Goal: Task Accomplishment & Management: Use online tool/utility

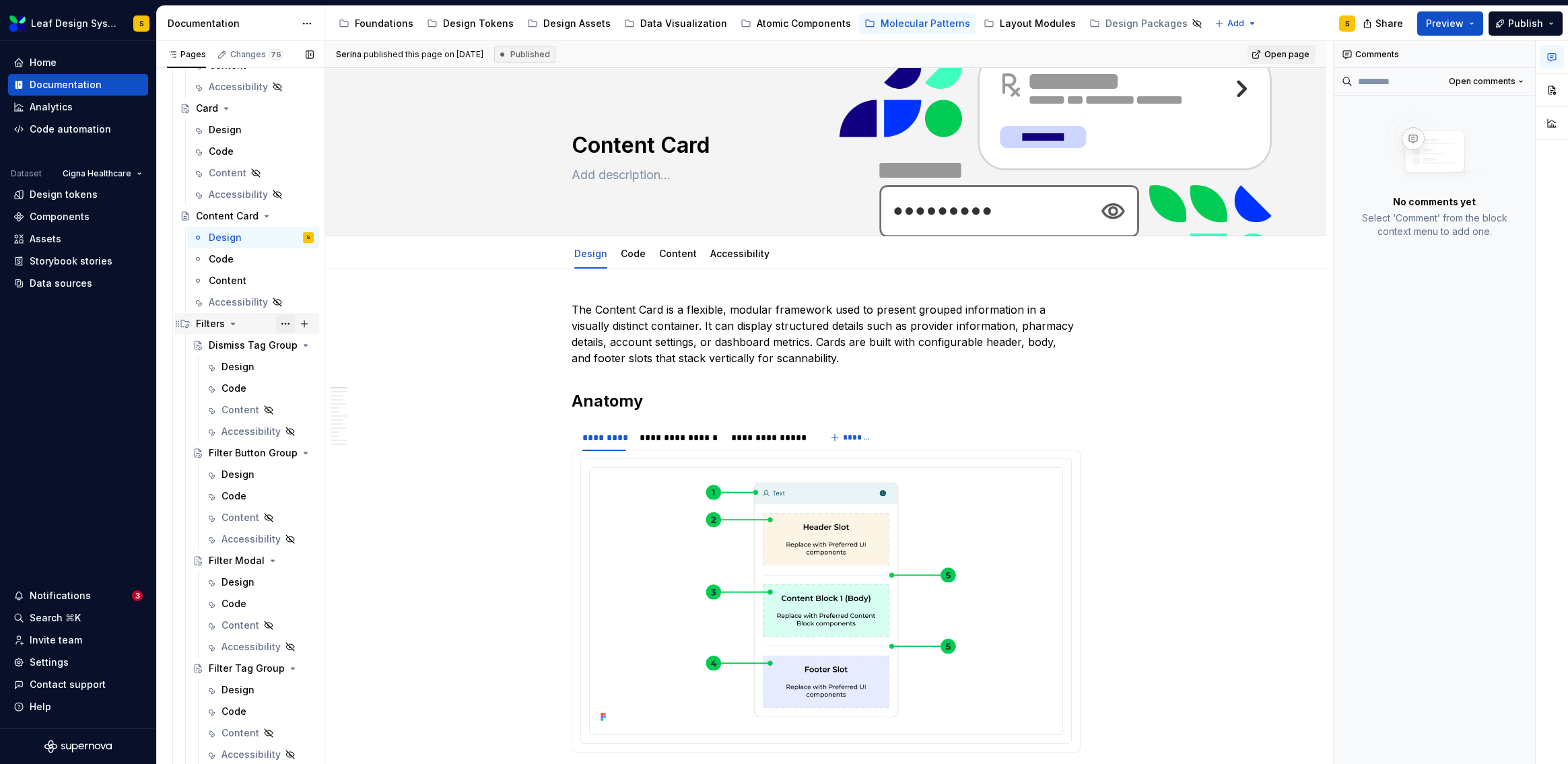
scroll to position [858, 0]
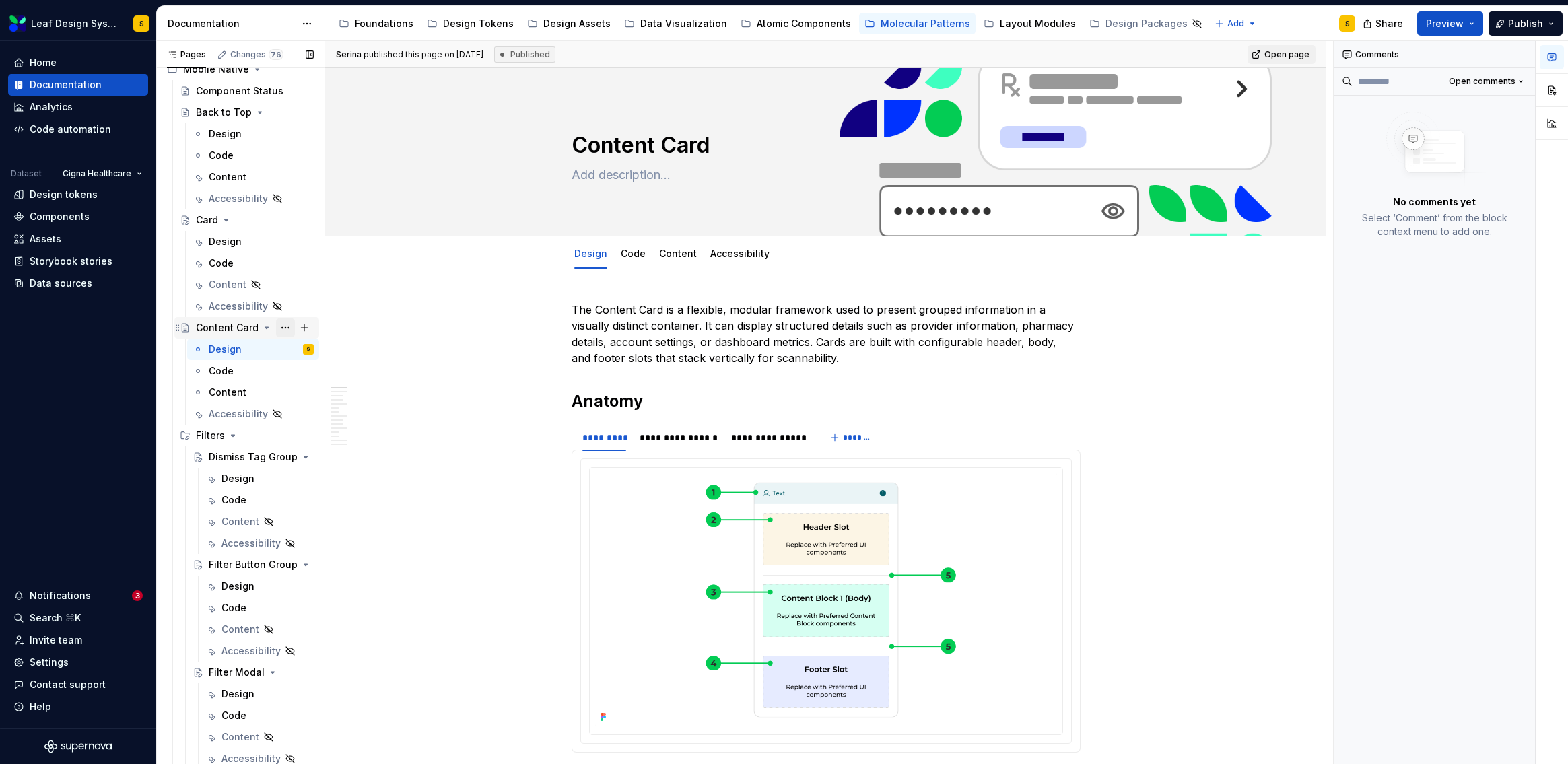
click at [278, 329] on button "Page tree" at bounding box center [285, 328] width 19 height 19
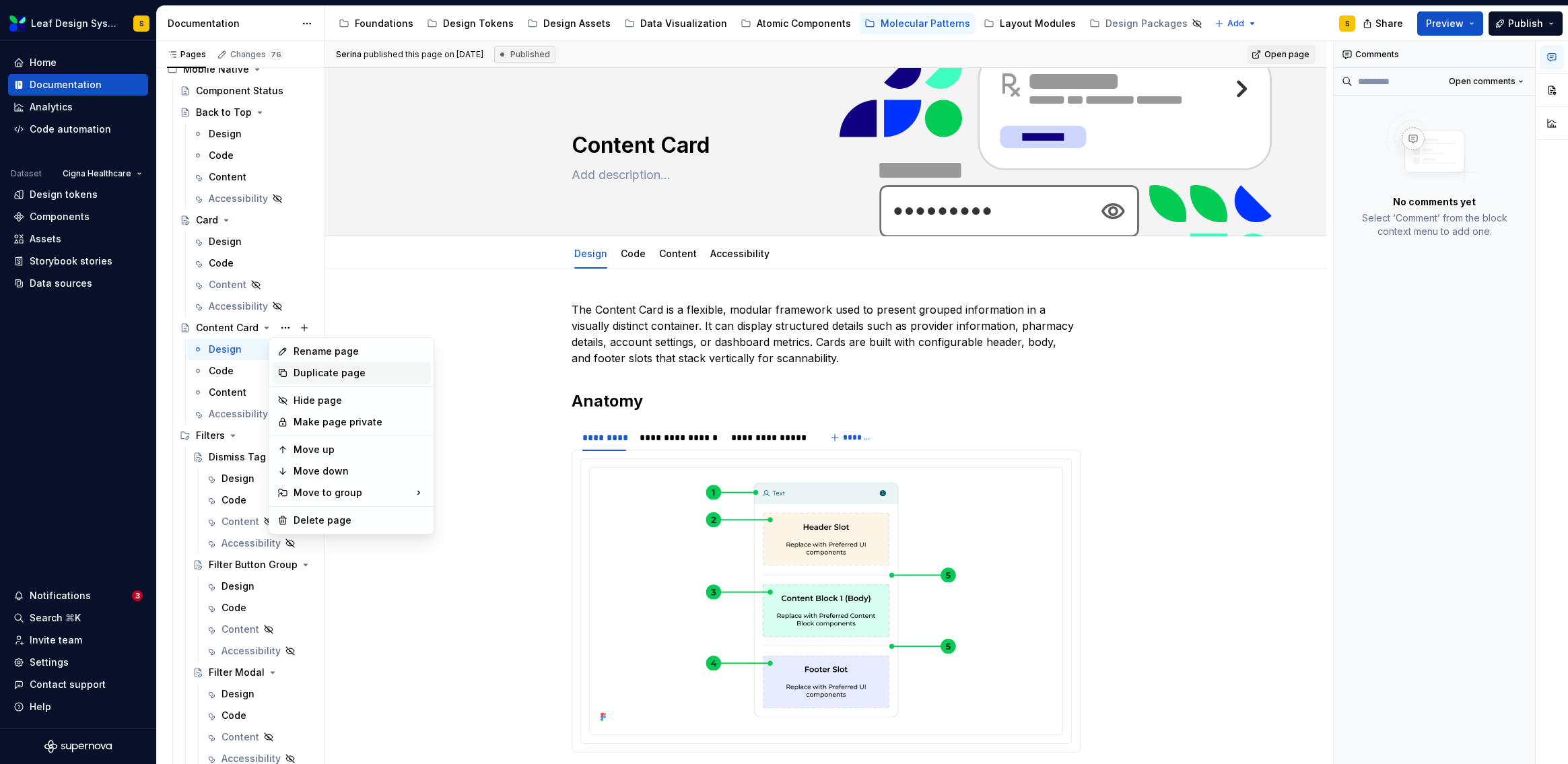
click at [354, 371] on div "Duplicate page" at bounding box center [359, 373] width 132 height 14
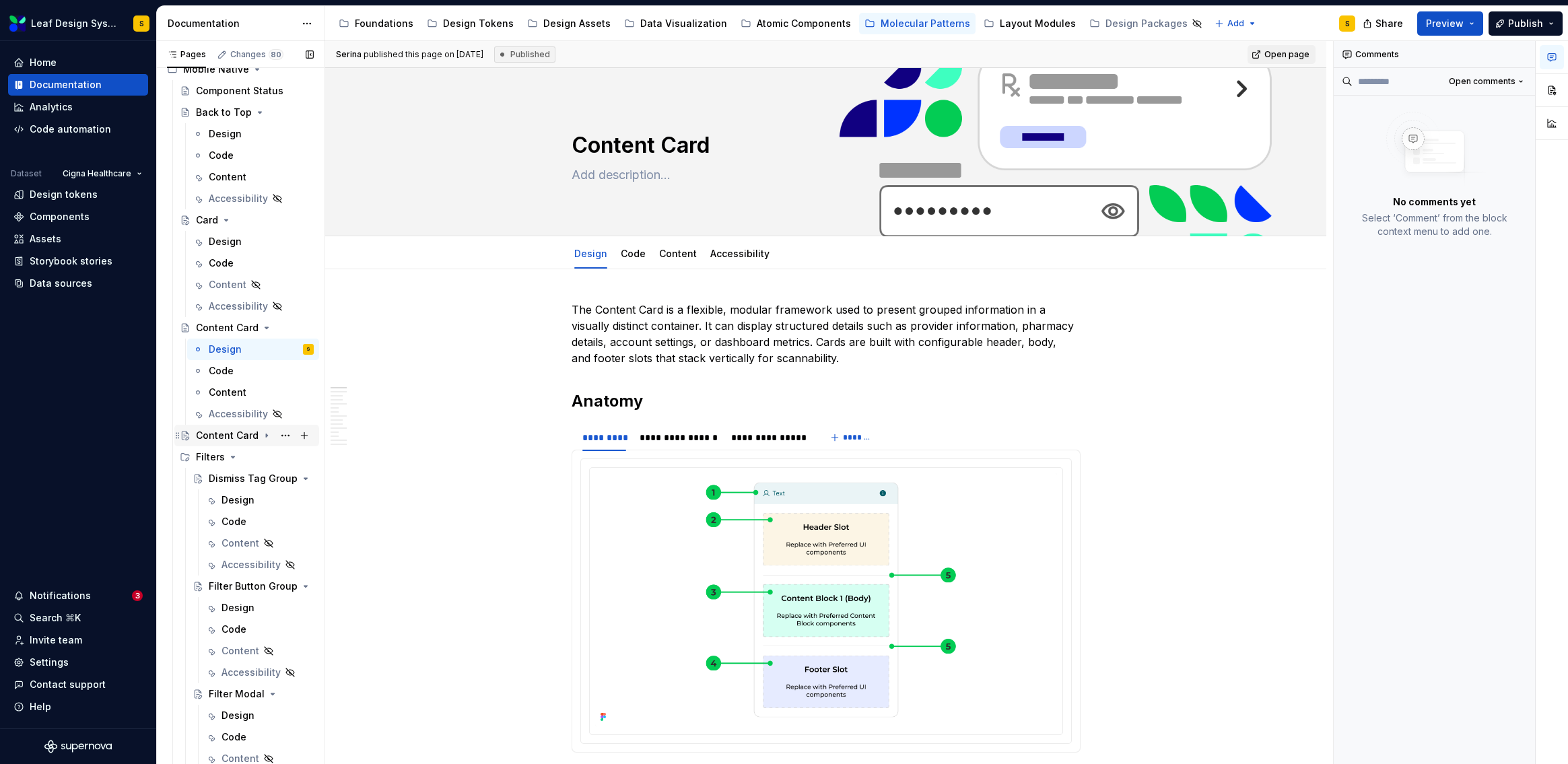
click at [241, 434] on div "Content Card" at bounding box center [227, 436] width 62 height 14
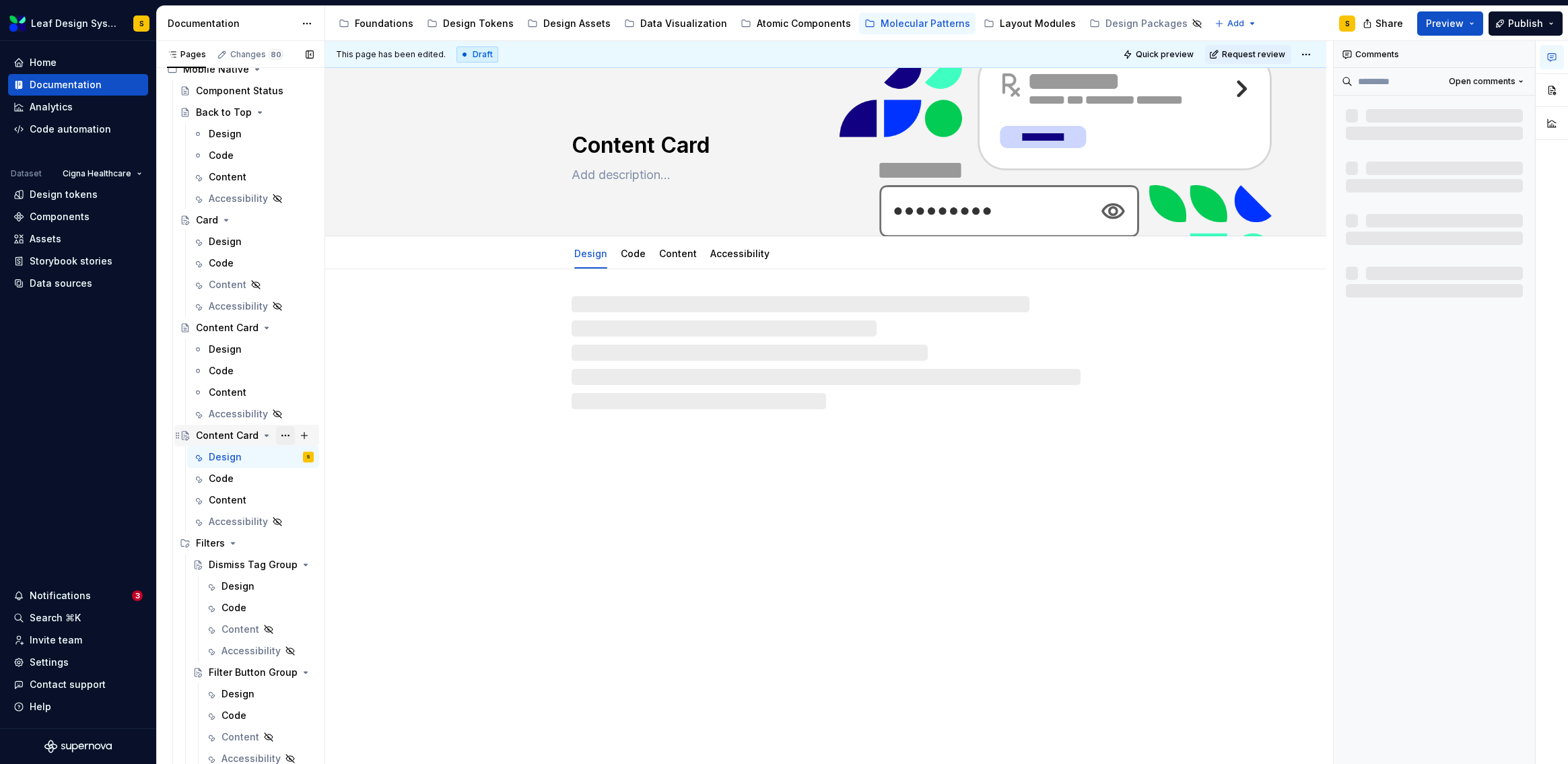
click at [278, 433] on button "Page tree" at bounding box center [285, 436] width 19 height 19
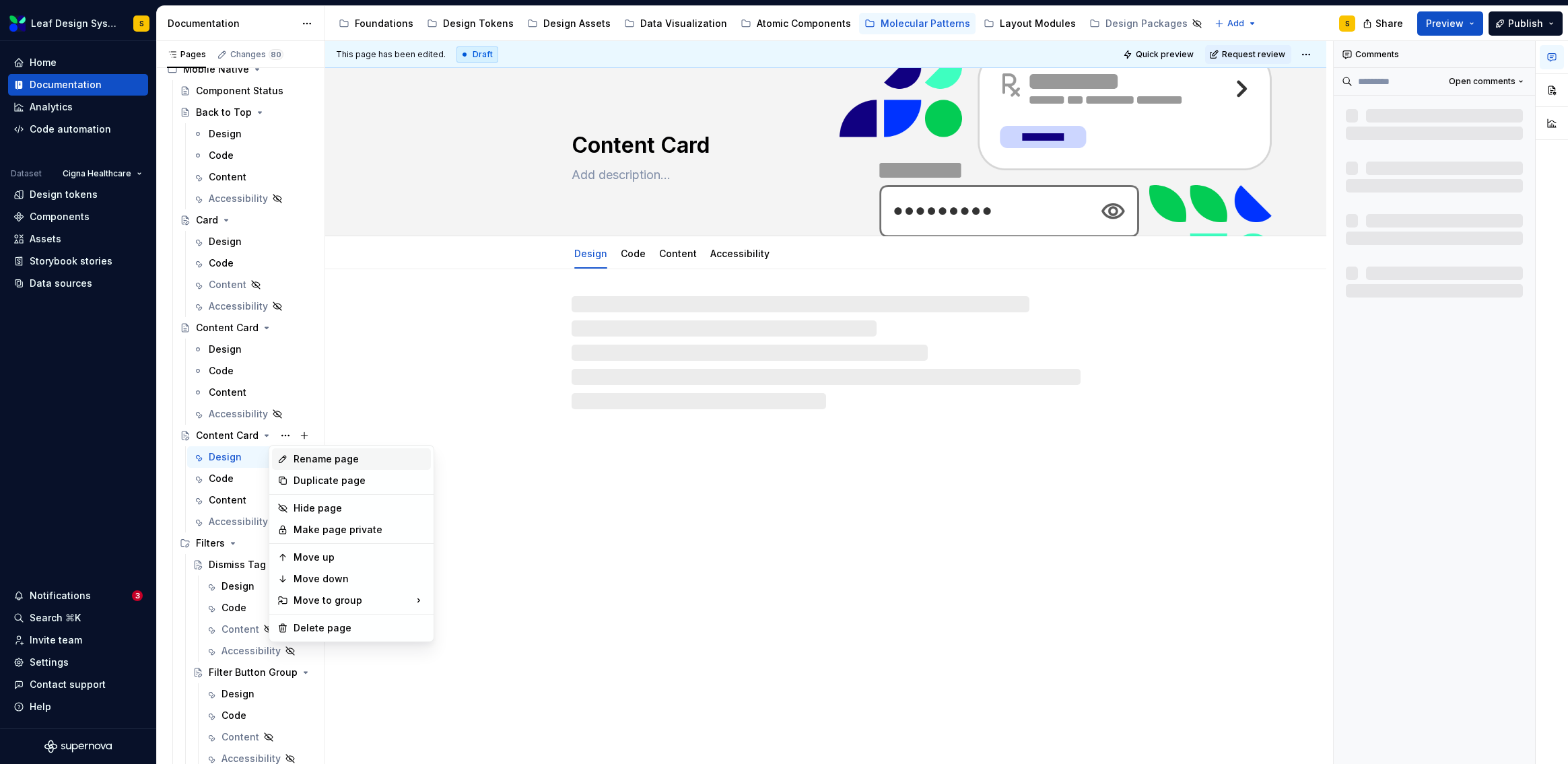
click at [336, 460] on div "Rename page" at bounding box center [359, 459] width 132 height 14
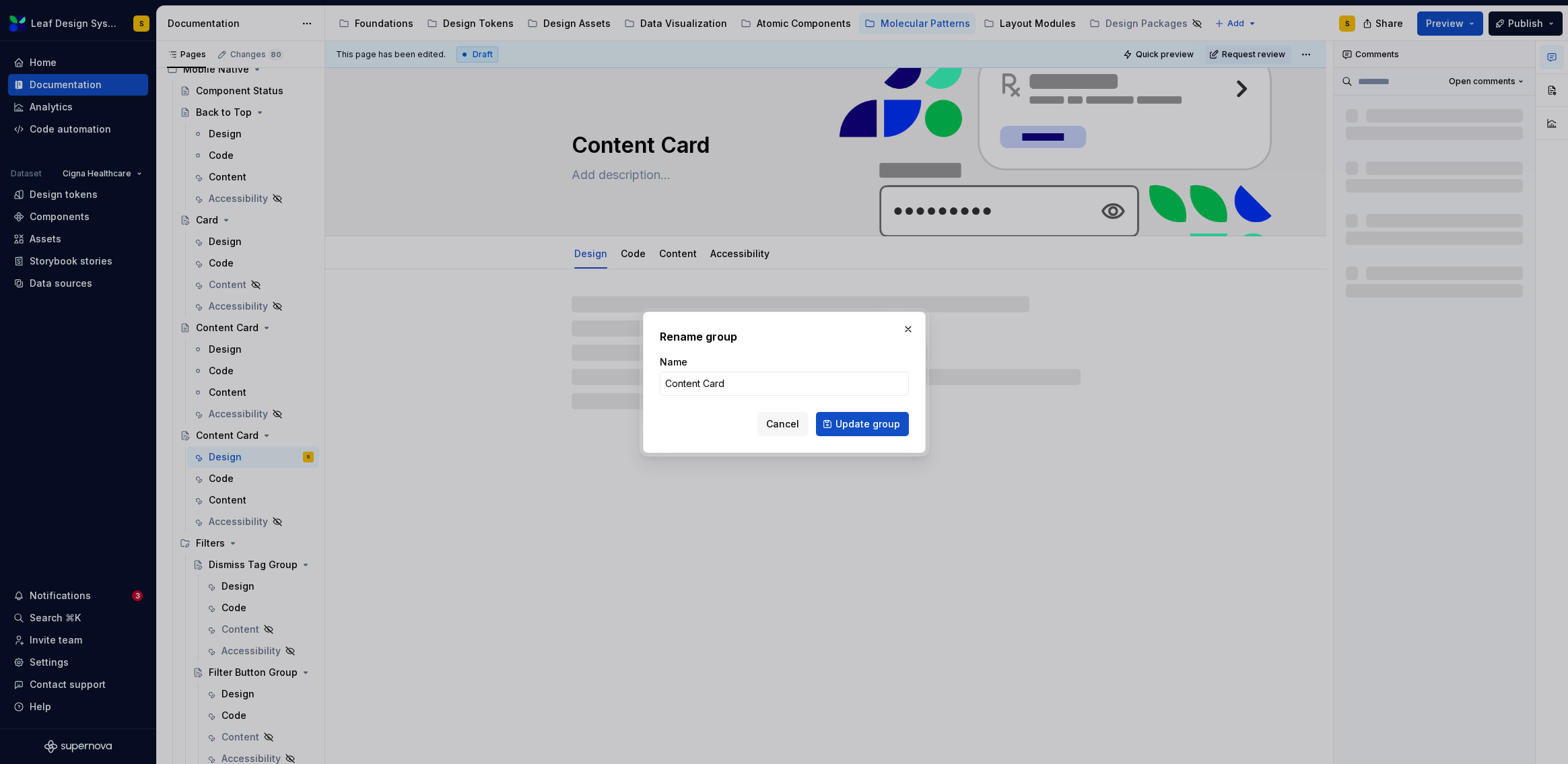
type textarea "*"
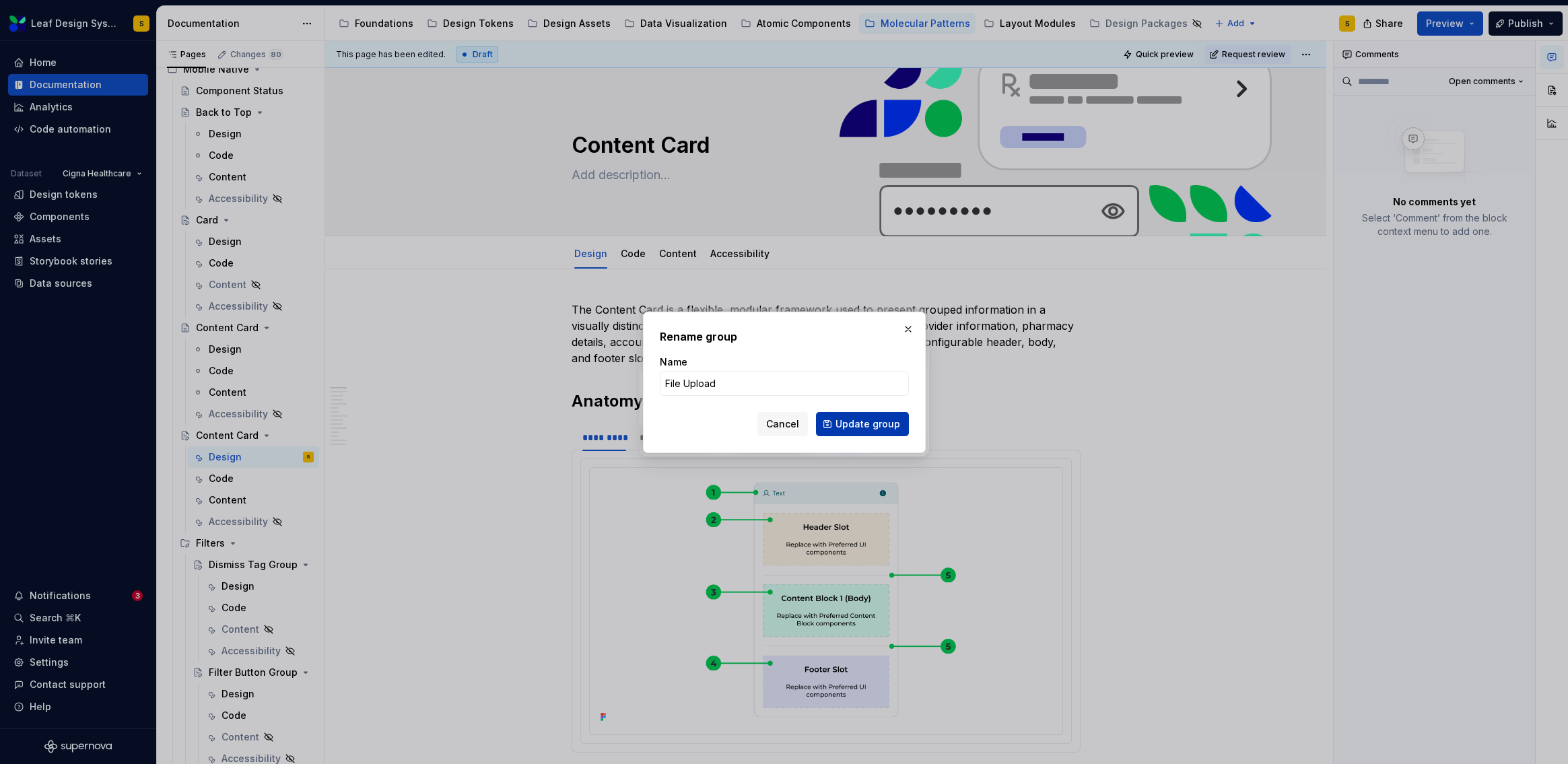
type input "File Upload"
click at [898, 418] on span "Update group" at bounding box center [867, 424] width 65 height 14
type textarea "*"
type textarea "File Upload"
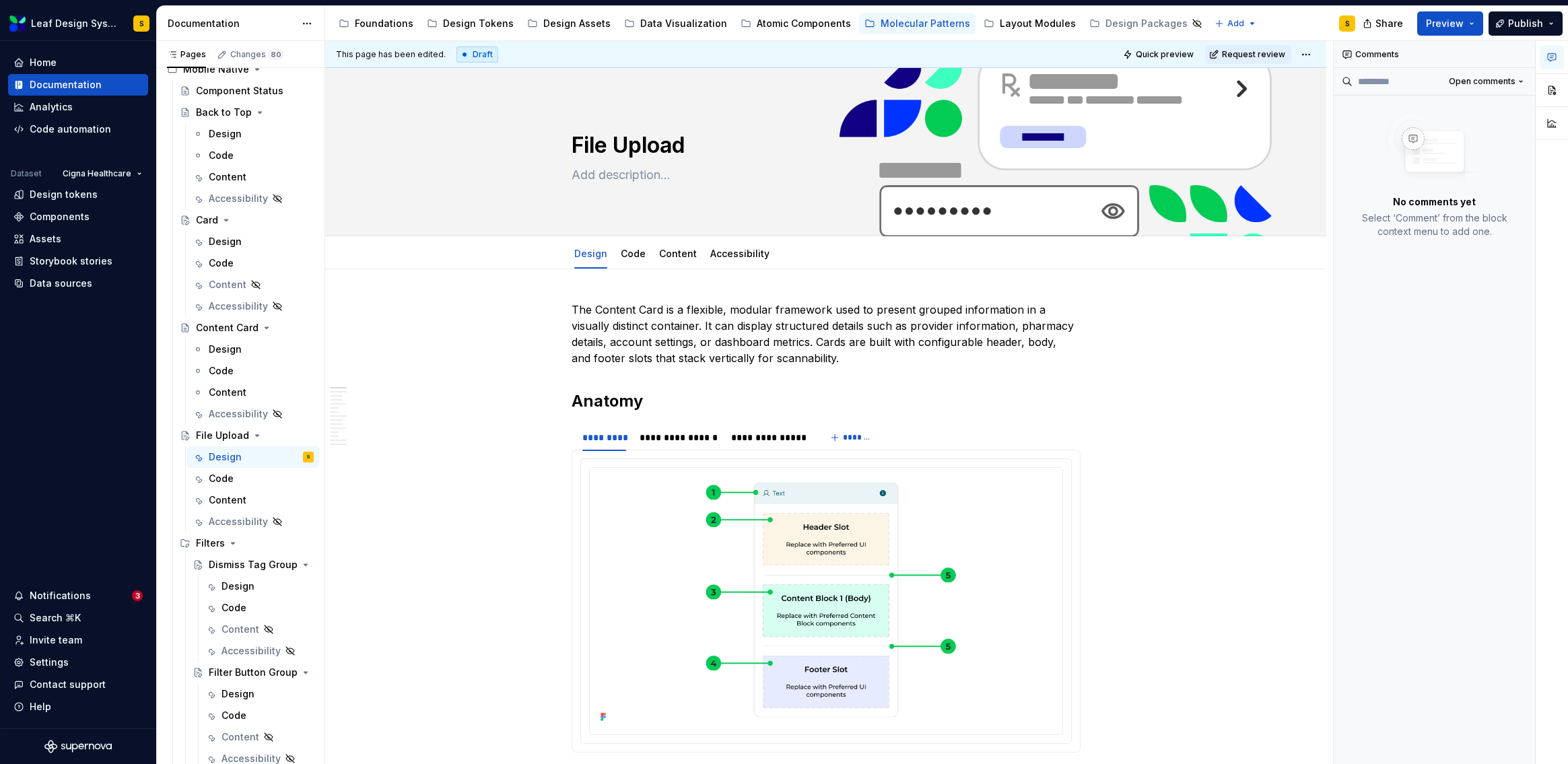
click at [714, 323] on p "The Content Card is a flexible, modular framework used to present grouped infor…" at bounding box center [826, 333] width 509 height 65
click at [714, 323] on p "The Content Card is a flexible, modular framework used to present grouped infor…" at bounding box center [826, 333] width 509 height 65
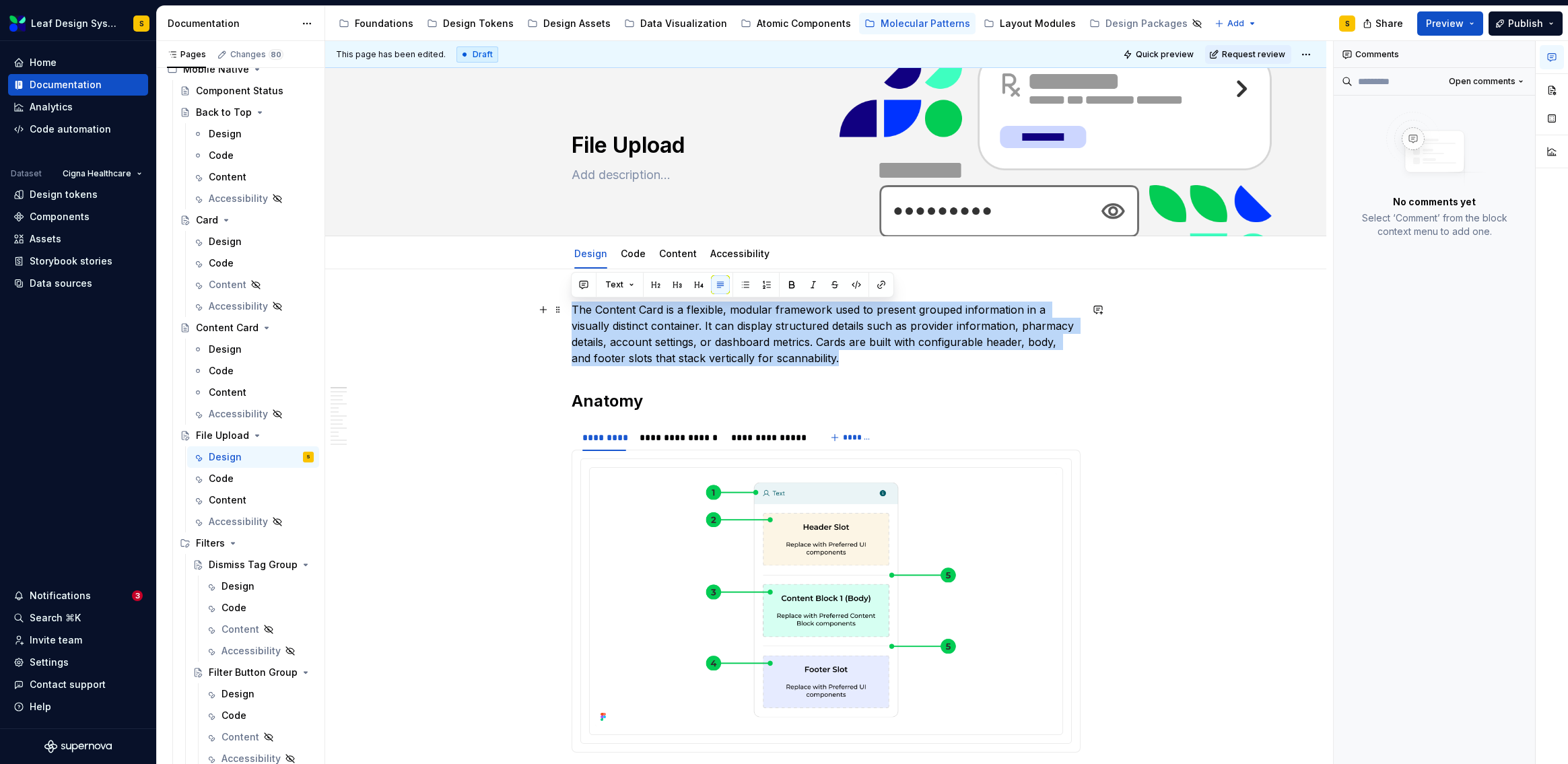
drag, startPoint x: 831, startPoint y: 354, endPoint x: 572, endPoint y: 312, distance: 262.4
click at [572, 312] on p "The Content Card is a flexible, modular framework used to present grouped infor…" at bounding box center [826, 333] width 509 height 65
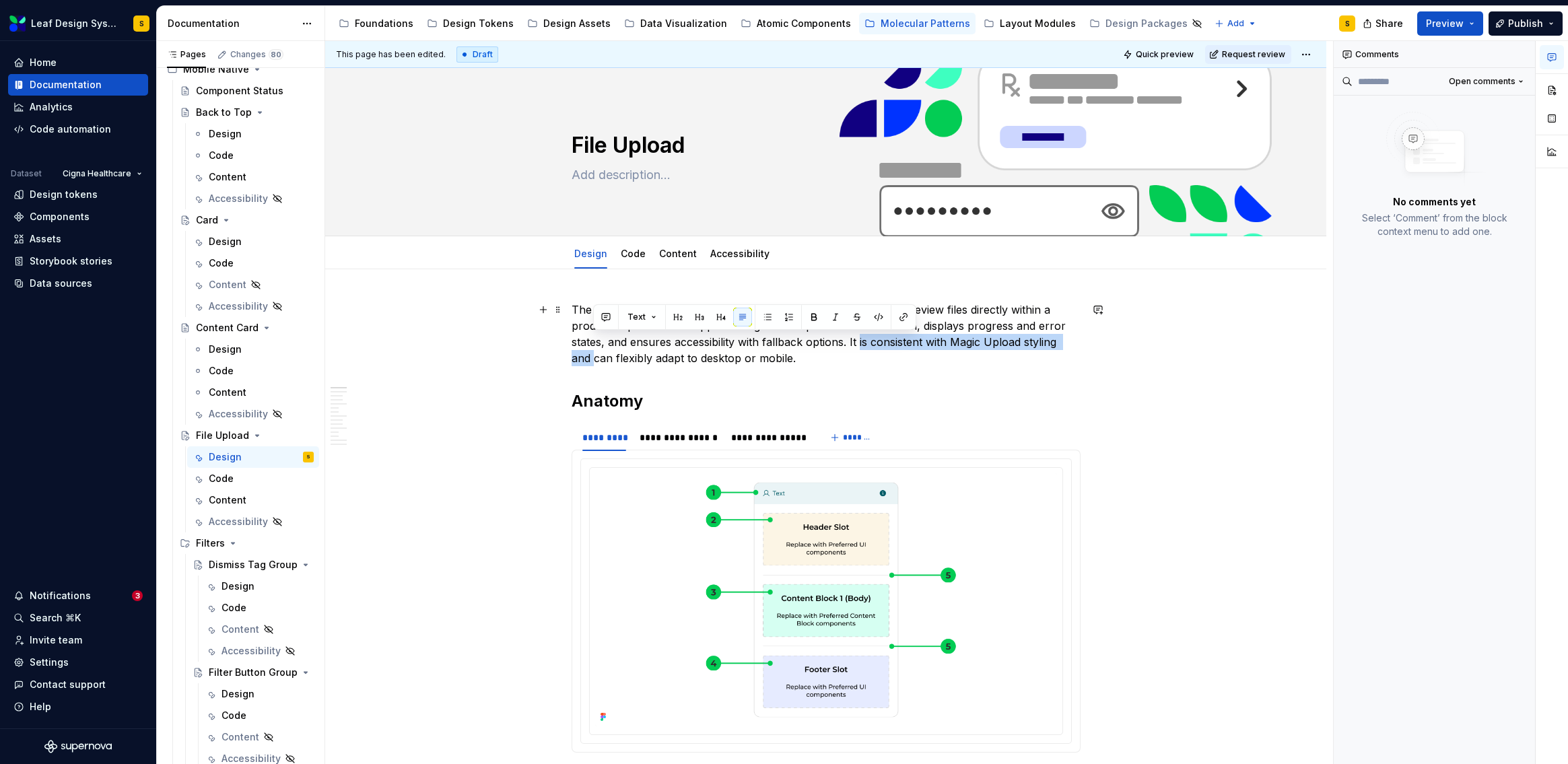
drag, startPoint x: 860, startPoint y: 343, endPoint x: 594, endPoint y: 361, distance: 266.6
click at [594, 361] on p "The File Upload component allows users to upload, manage, and review files dire…" at bounding box center [826, 333] width 509 height 65
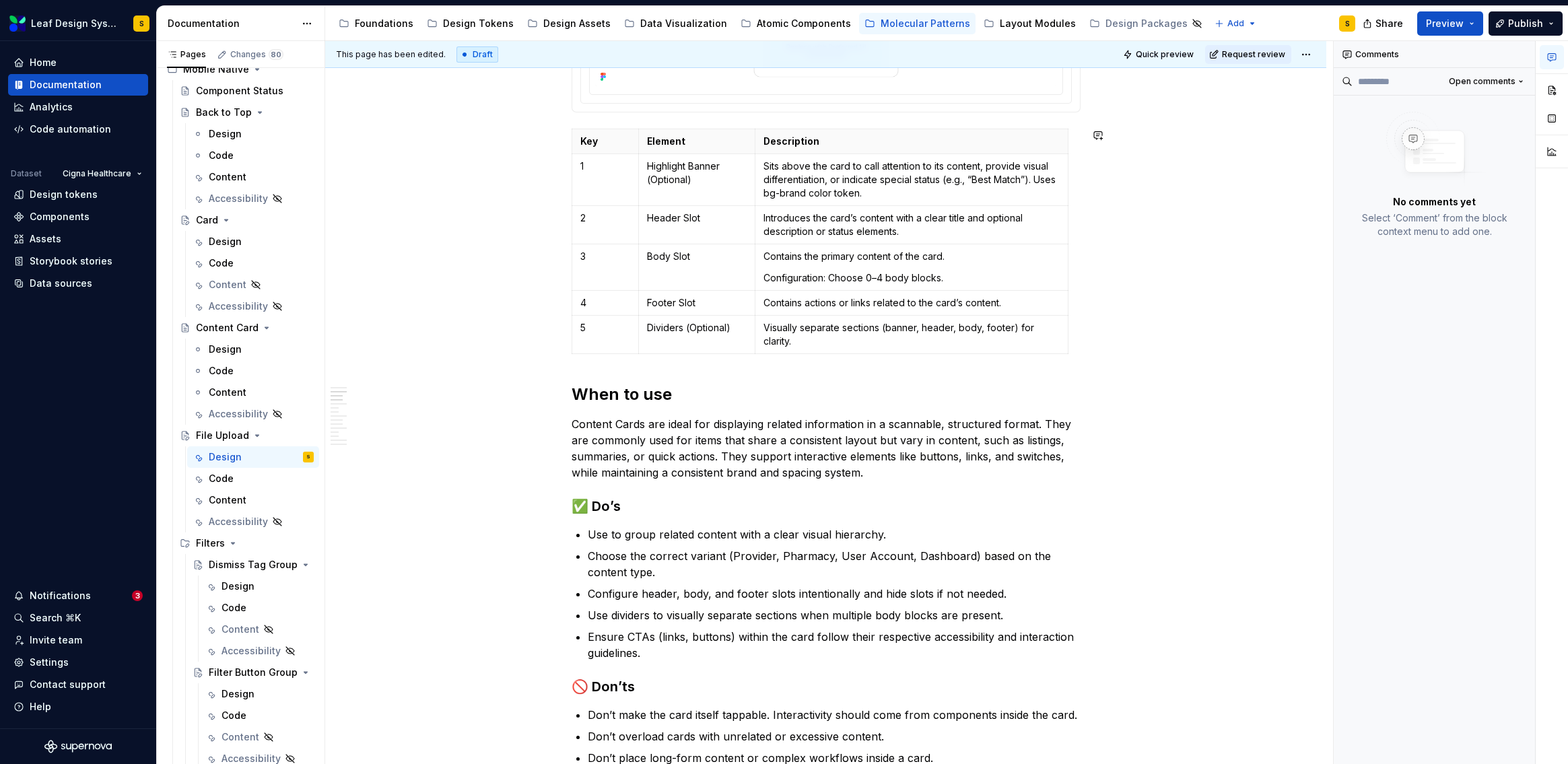
scroll to position [625, 0]
click at [728, 463] on p "Content Cards are ideal for displaying related information in a scannable, stru…" at bounding box center [826, 448] width 509 height 65
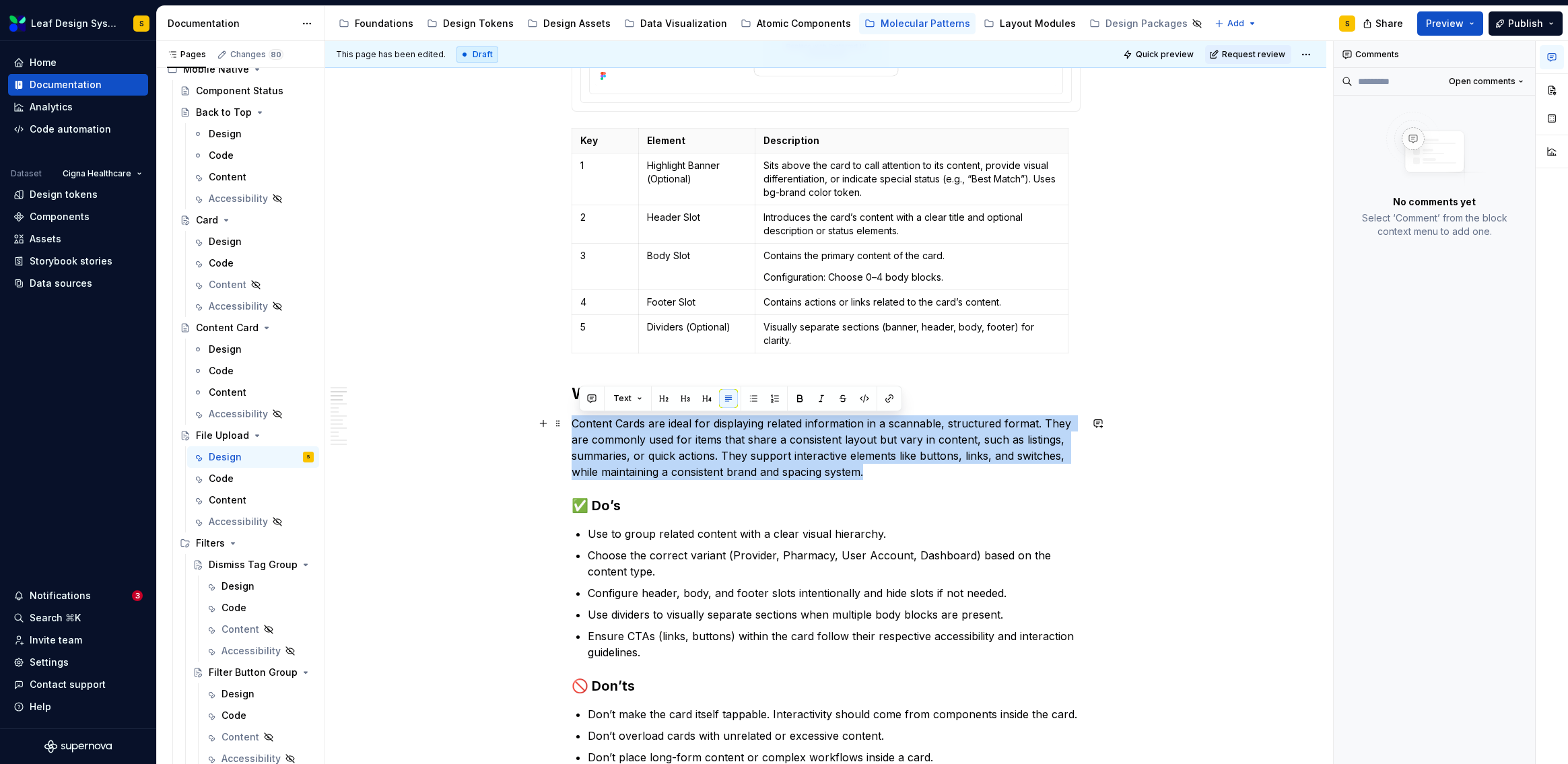
type textarea "*"
drag, startPoint x: 887, startPoint y: 479, endPoint x: 566, endPoint y: 423, distance: 325.8
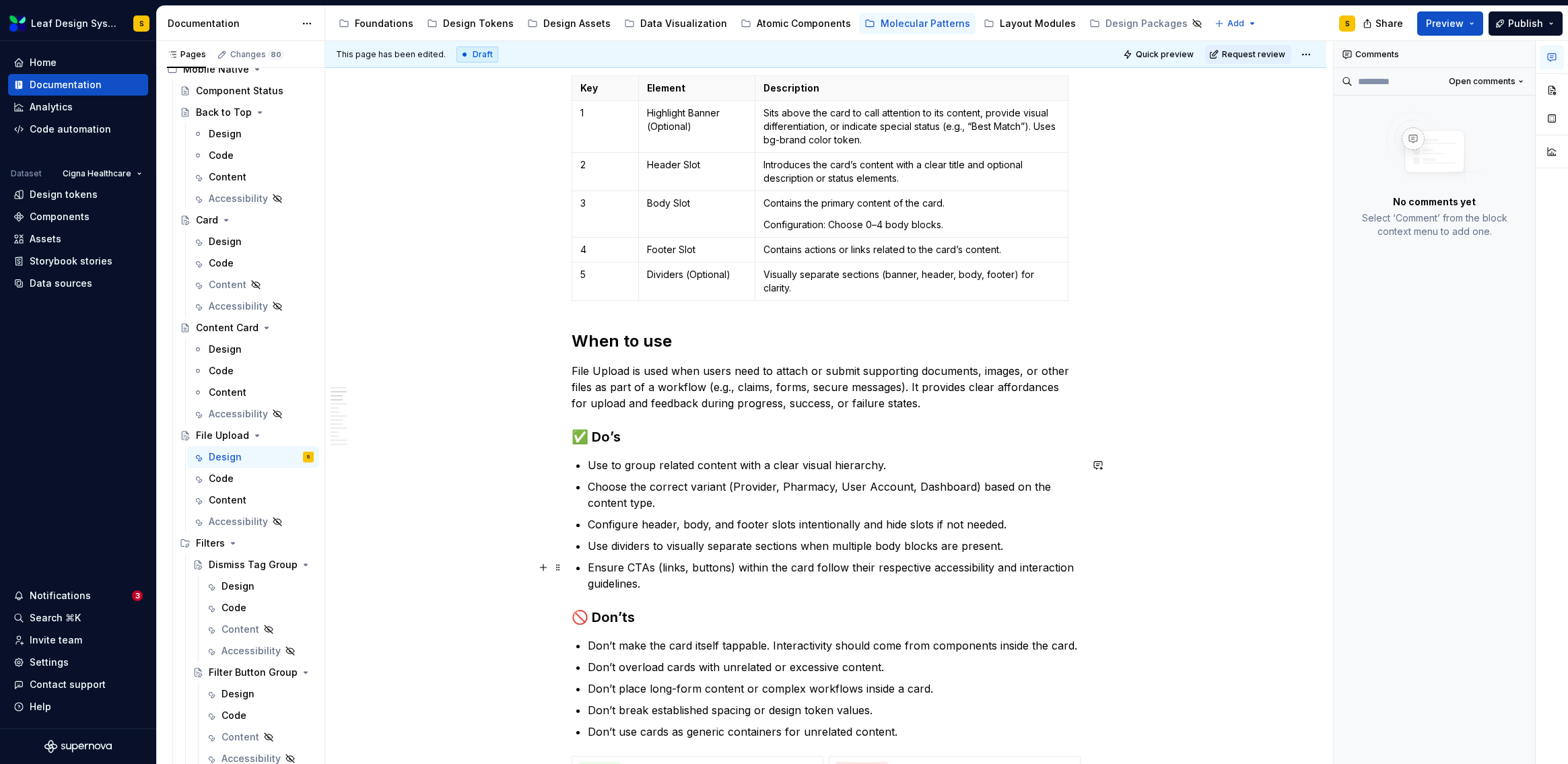
scroll to position [679, 0]
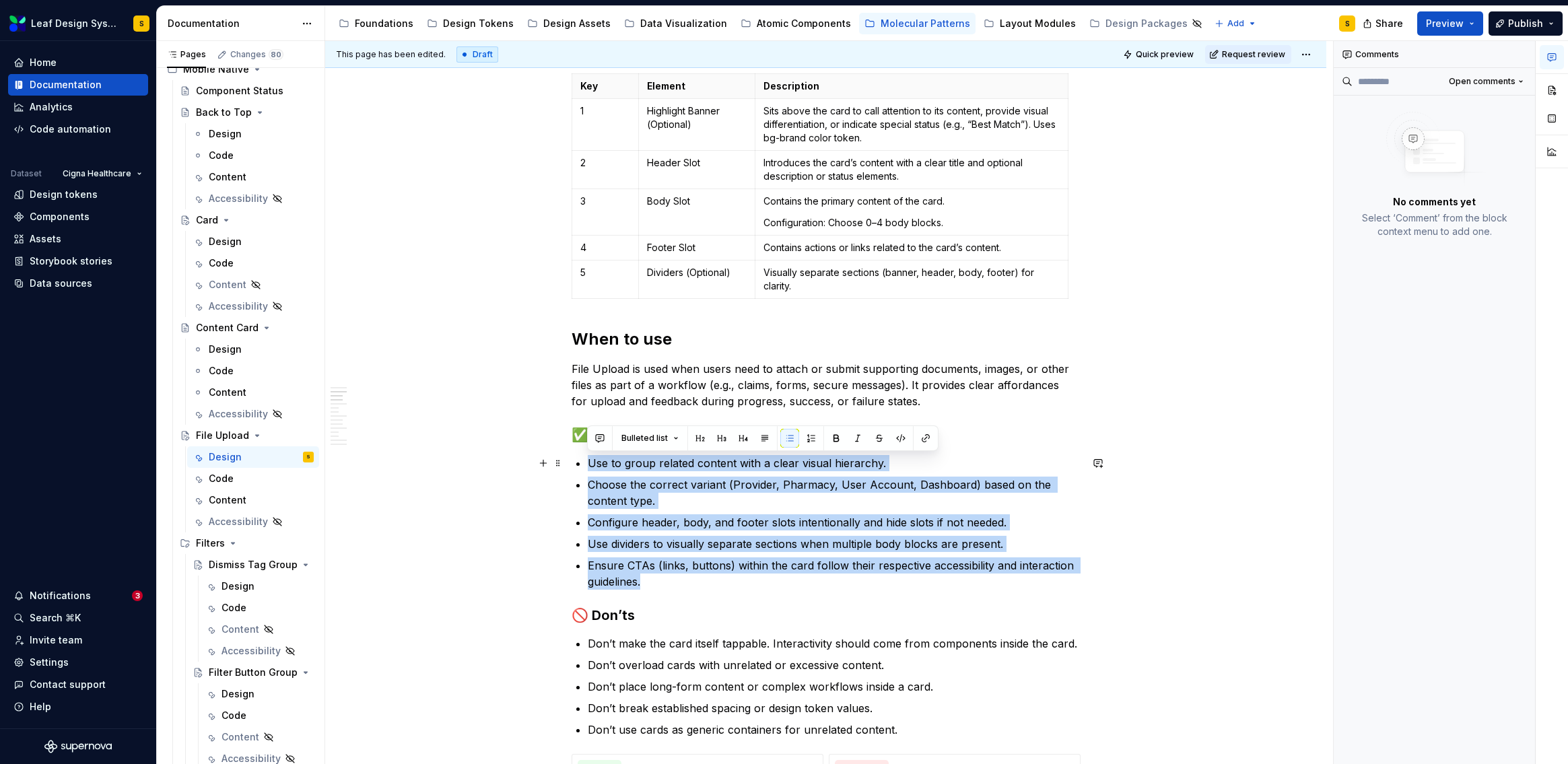
drag, startPoint x: 644, startPoint y: 582, endPoint x: 588, endPoint y: 462, distance: 132.4
click at [588, 462] on ul "Use to group related content with a clear visual hierarchy. Choose the correct …" at bounding box center [835, 522] width 493 height 134
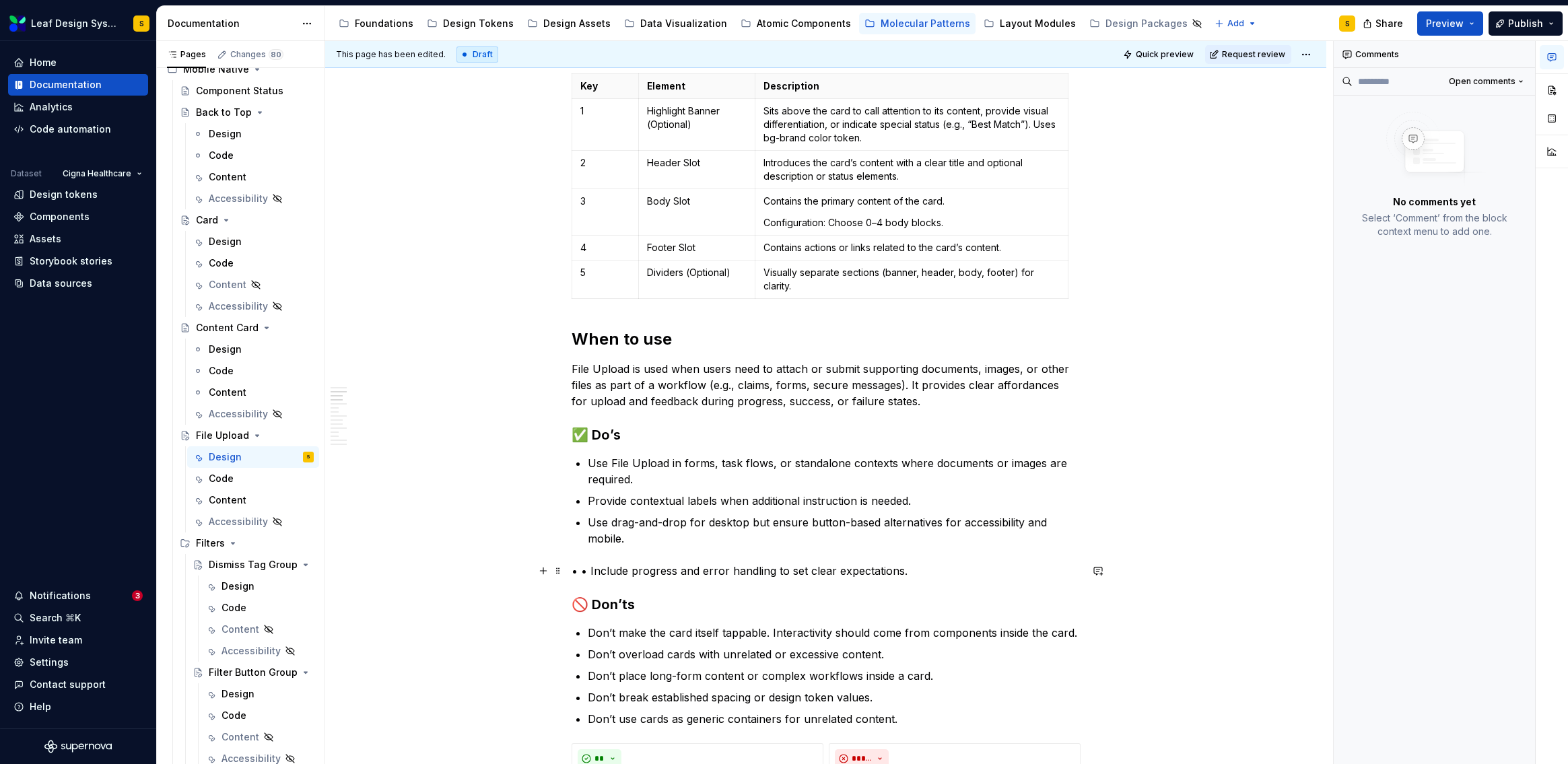
drag, startPoint x: 589, startPoint y: 566, endPoint x: 590, endPoint y: 576, distance: 10.0
click at [589, 566] on p "• • Include progress and error handling to set clear expectations." at bounding box center [826, 571] width 509 height 16
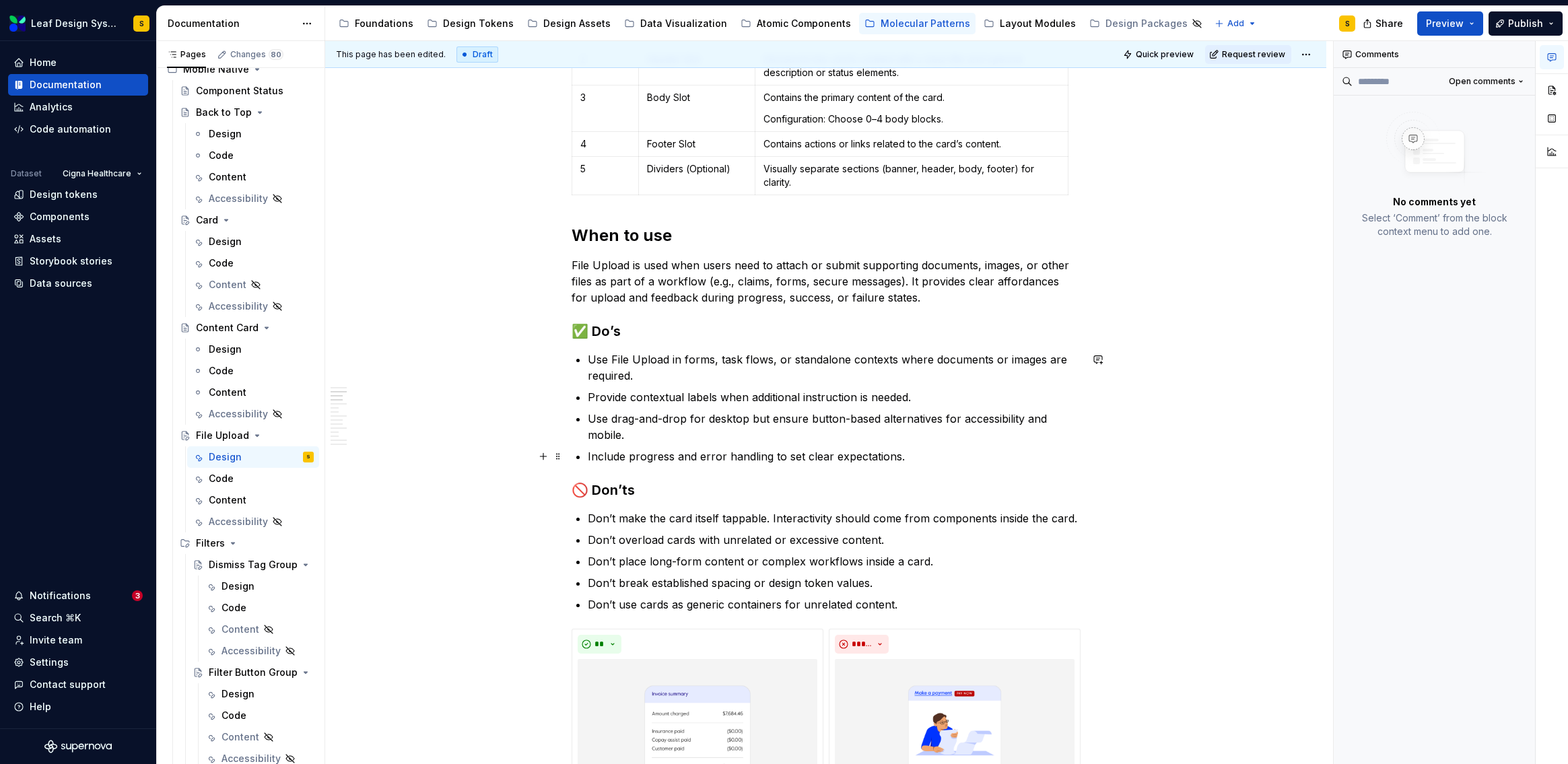
scroll to position [790, 0]
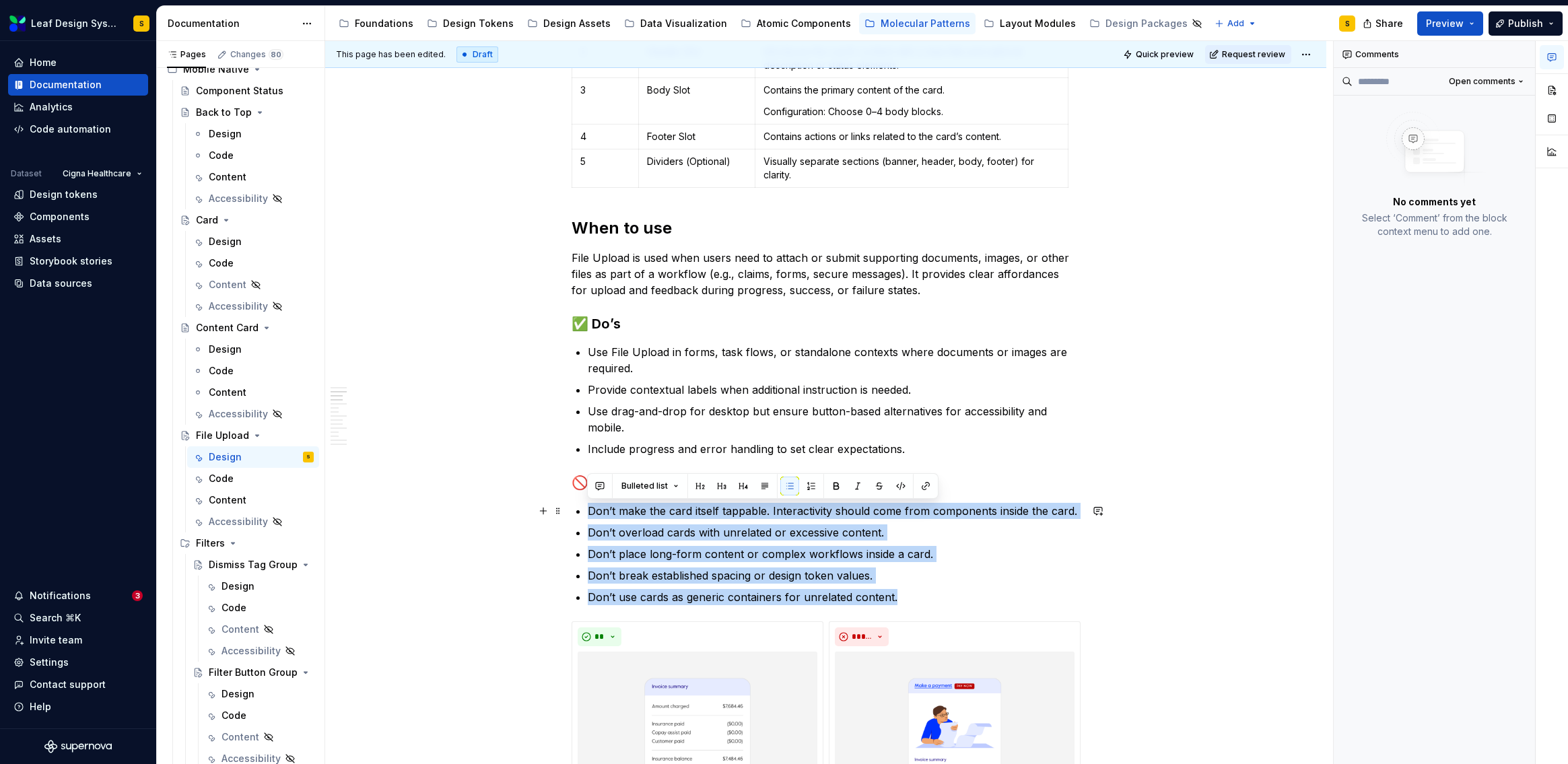
drag, startPoint x: 896, startPoint y: 598, endPoint x: 587, endPoint y: 511, distance: 321.0
click at [588, 511] on ul "Don’t make the card itself tappable. Interactivity should come from components …" at bounding box center [835, 554] width 493 height 103
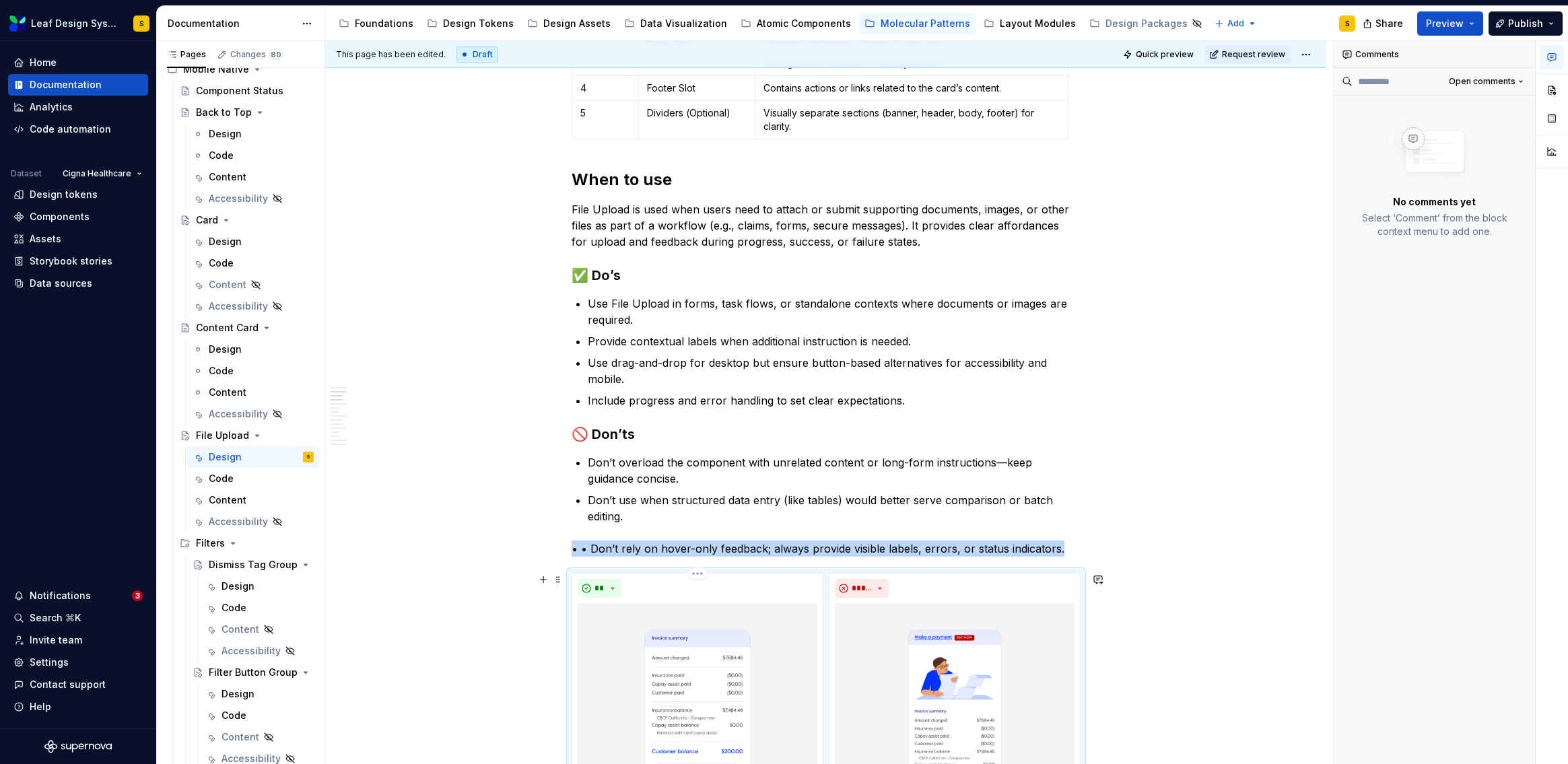
scroll to position [840, 0]
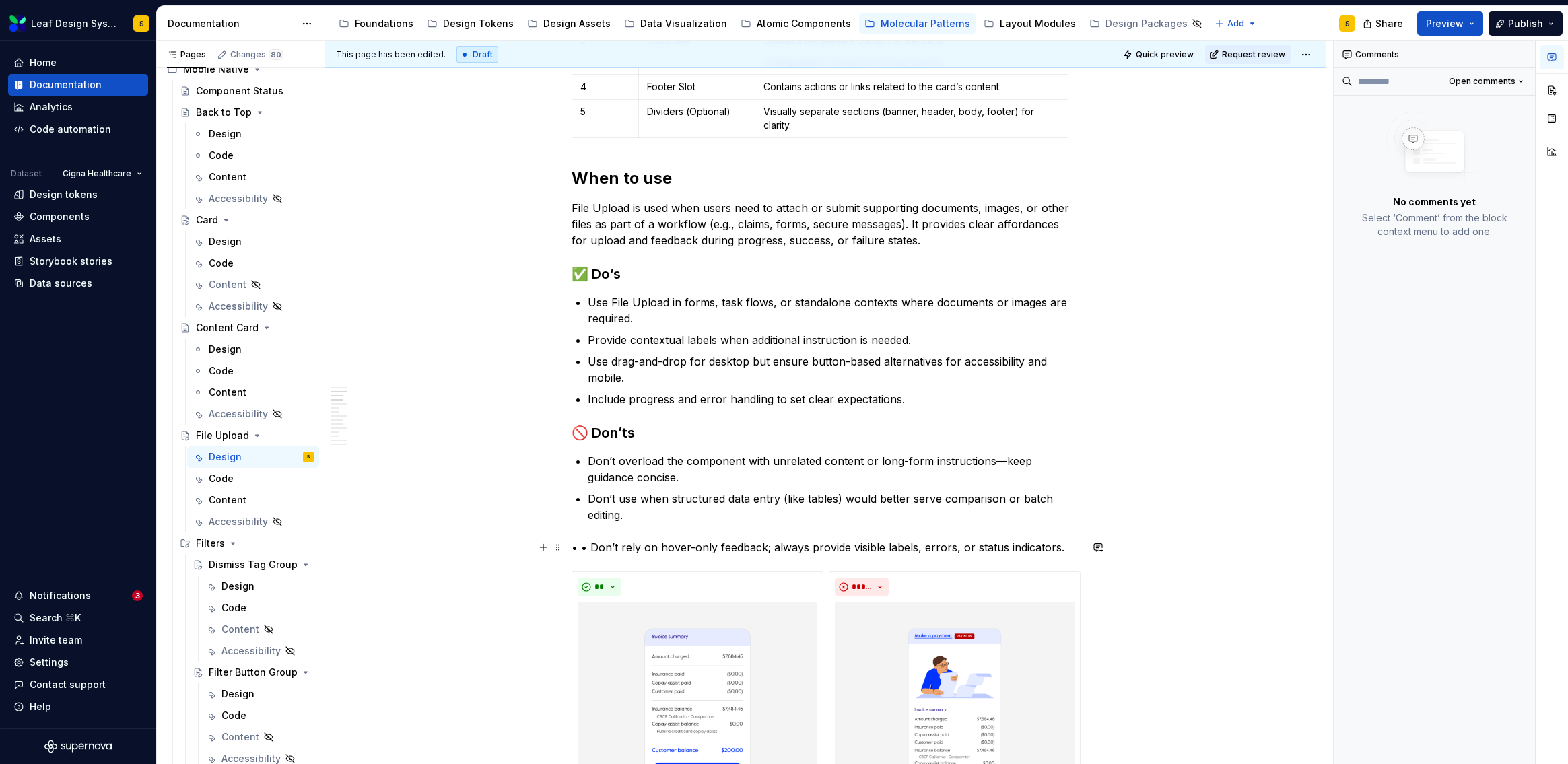
click at [588, 545] on p "• • Don’t rely on hover-only feedback; always provide visible labels, errors, o…" at bounding box center [826, 547] width 509 height 16
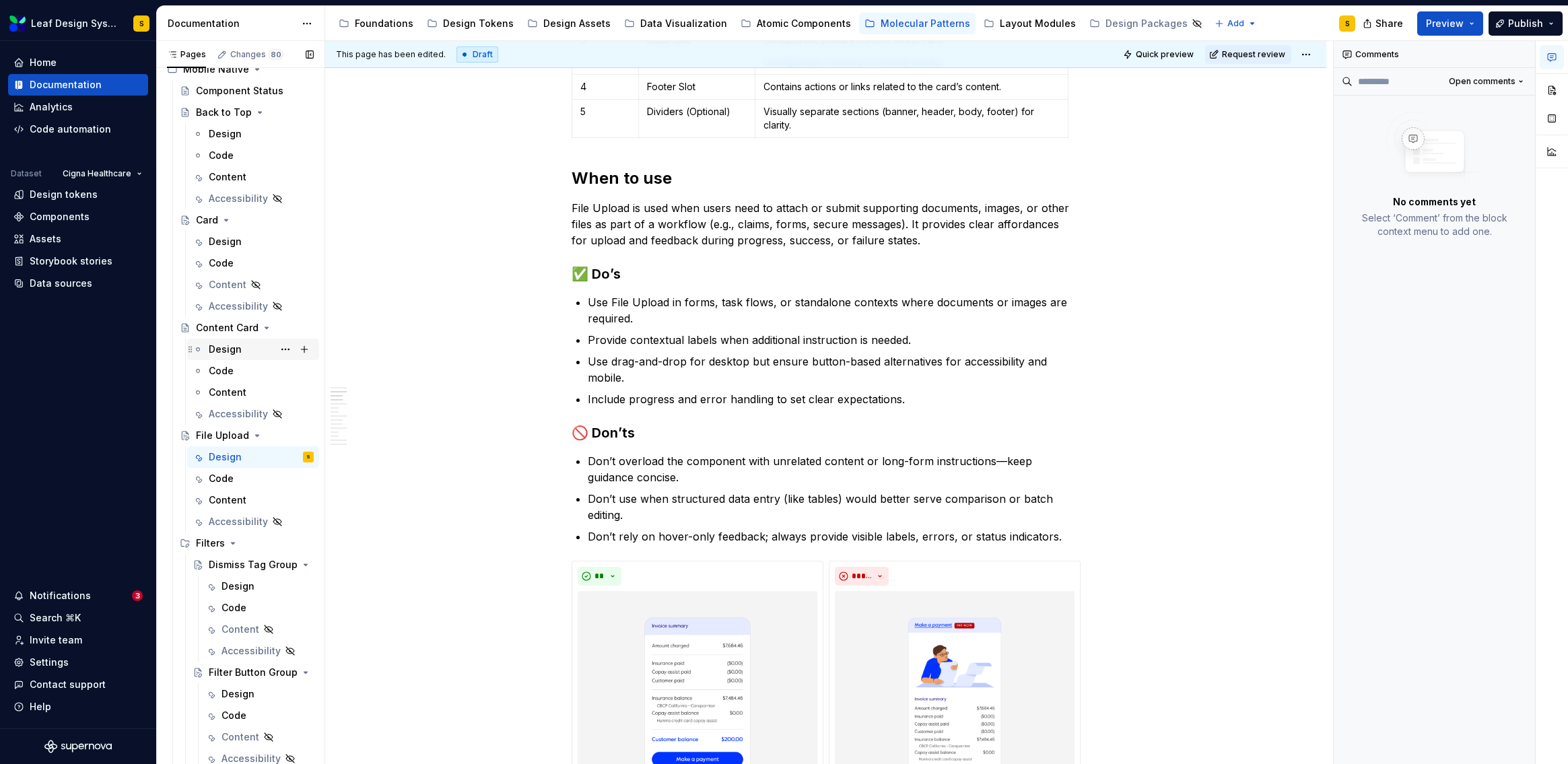
click at [221, 344] on div "Design" at bounding box center [225, 350] width 33 height 14
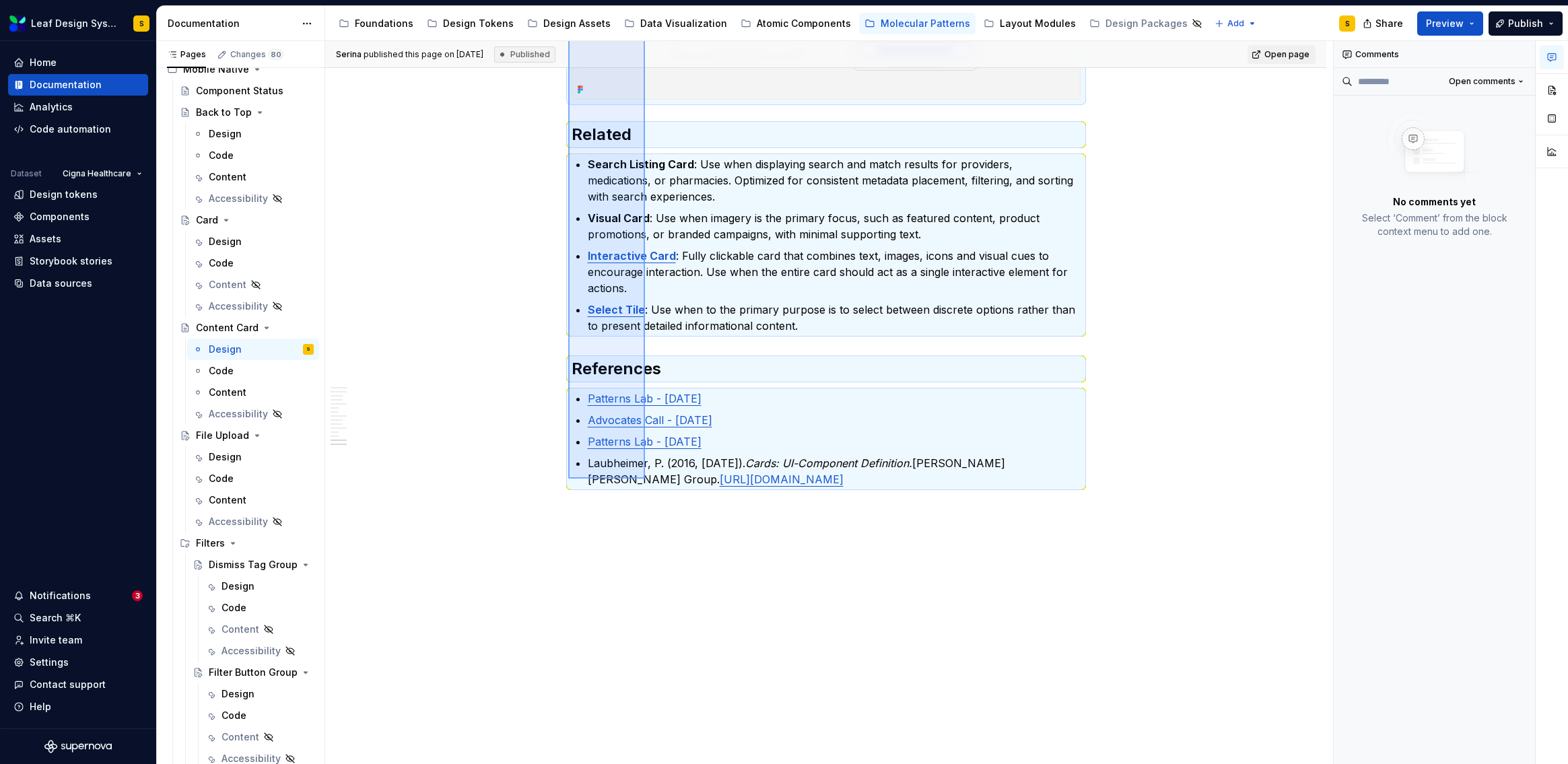
scroll to position [6608, 0]
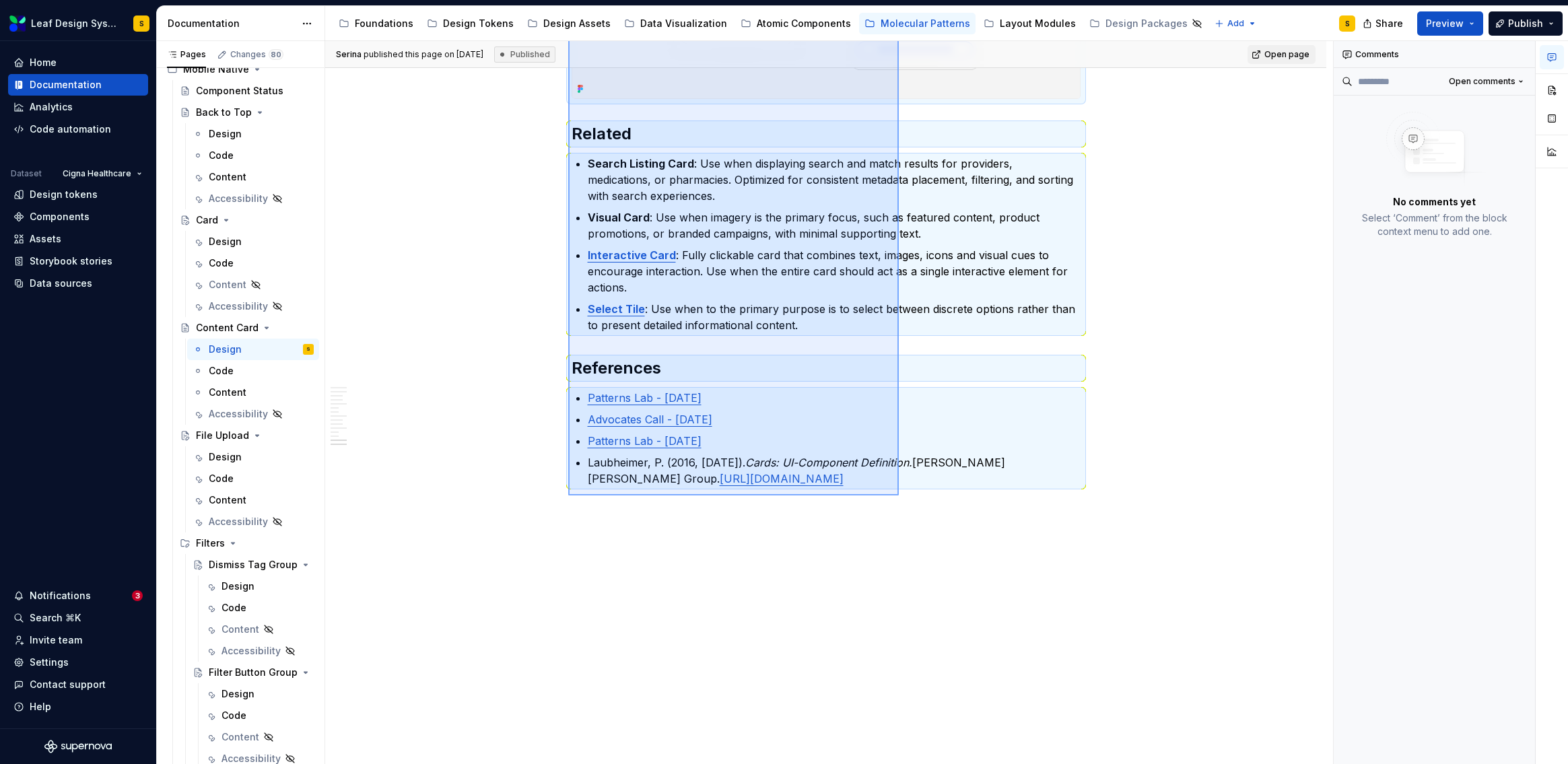
drag, startPoint x: 568, startPoint y: 312, endPoint x: 899, endPoint y: 496, distance: 378.7
click at [899, 496] on div "**********" at bounding box center [829, 403] width 1008 height 724
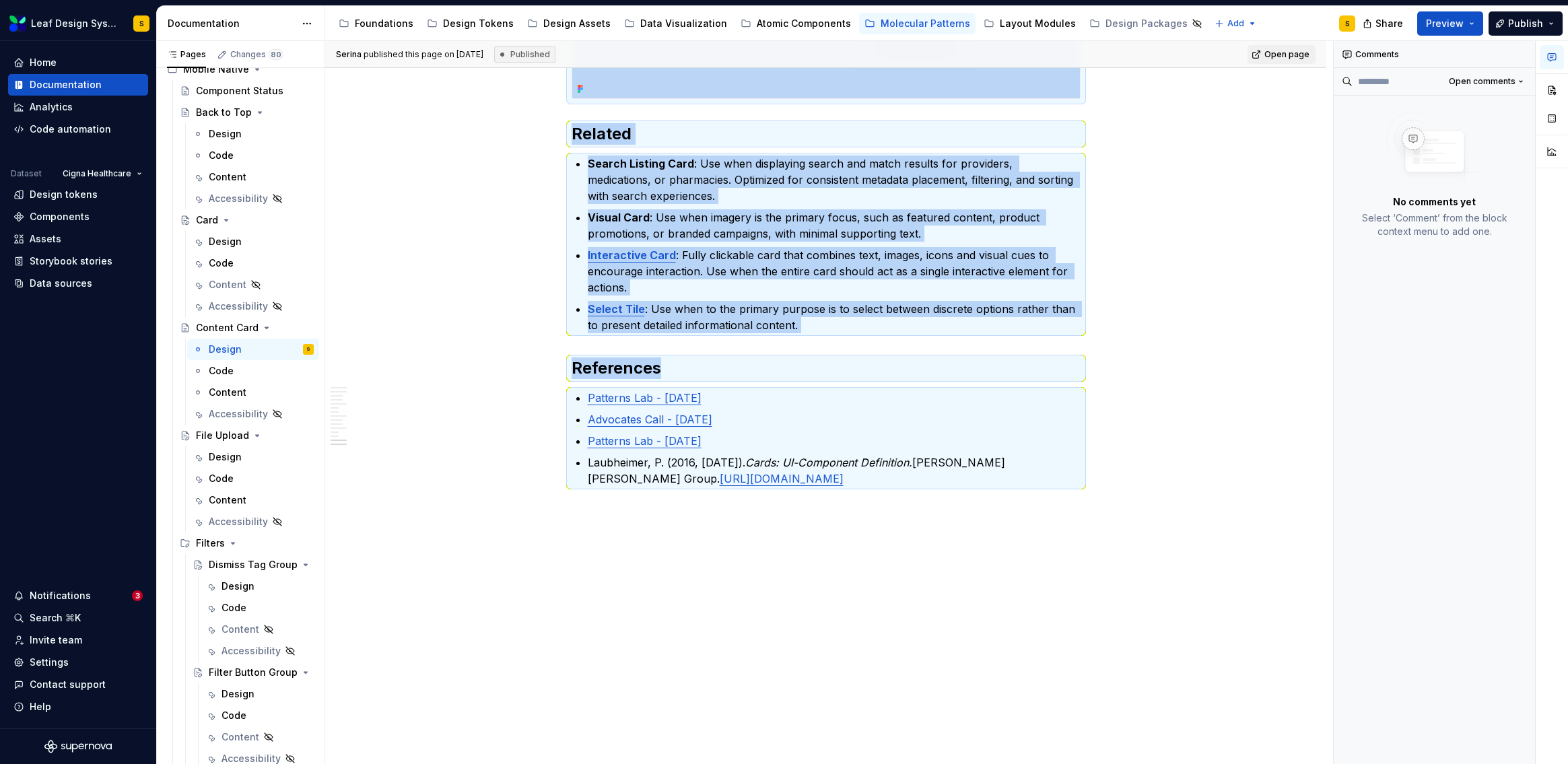
copy div "**********"
click at [231, 460] on div "Design" at bounding box center [225, 457] width 33 height 14
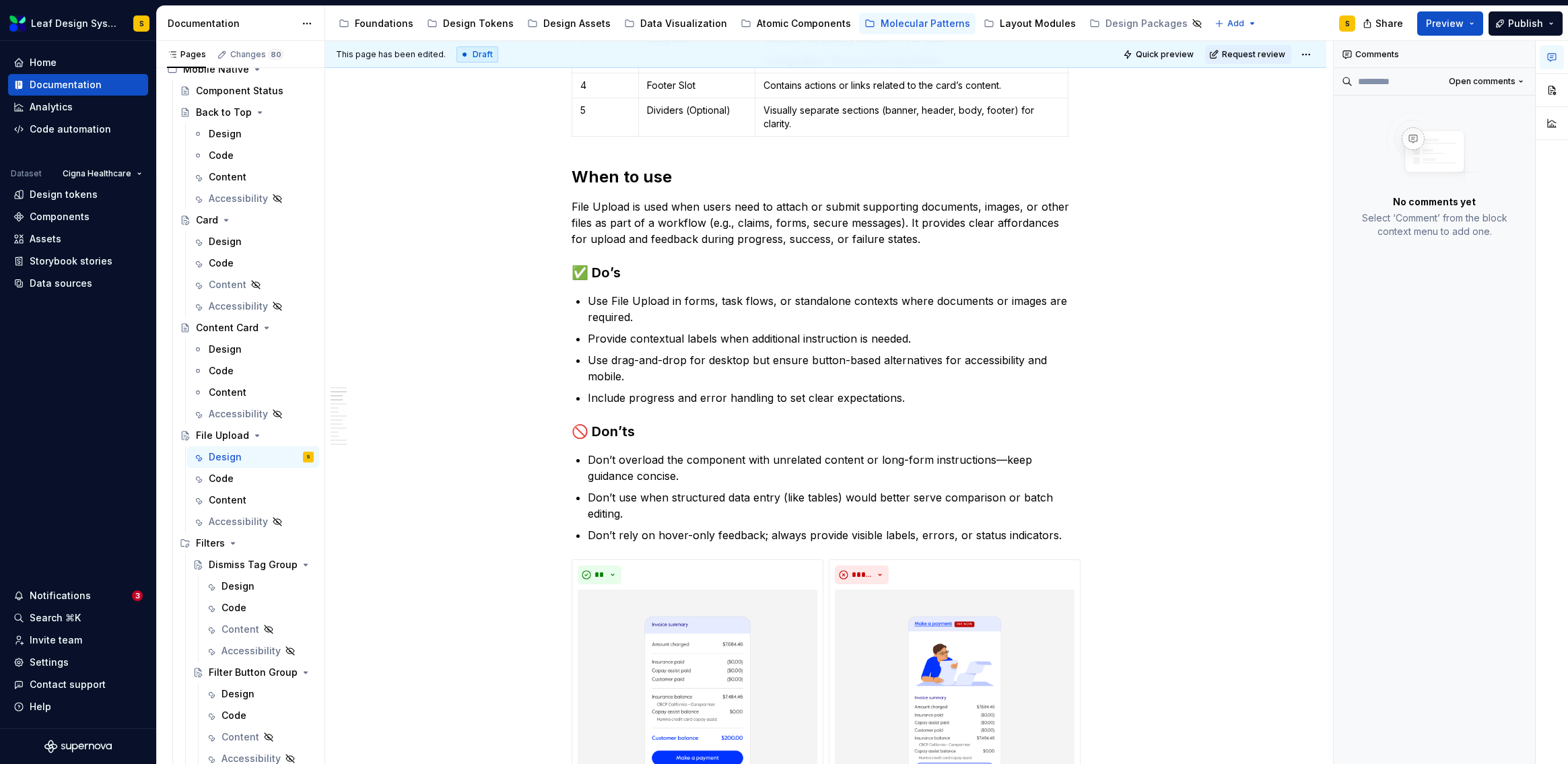
scroll to position [843, 0]
click at [865, 228] on p "File Upload is used when users need to attach or submit supporting documents, i…" at bounding box center [826, 221] width 509 height 48
type textarea "*"
click at [865, 228] on p "File Upload is used when users need to attach or submit supporting documents, i…" at bounding box center [826, 221] width 509 height 48
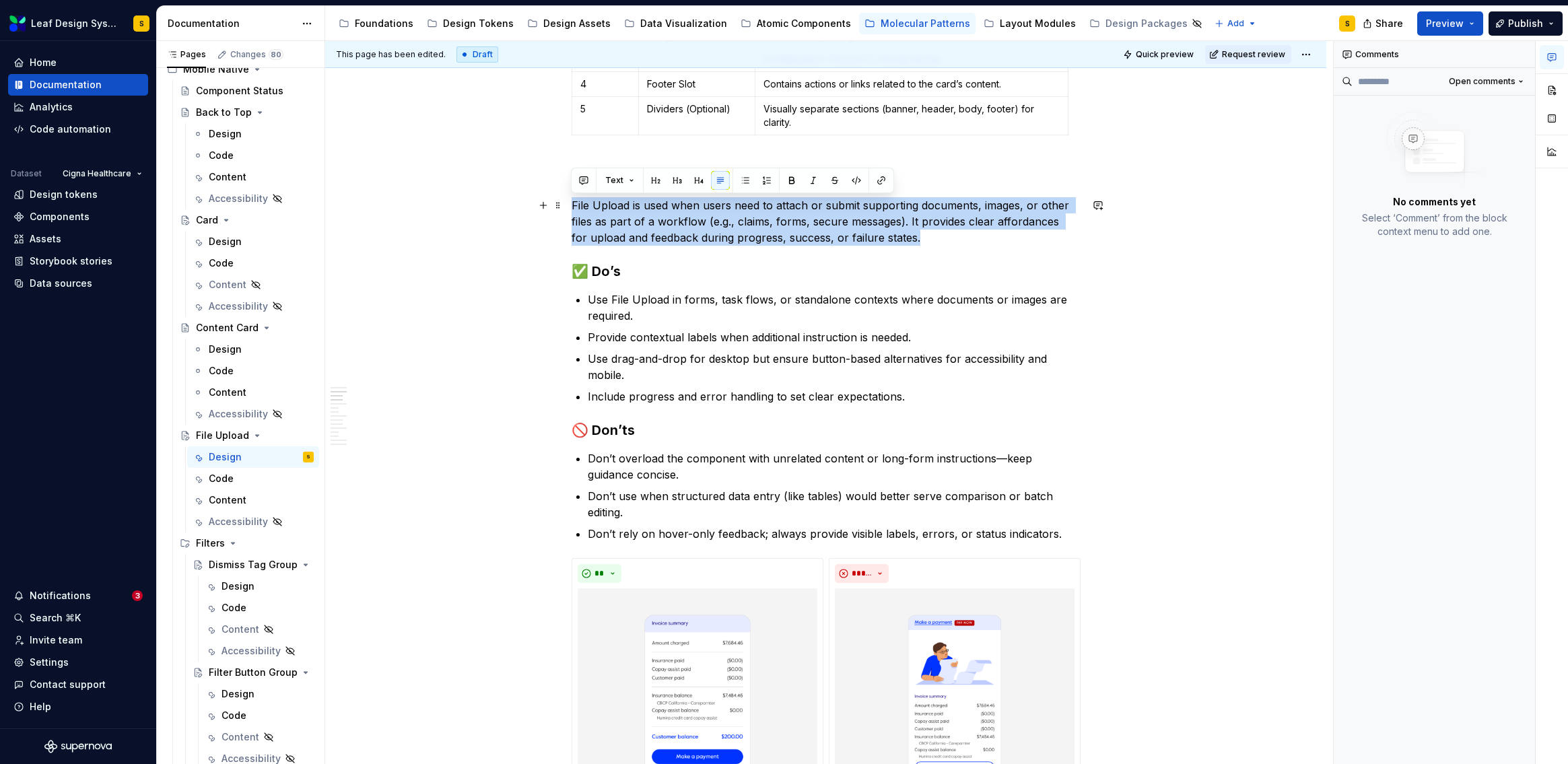
drag, startPoint x: 882, startPoint y: 240, endPoint x: 564, endPoint y: 208, distance: 319.6
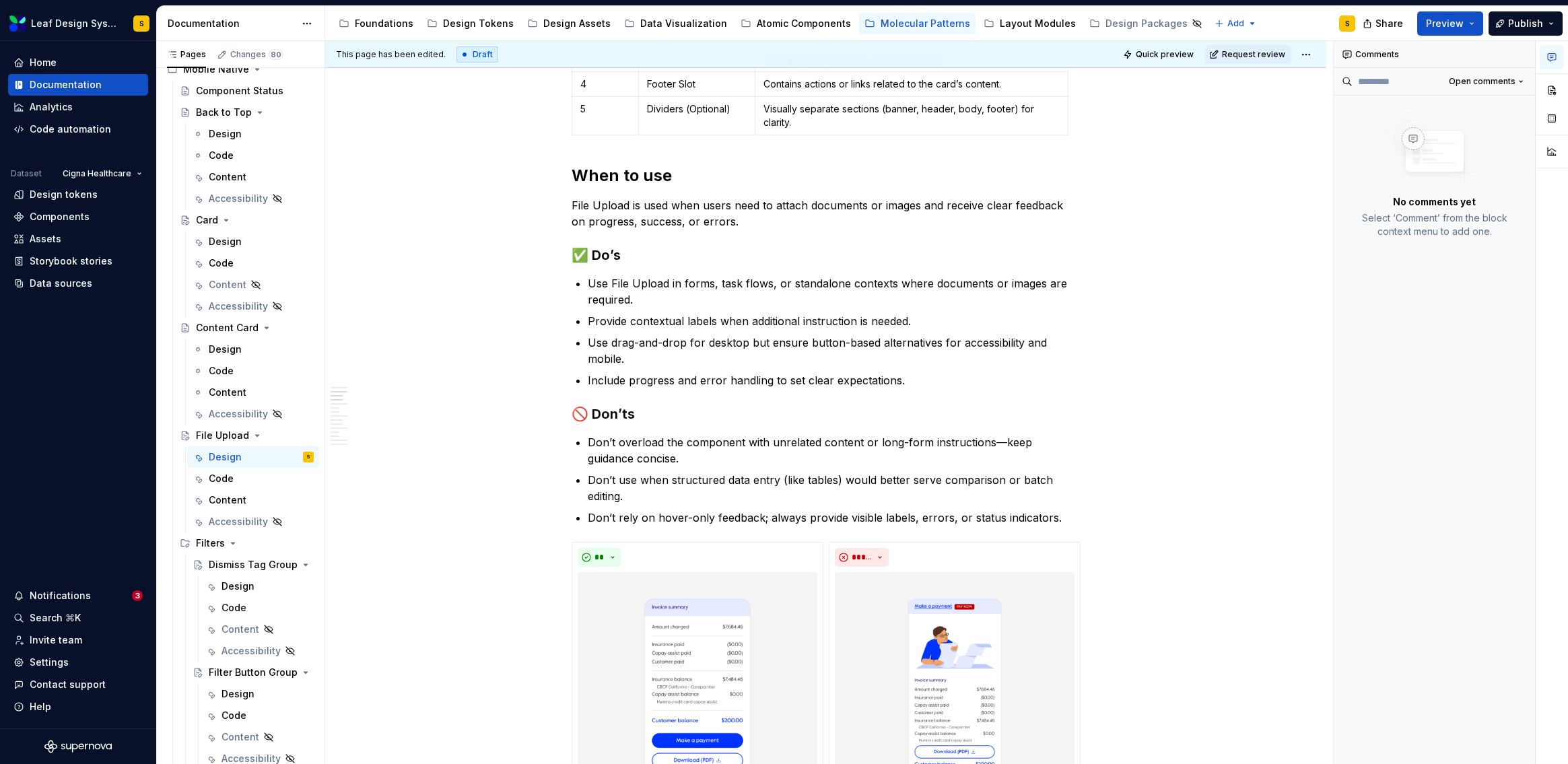
click at [789, 370] on ul "Use File Upload in forms, task flows, or standalone contexts where documents or…" at bounding box center [835, 331] width 493 height 113
click at [790, 370] on ul "Use File Upload in forms, task flows, or standalone contexts where documents or…" at bounding box center [835, 331] width 493 height 113
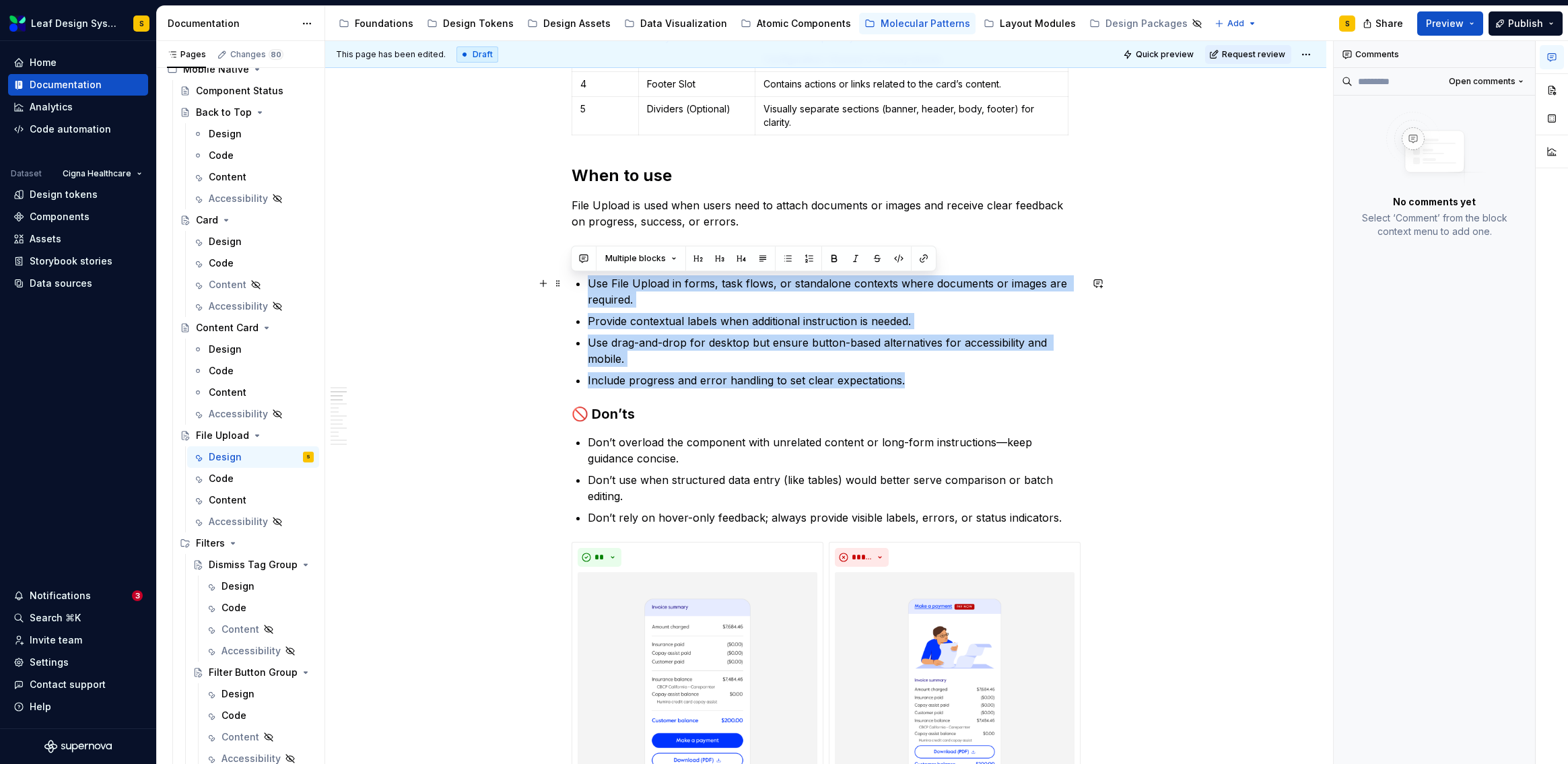
drag, startPoint x: 951, startPoint y: 389, endPoint x: 583, endPoint y: 283, distance: 383.0
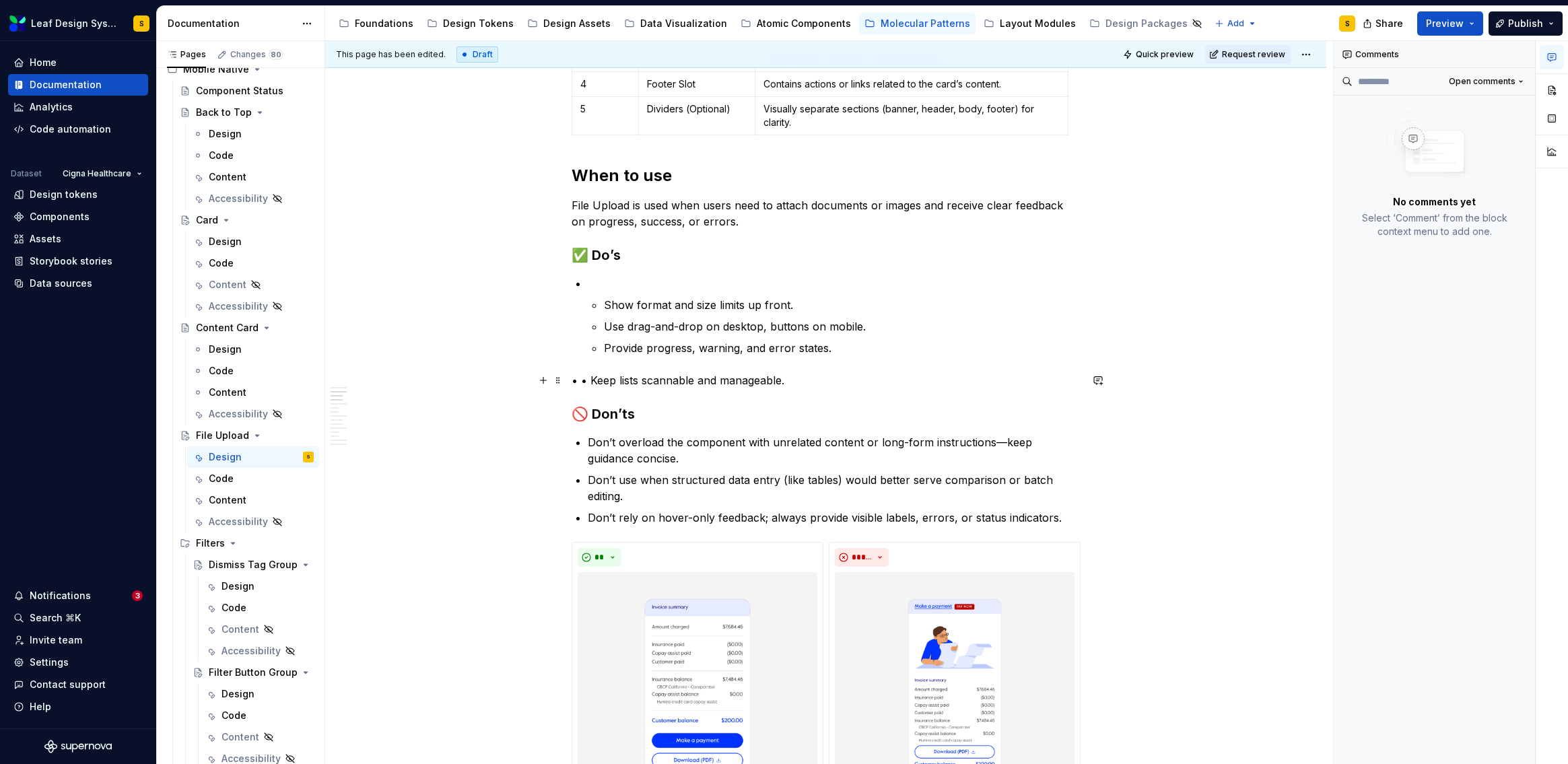
click at [589, 383] on p "• • Keep lists scannable and manageable." at bounding box center [826, 380] width 509 height 16
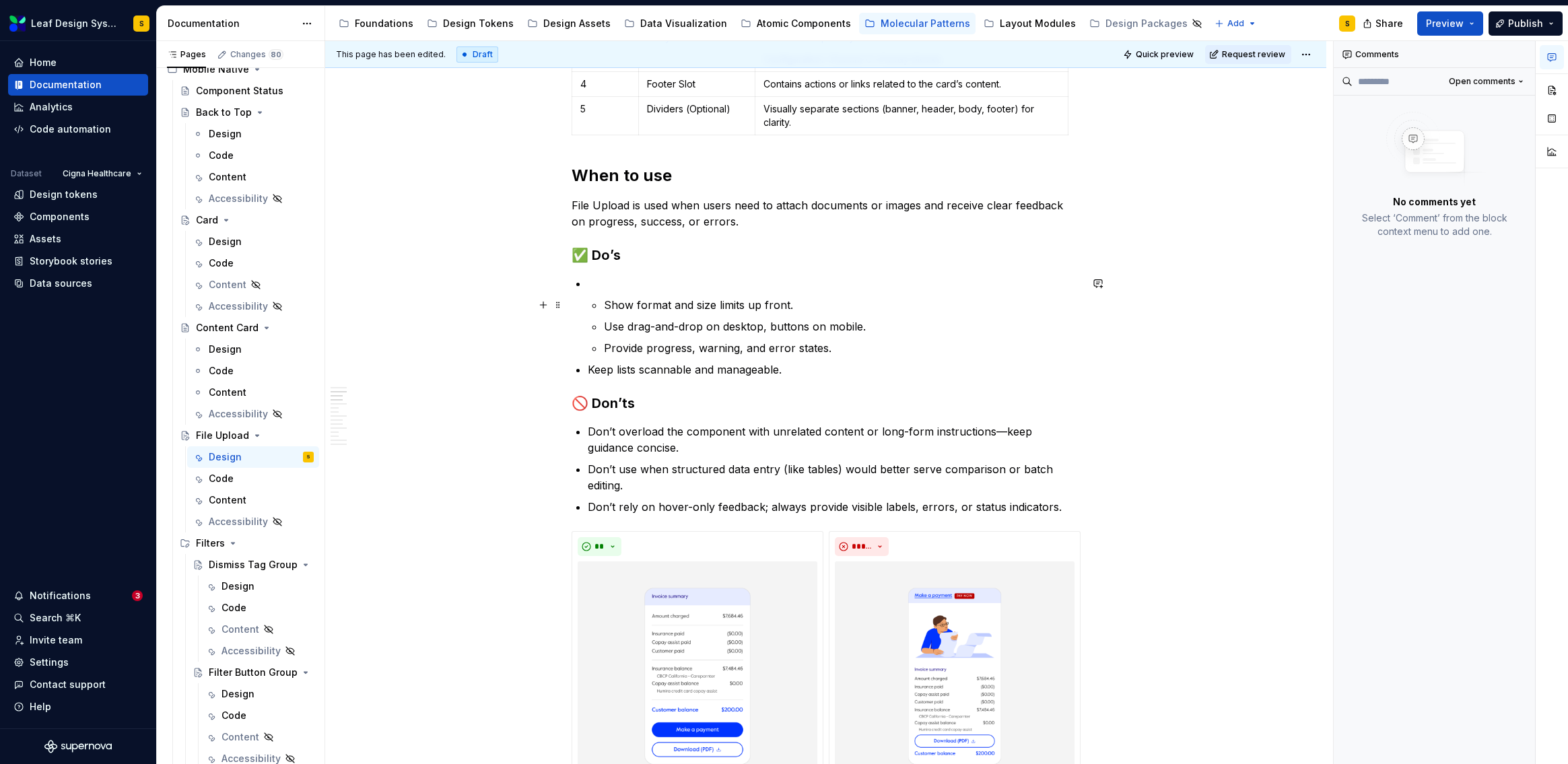
click at [600, 303] on li "Show format and size limits up front. Use drag-and-drop on desktop, buttons on …" at bounding box center [835, 315] width 493 height 81
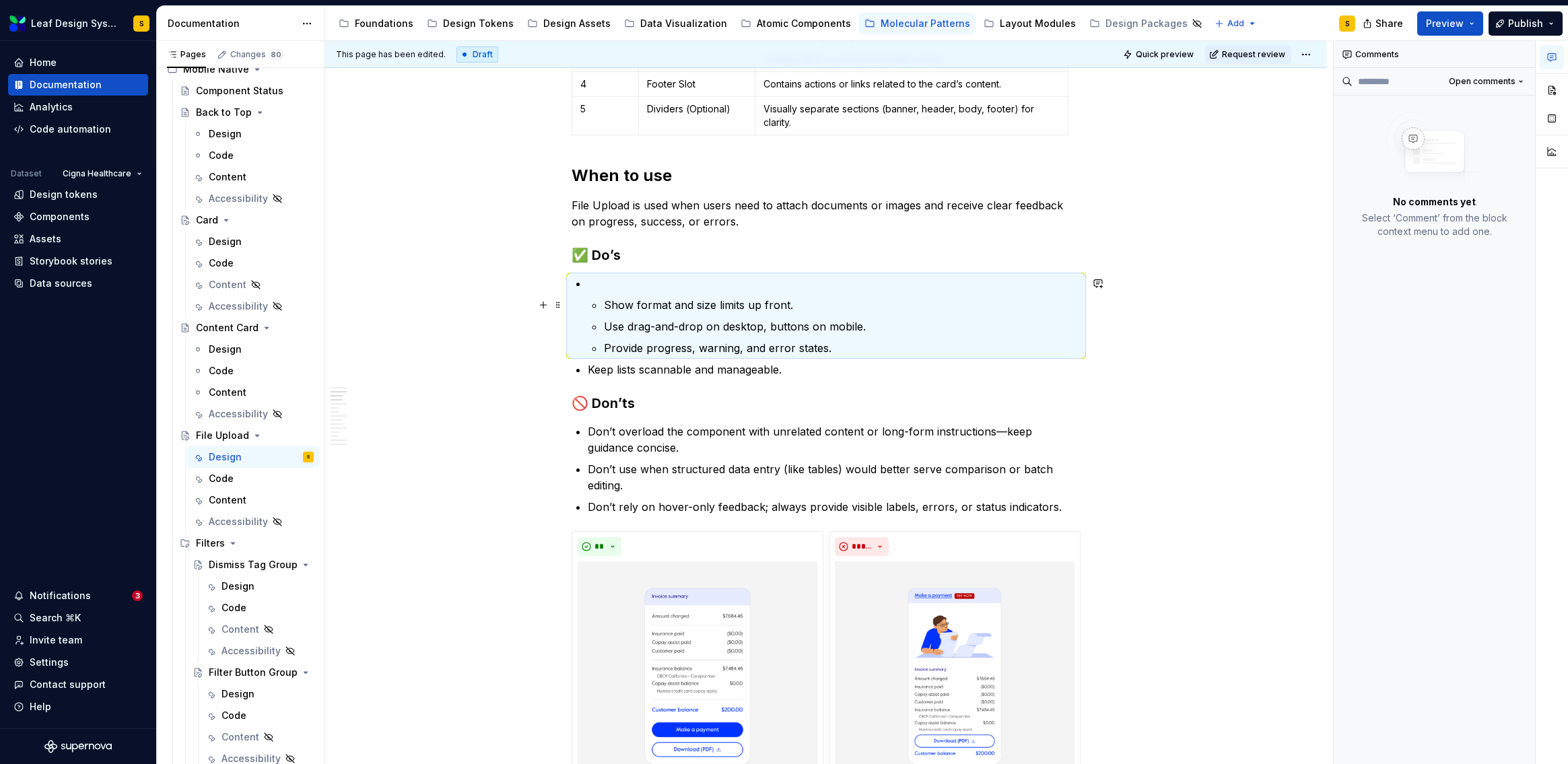
click at [604, 308] on p "Show format and size limits up front." at bounding box center [842, 305] width 477 height 16
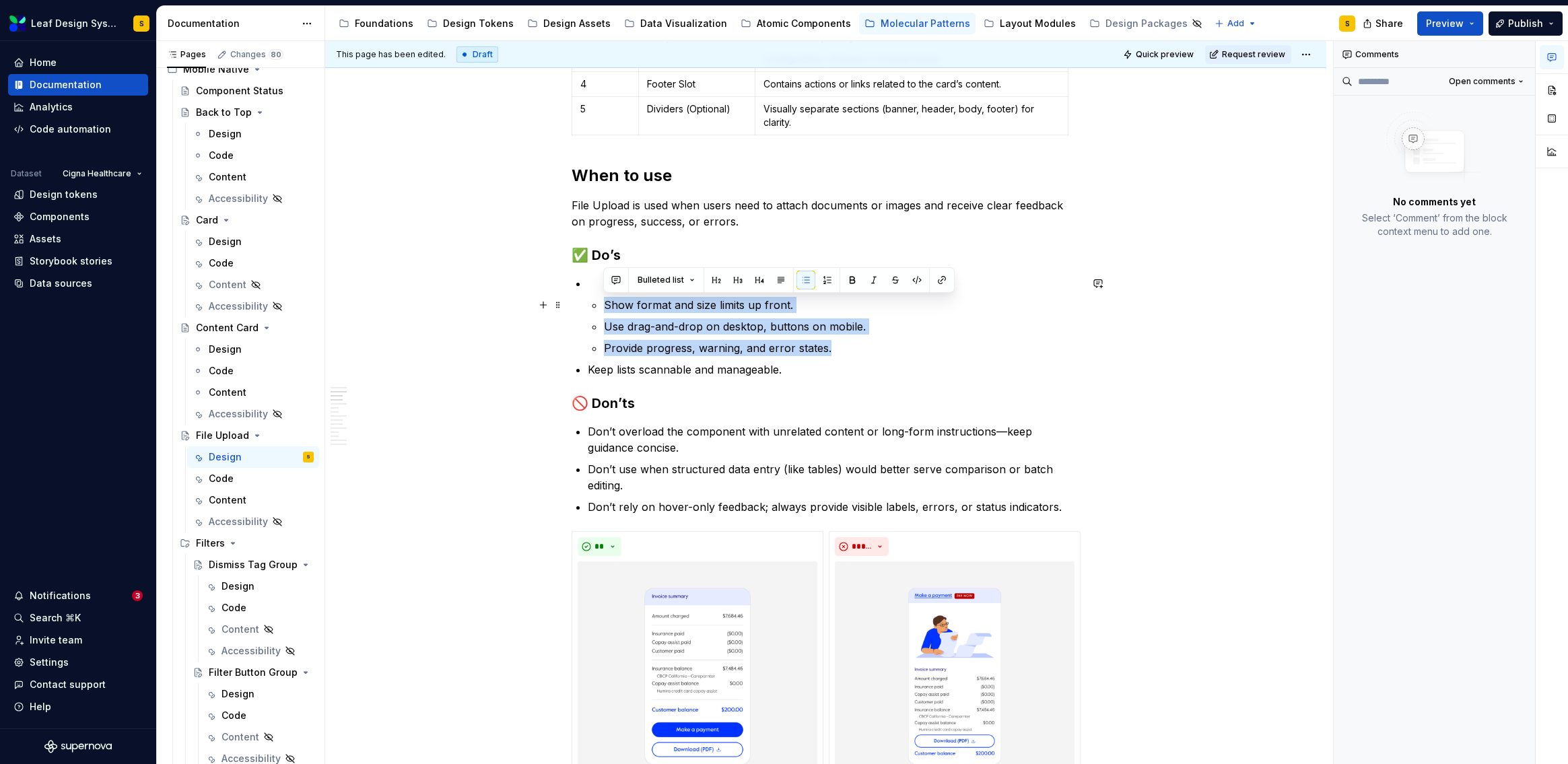
drag, startPoint x: 839, startPoint y: 348, endPoint x: 601, endPoint y: 308, distance: 241.3
click at [601, 308] on li "Show format and size limits up front. Use drag-and-drop on desktop, buttons on …" at bounding box center [835, 315] width 493 height 81
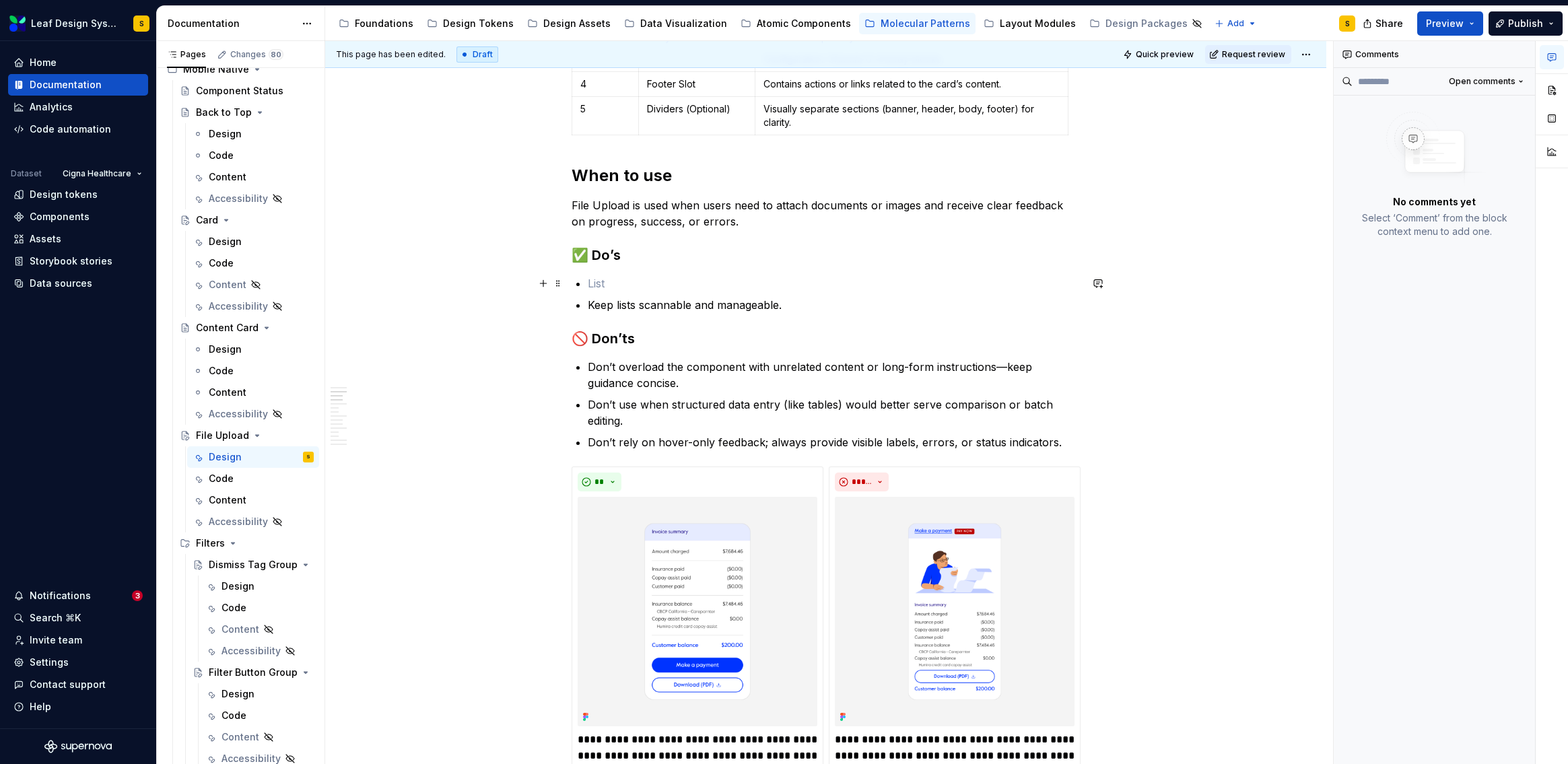
click at [600, 287] on p at bounding box center [835, 283] width 493 height 16
click at [598, 288] on p at bounding box center [835, 283] width 493 height 16
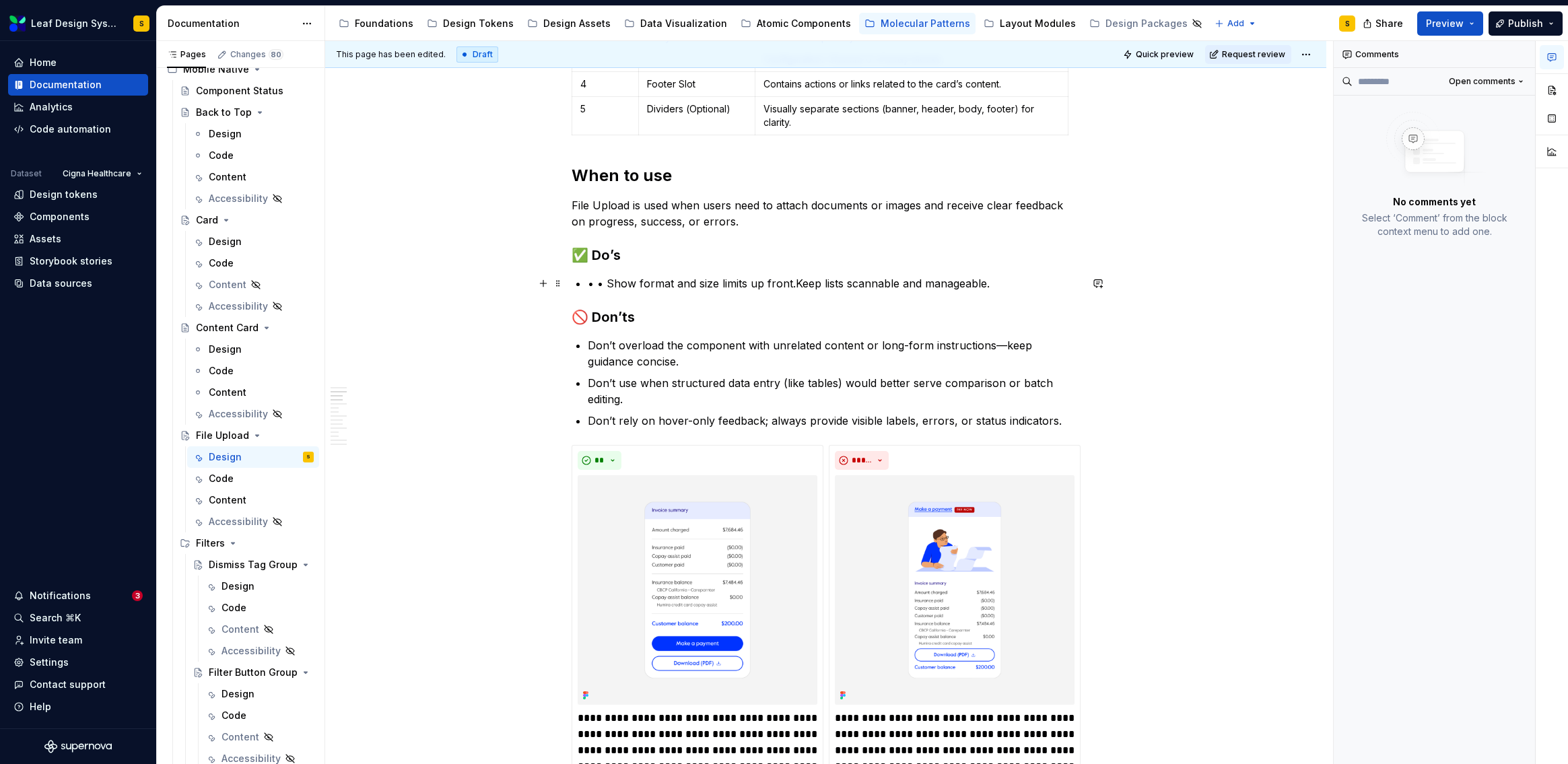
click at [604, 285] on p "• • Show format and size limits up front.Keep lists scannable and manageable." at bounding box center [835, 283] width 493 height 16
click at [774, 280] on p "Show format and size limits up front.Keep lists scannable and manageable." at bounding box center [835, 283] width 493 height 16
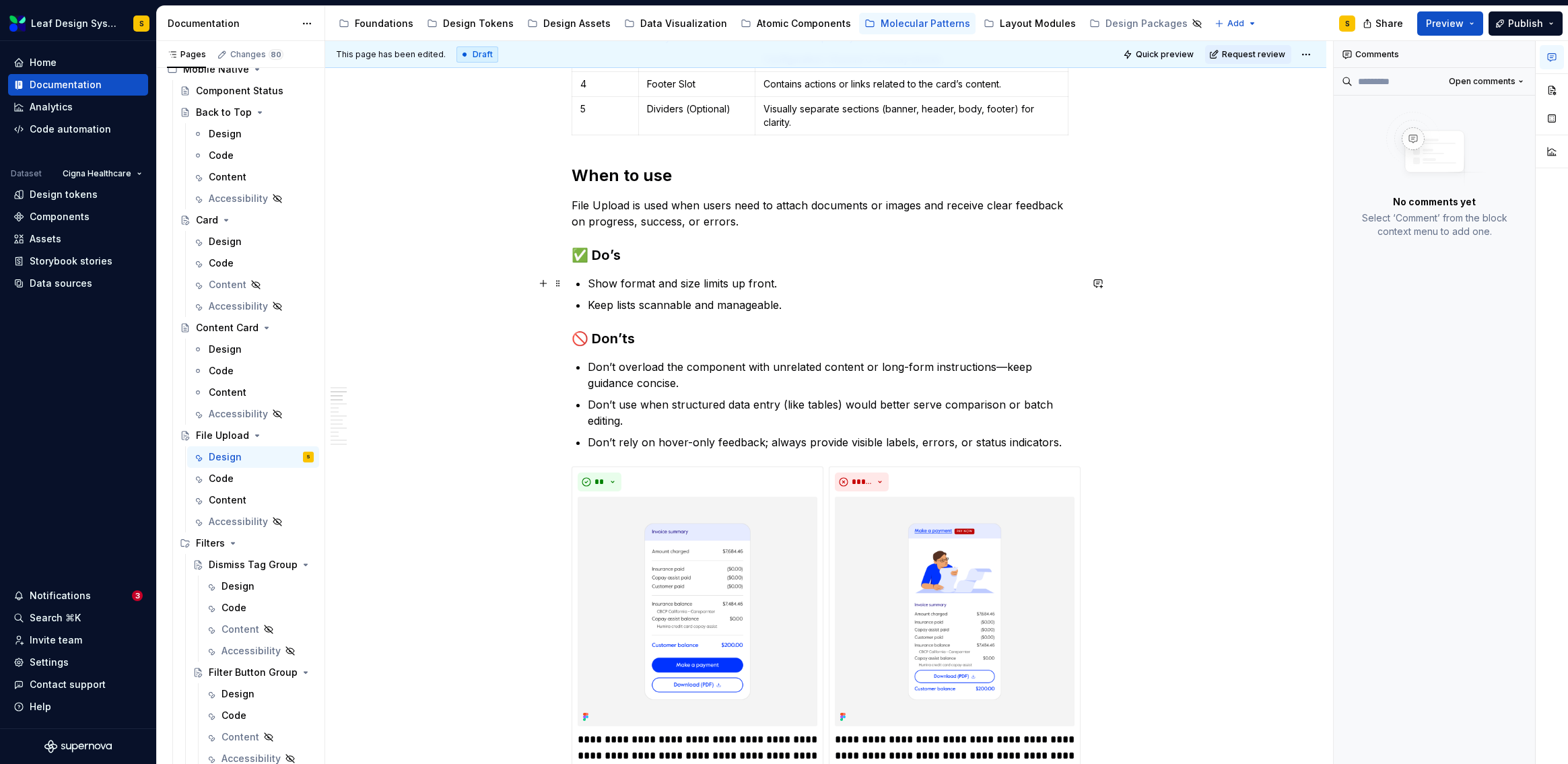
click at [795, 288] on p "Show format and size limits up front." at bounding box center [835, 283] width 493 height 16
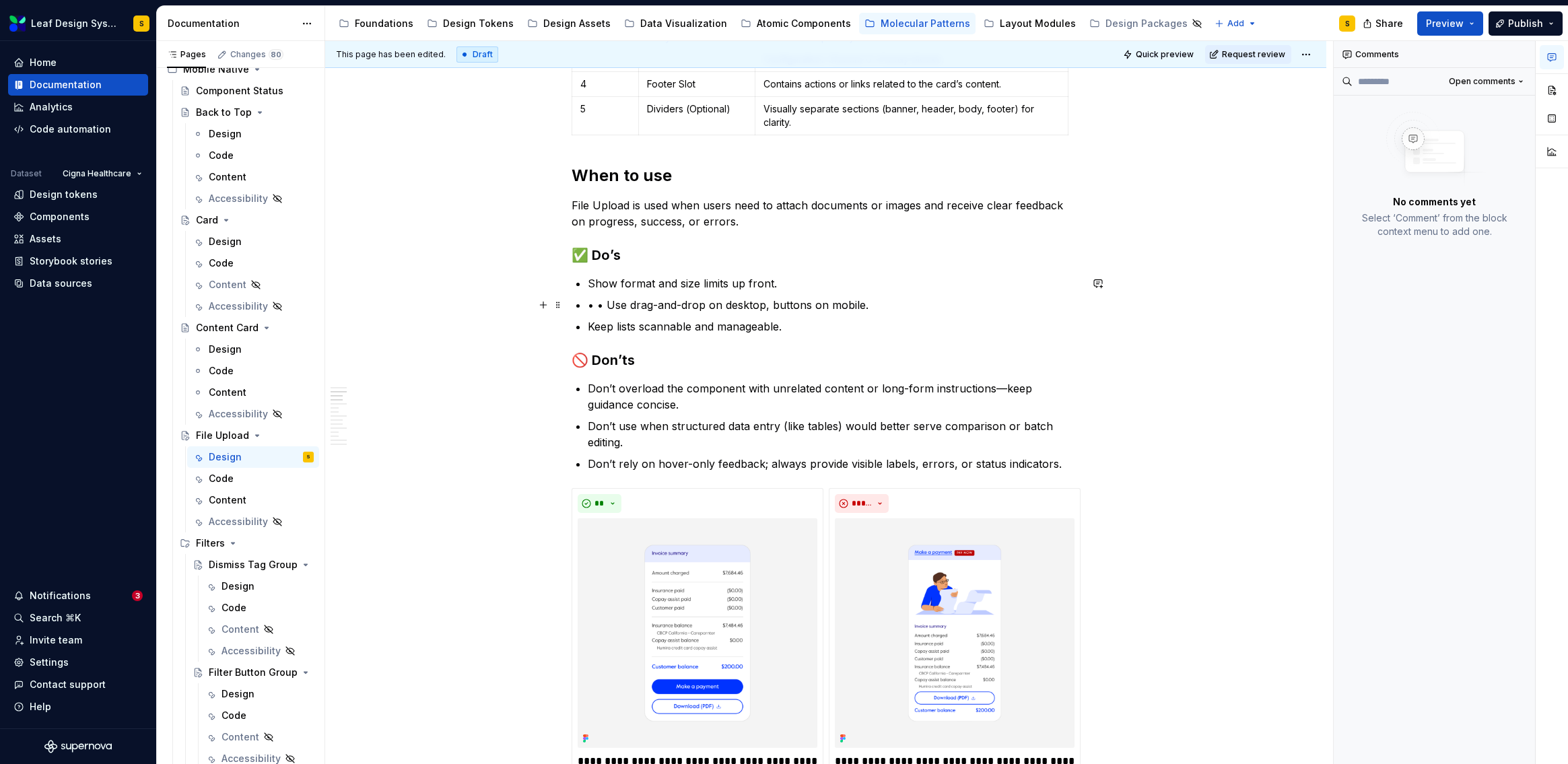
click at [605, 306] on p "• • Use drag-and-drop on desktop, buttons on mobile." at bounding box center [835, 305] width 493 height 16
click at [972, 441] on p "Don’t use when structured data entry (like tables) would better serve compariso…" at bounding box center [835, 435] width 493 height 33
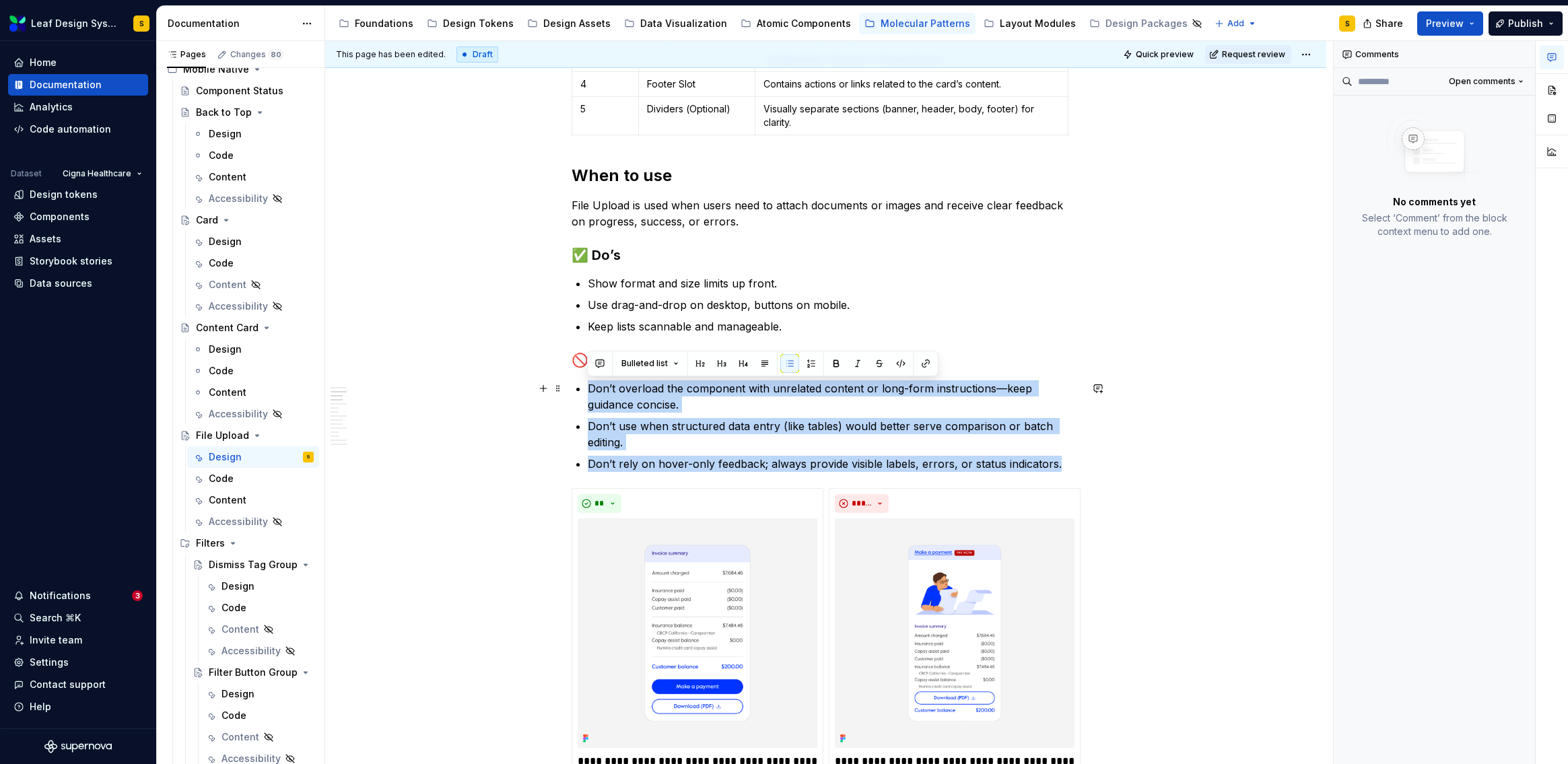
drag, startPoint x: 1070, startPoint y: 466, endPoint x: 583, endPoint y: 393, distance: 492.4
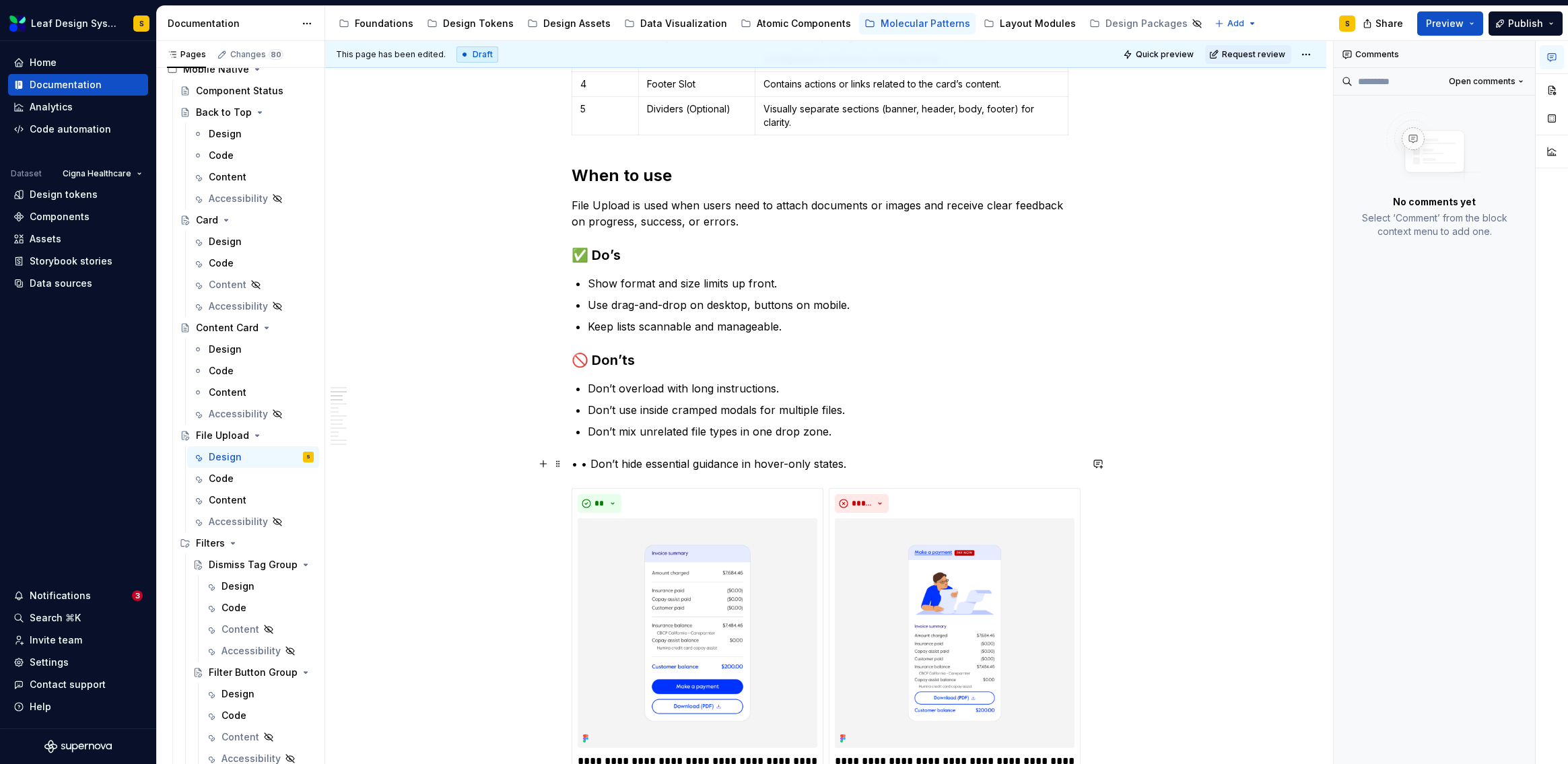
click at [589, 465] on p "• • Don’t hide essential guidance in hover-only states." at bounding box center [826, 464] width 509 height 16
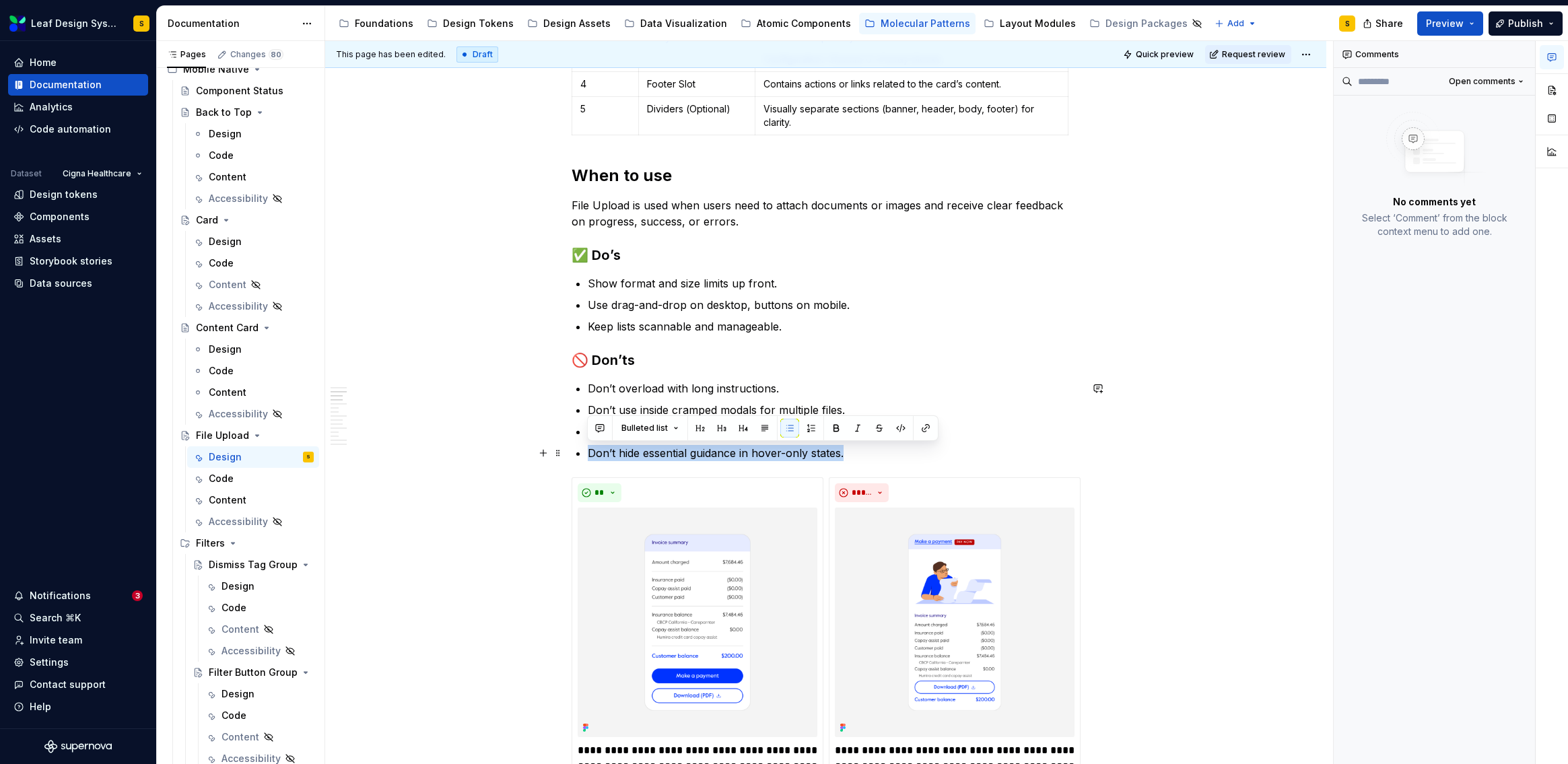
drag, startPoint x: 847, startPoint y: 453, endPoint x: 581, endPoint y: 455, distance: 266.0
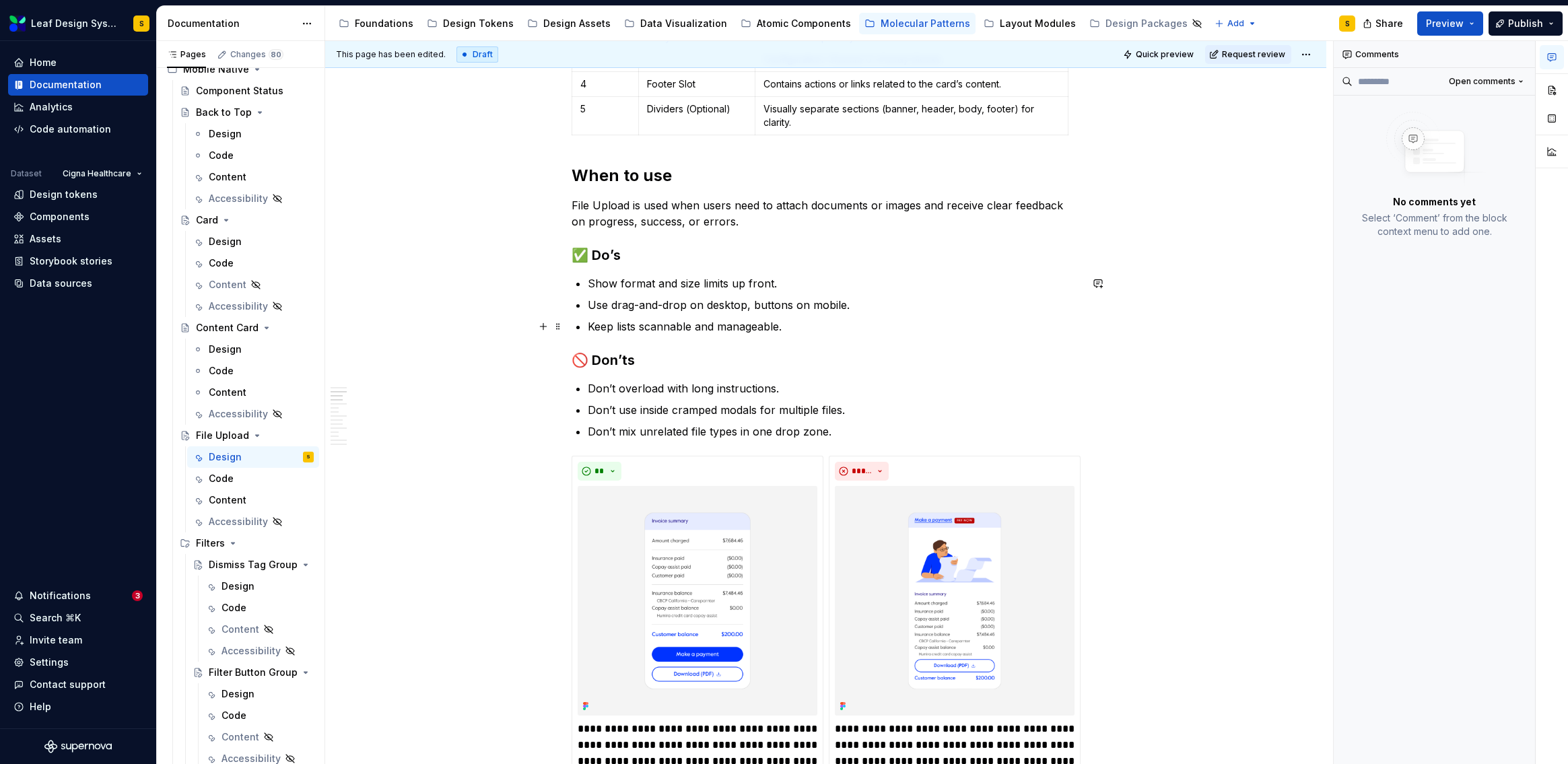
click at [789, 328] on p "Keep lists scannable and manageable." at bounding box center [835, 327] width 493 height 16
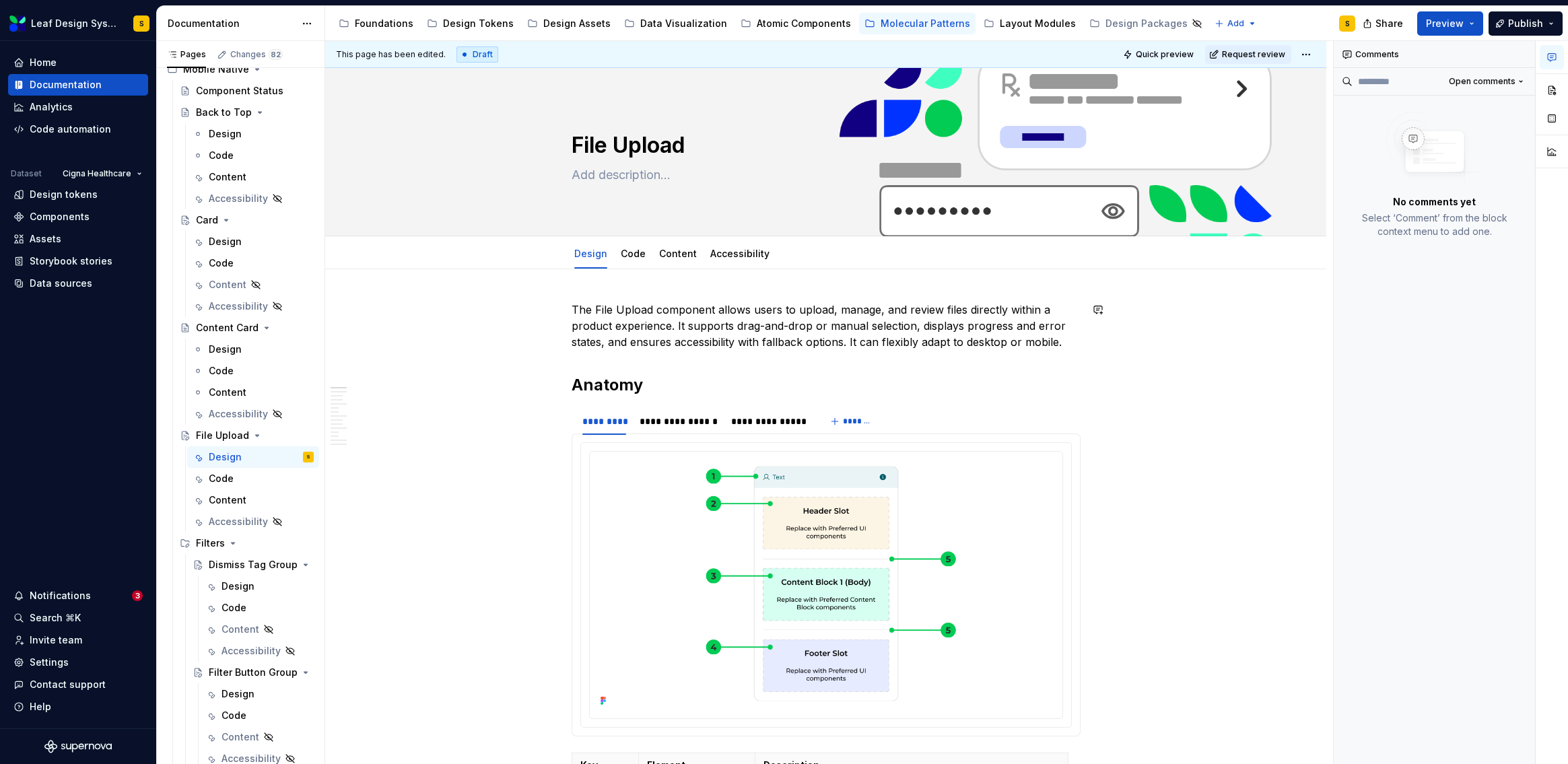
scroll to position [148, 0]
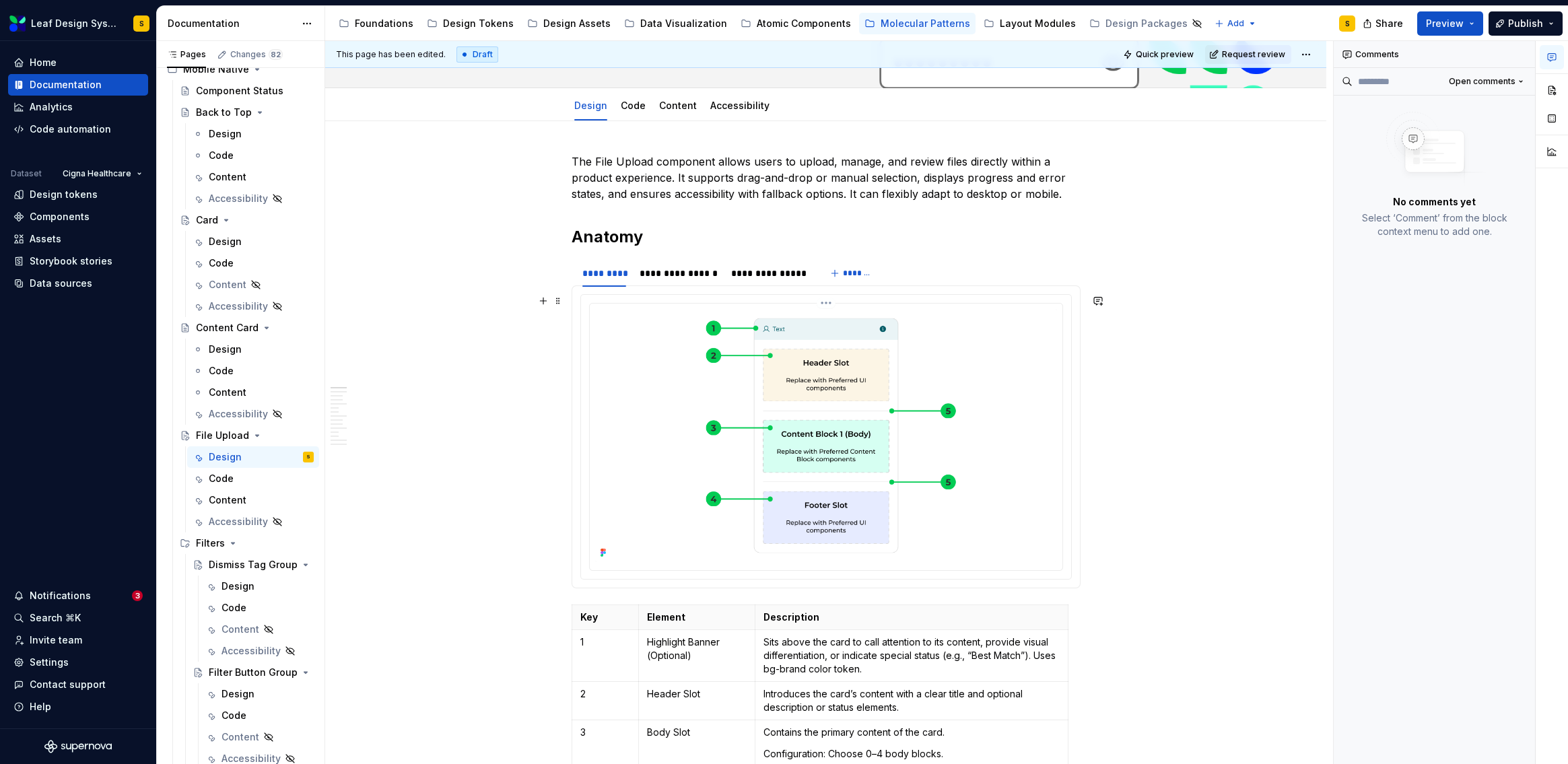
click at [826, 349] on img at bounding box center [826, 435] width 462 height 253
click at [737, 441] on img at bounding box center [826, 435] width 462 height 253
click at [848, 429] on img at bounding box center [826, 435] width 462 height 253
click at [1555, 92] on button "button" at bounding box center [1552, 90] width 24 height 24
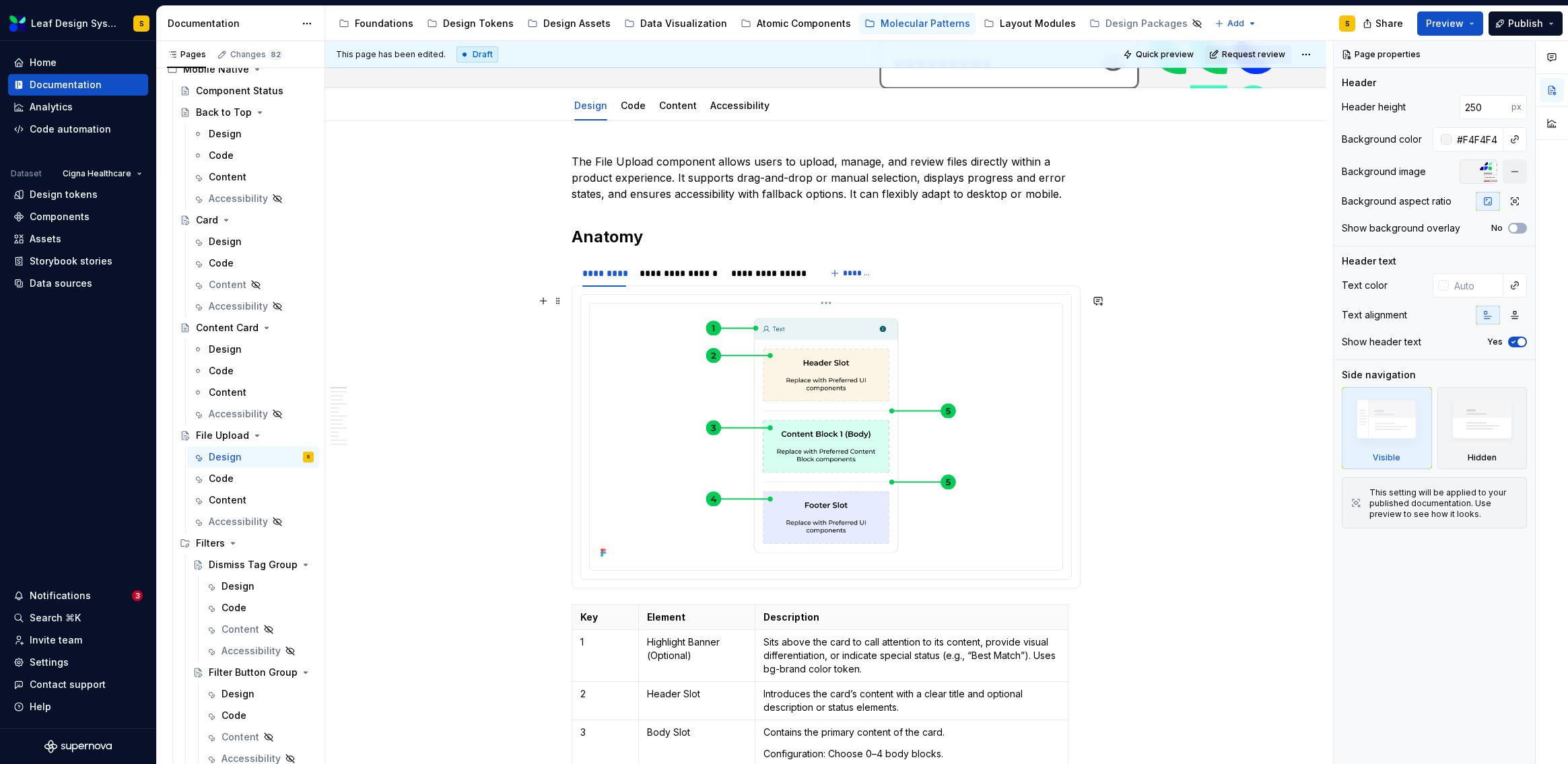
click at [851, 380] on img at bounding box center [826, 435] width 462 height 253
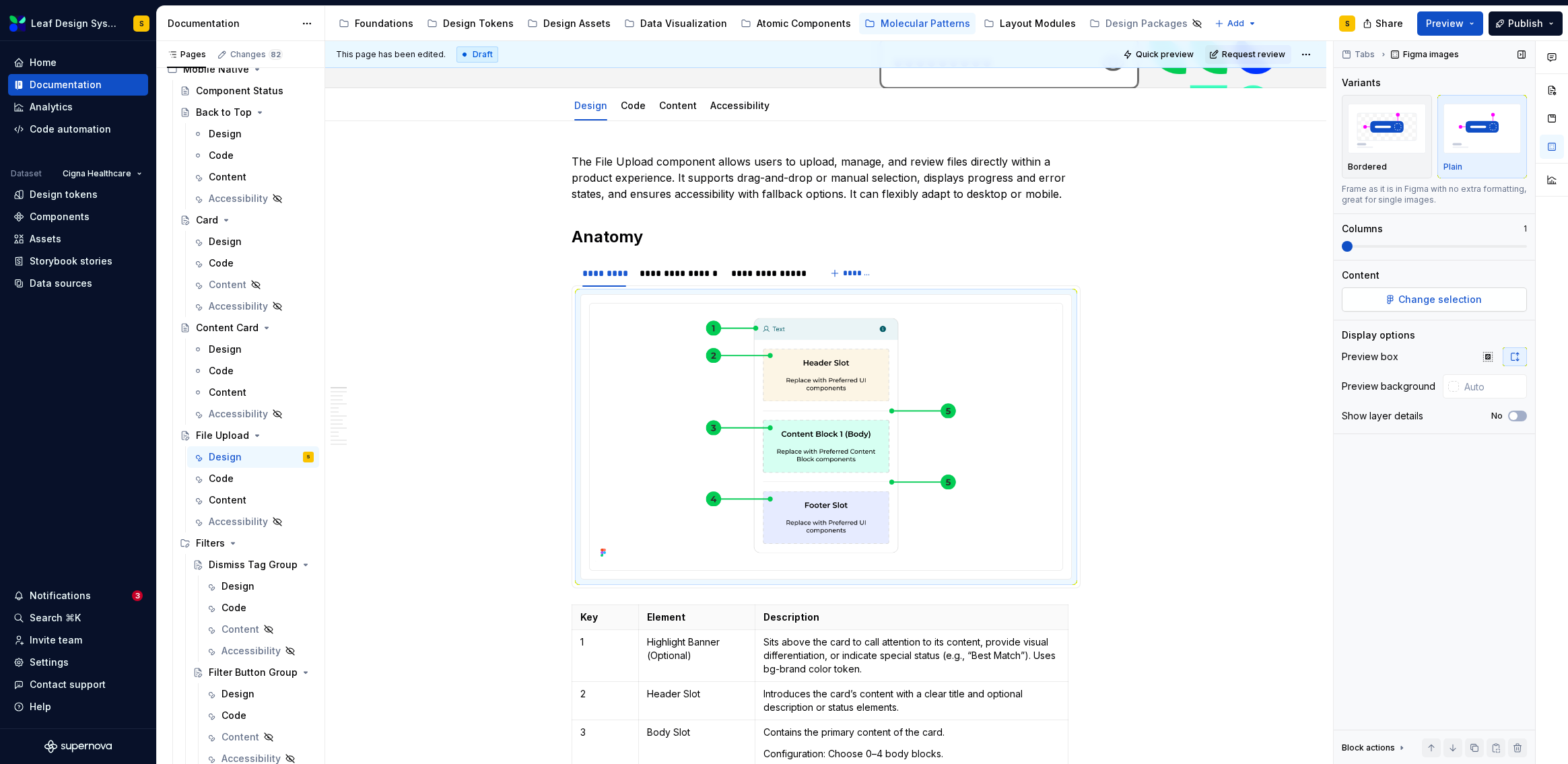
click at [1489, 297] on button "Change selection" at bounding box center [1434, 299] width 185 height 24
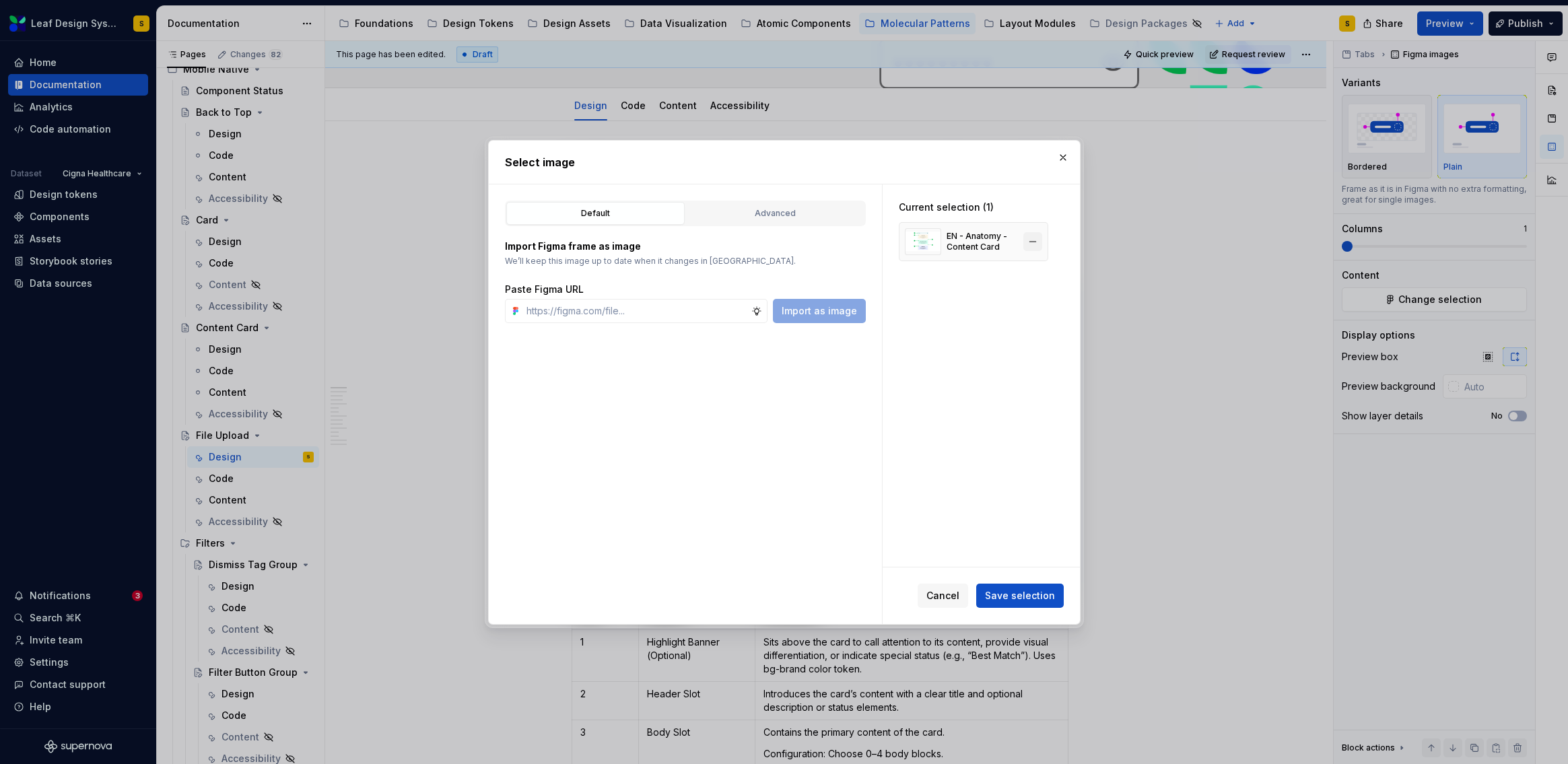
click at [1033, 240] on button "button" at bounding box center [1033, 242] width 19 height 19
type textarea "*"
click at [631, 306] on input "text" at bounding box center [636, 311] width 230 height 24
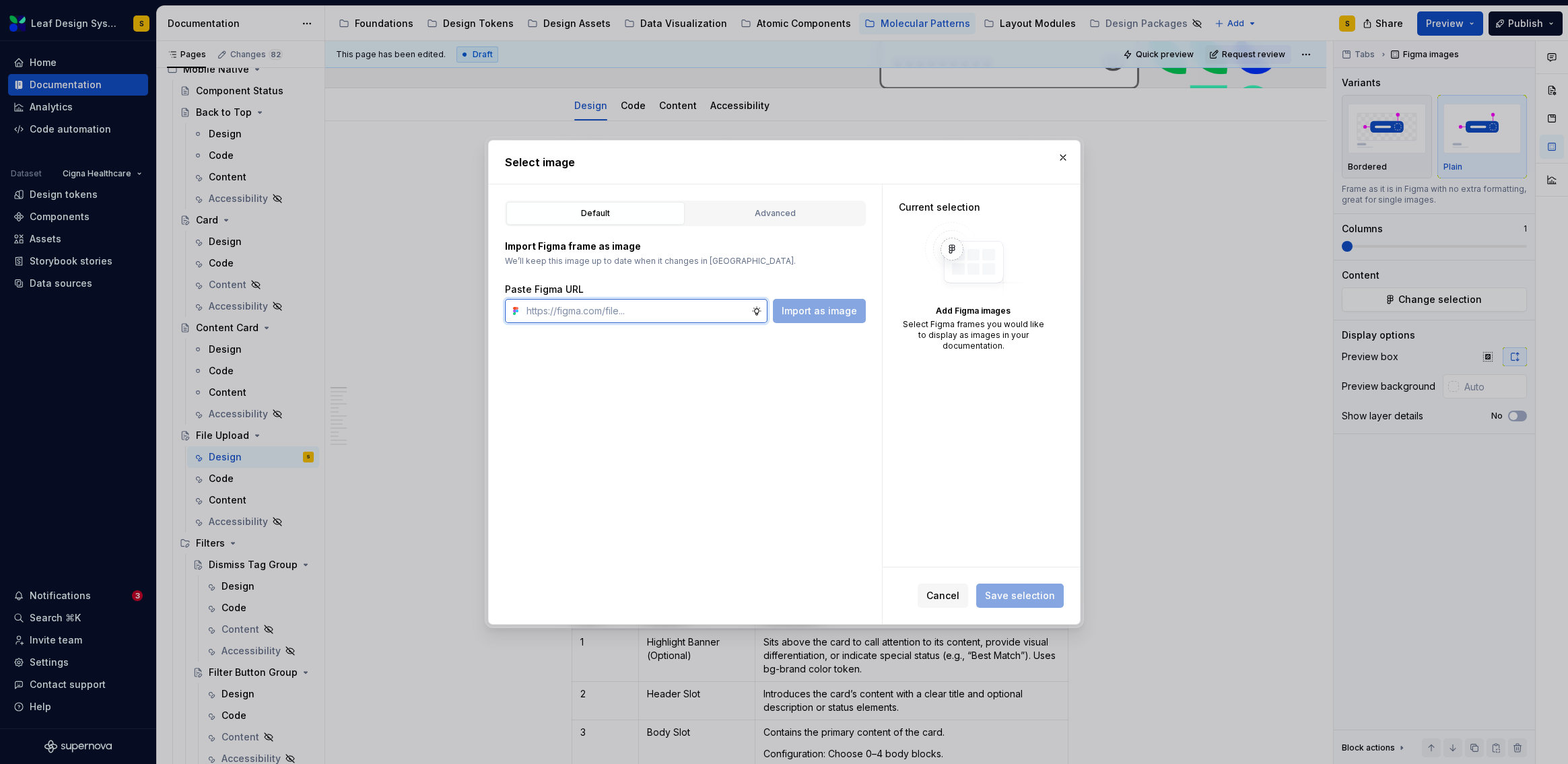
paste input "[URL][DOMAIN_NAME]"
type input "[URL][DOMAIN_NAME]"
click at [777, 319] on button "Import as image" at bounding box center [819, 311] width 93 height 24
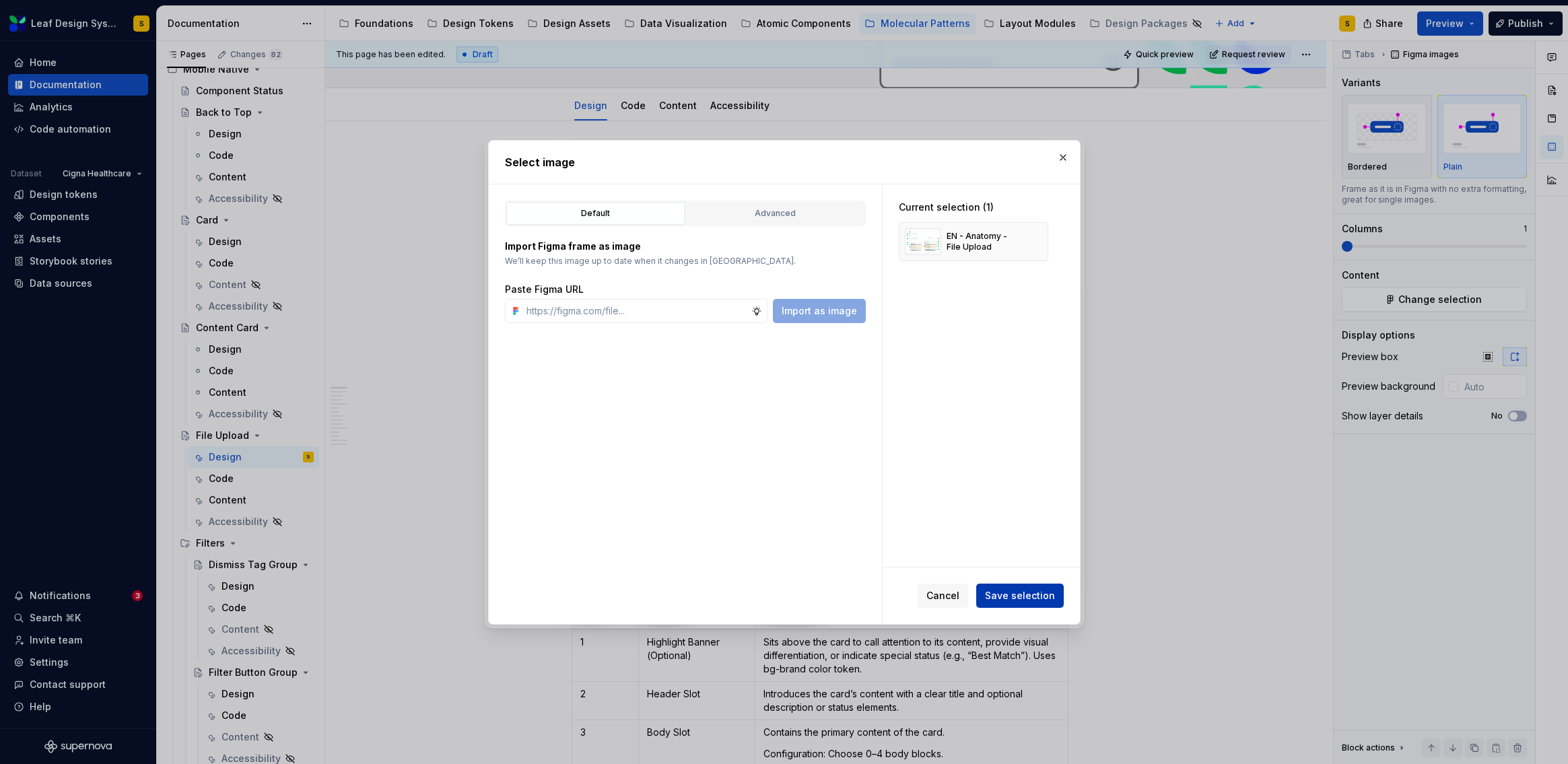
click at [1029, 590] on span "Save selection" at bounding box center [1019, 596] width 70 height 14
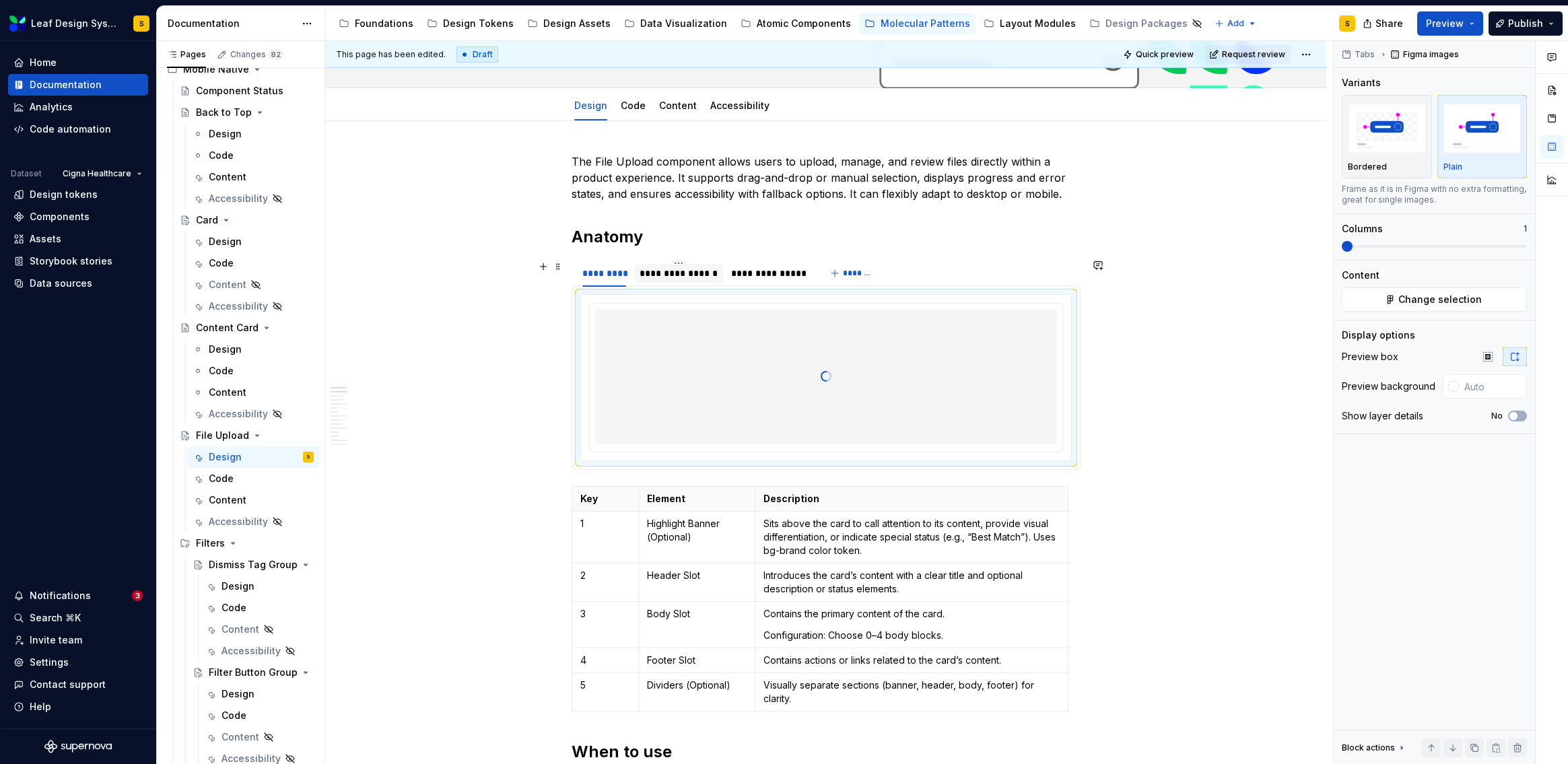
click at [685, 277] on div "**********" at bounding box center [678, 274] width 78 height 14
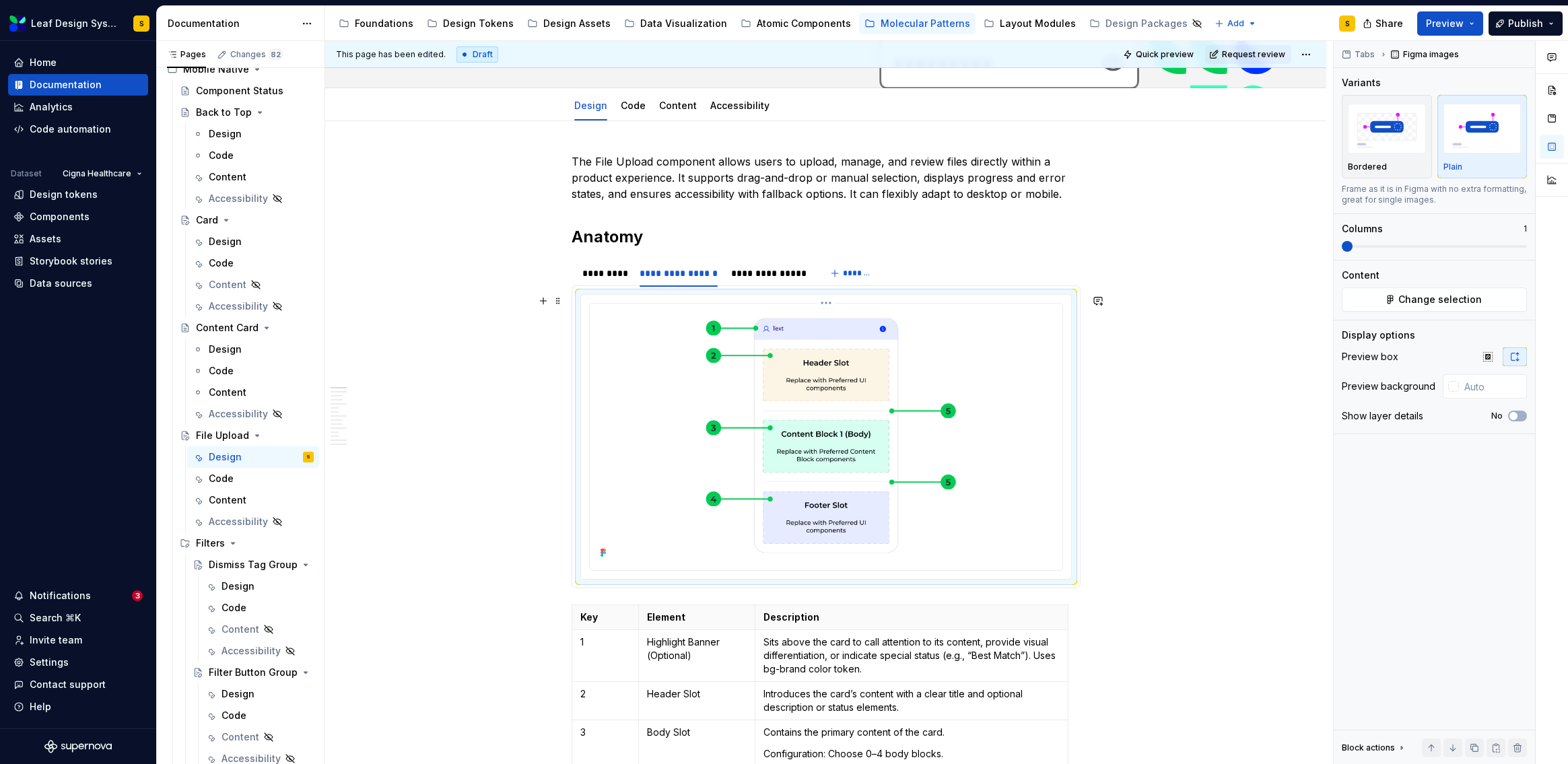
click at [831, 361] on img at bounding box center [826, 435] width 462 height 253
click at [1408, 299] on span "Change selection" at bounding box center [1440, 299] width 84 height 14
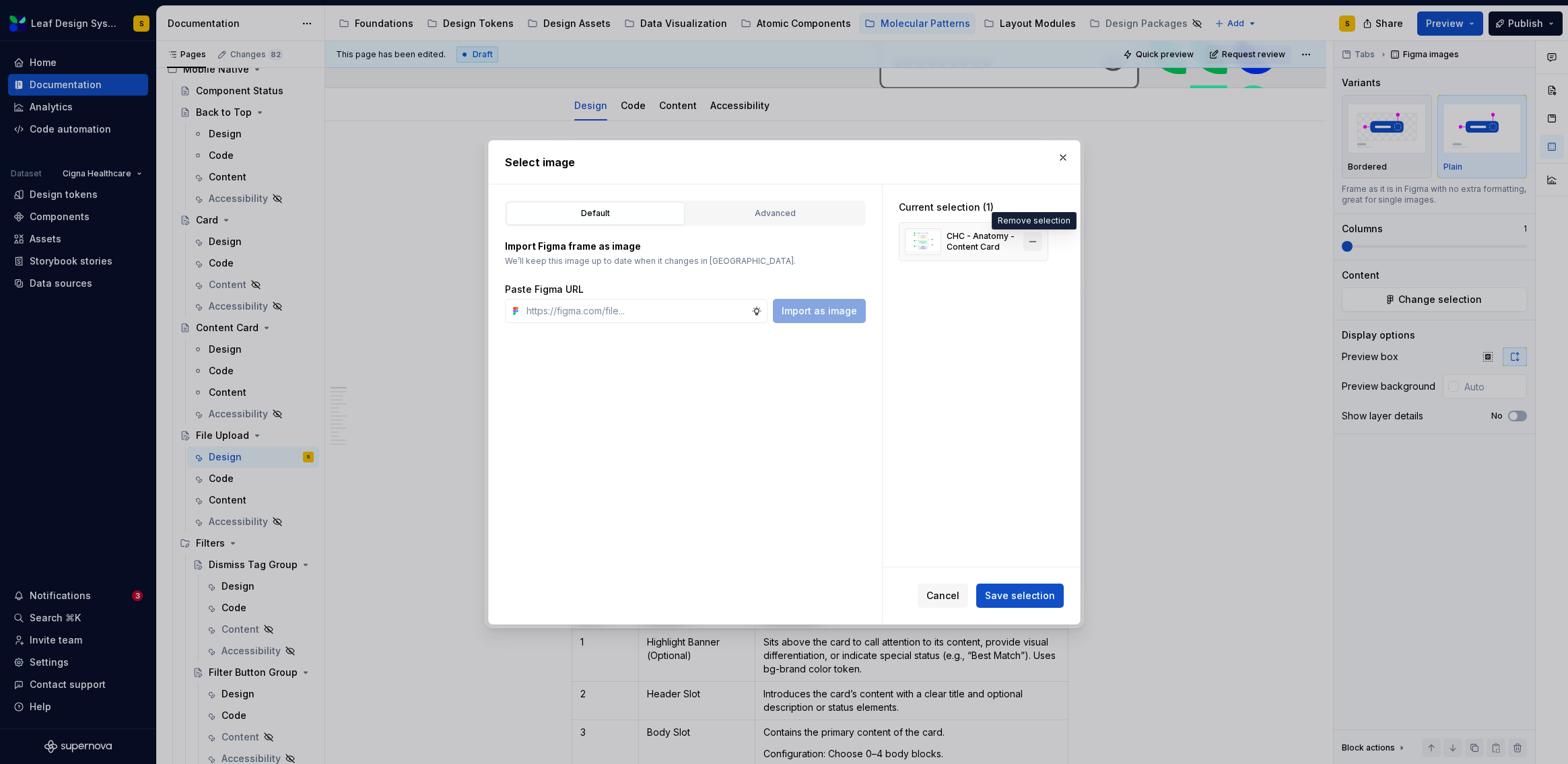
click at [1034, 244] on button "button" at bounding box center [1033, 242] width 19 height 19
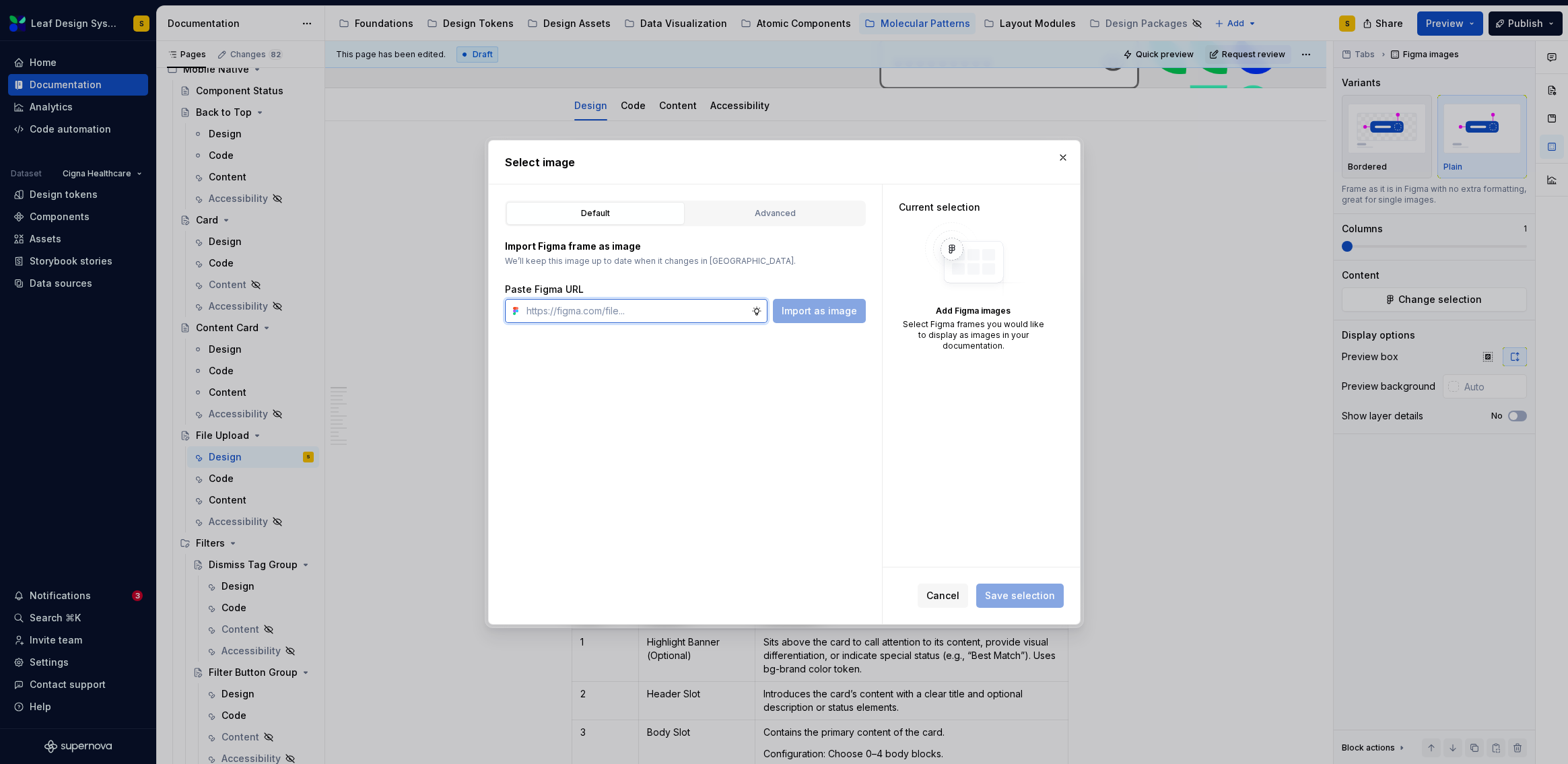
click at [658, 319] on input "text" at bounding box center [636, 311] width 230 height 24
type input "√"
paste input "[URL][DOMAIN_NAME]"
type input "[URL][DOMAIN_NAME]"
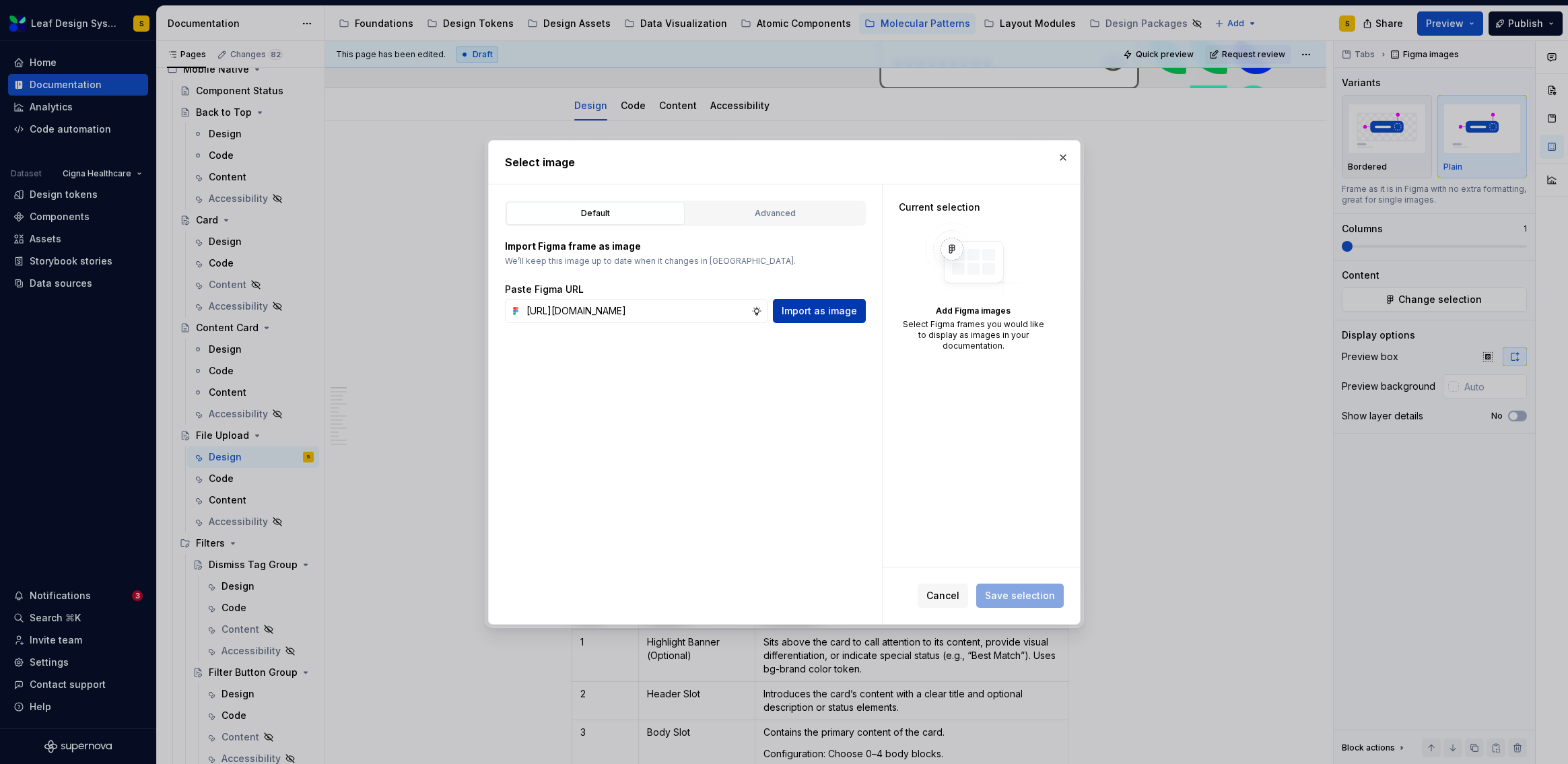
scroll to position [0, 0]
click at [834, 308] on span "Import as image" at bounding box center [819, 311] width 75 height 14
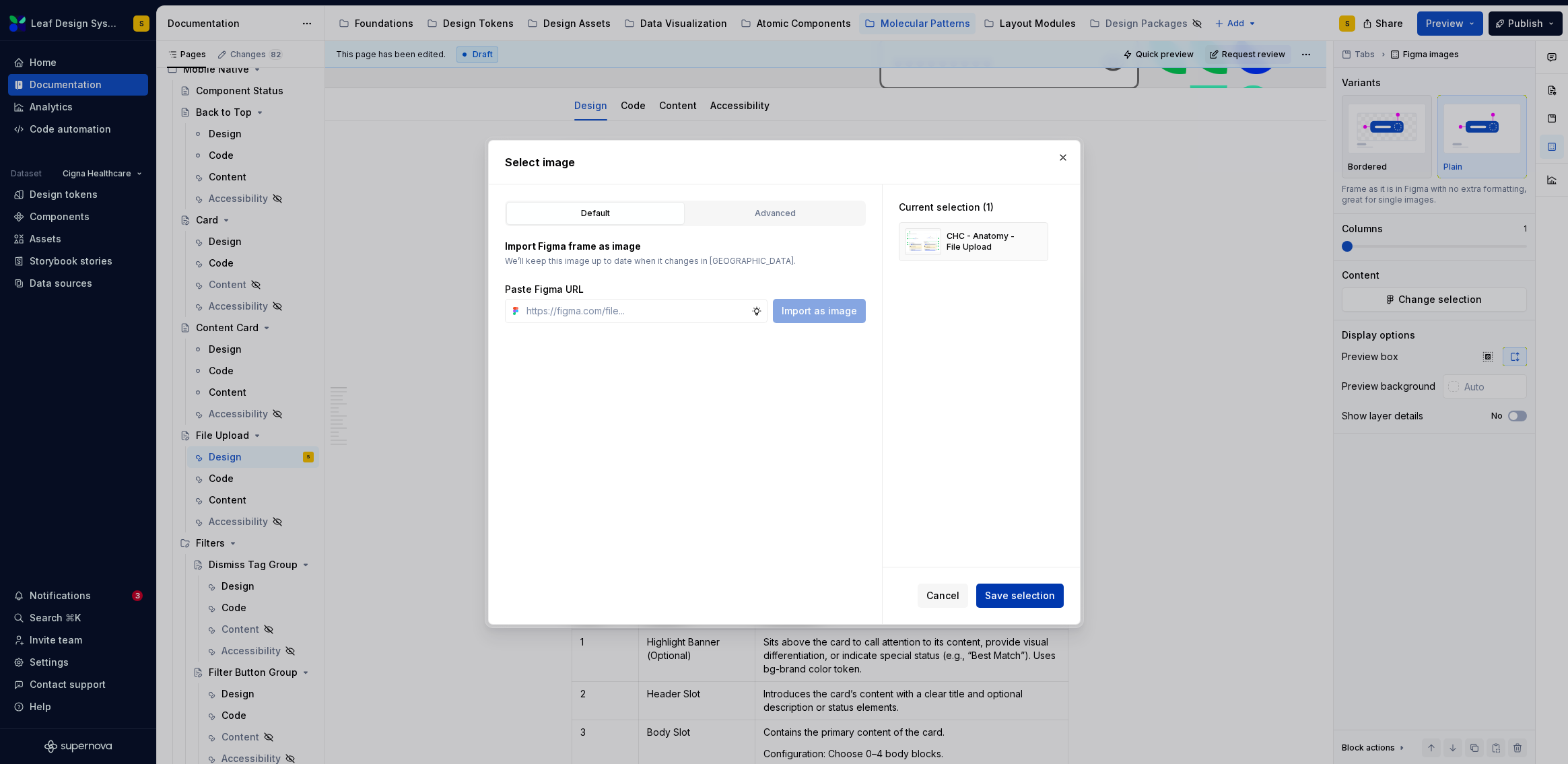
click at [1029, 596] on span "Save selection" at bounding box center [1019, 596] width 70 height 14
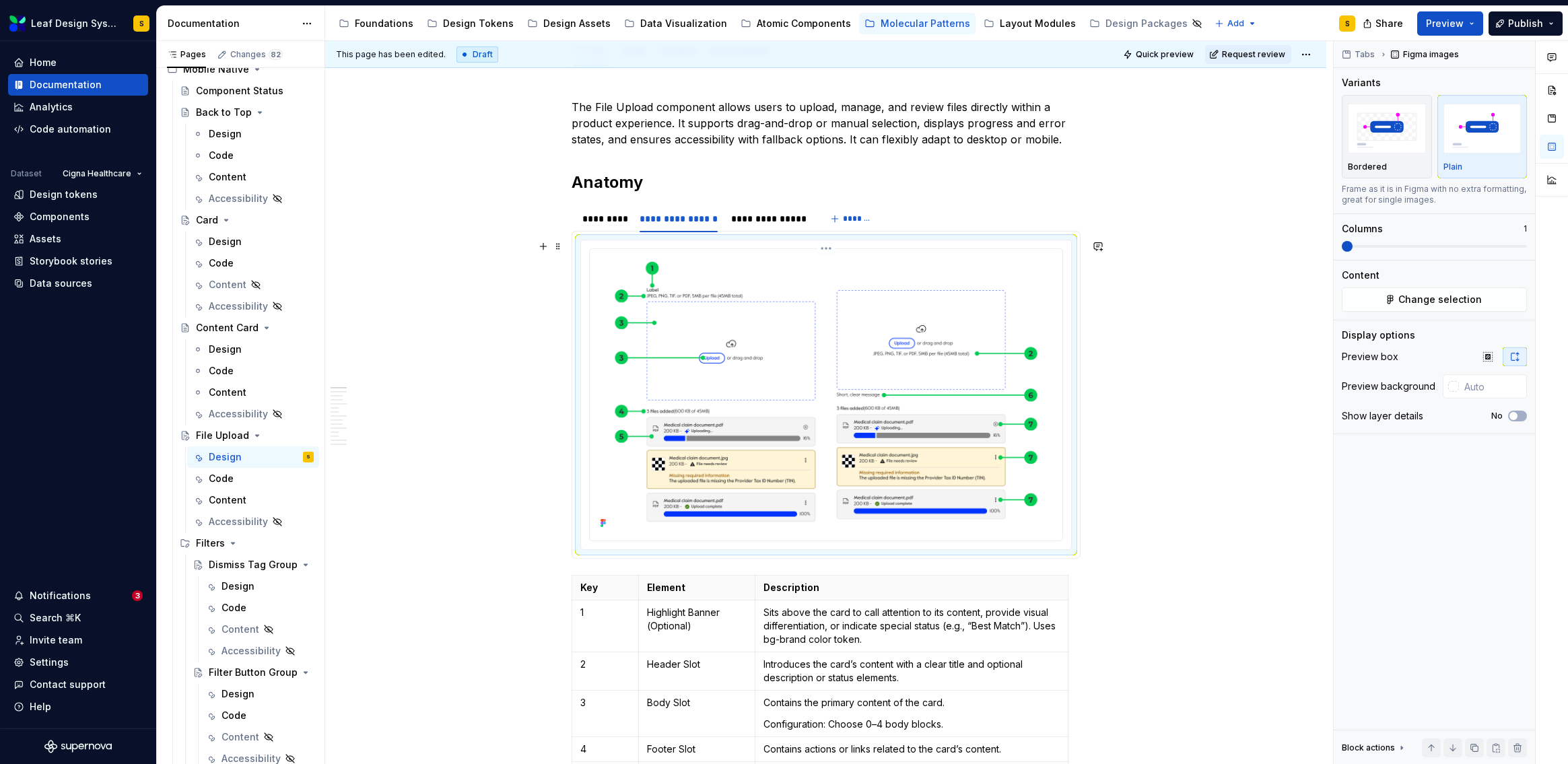
scroll to position [270, 0]
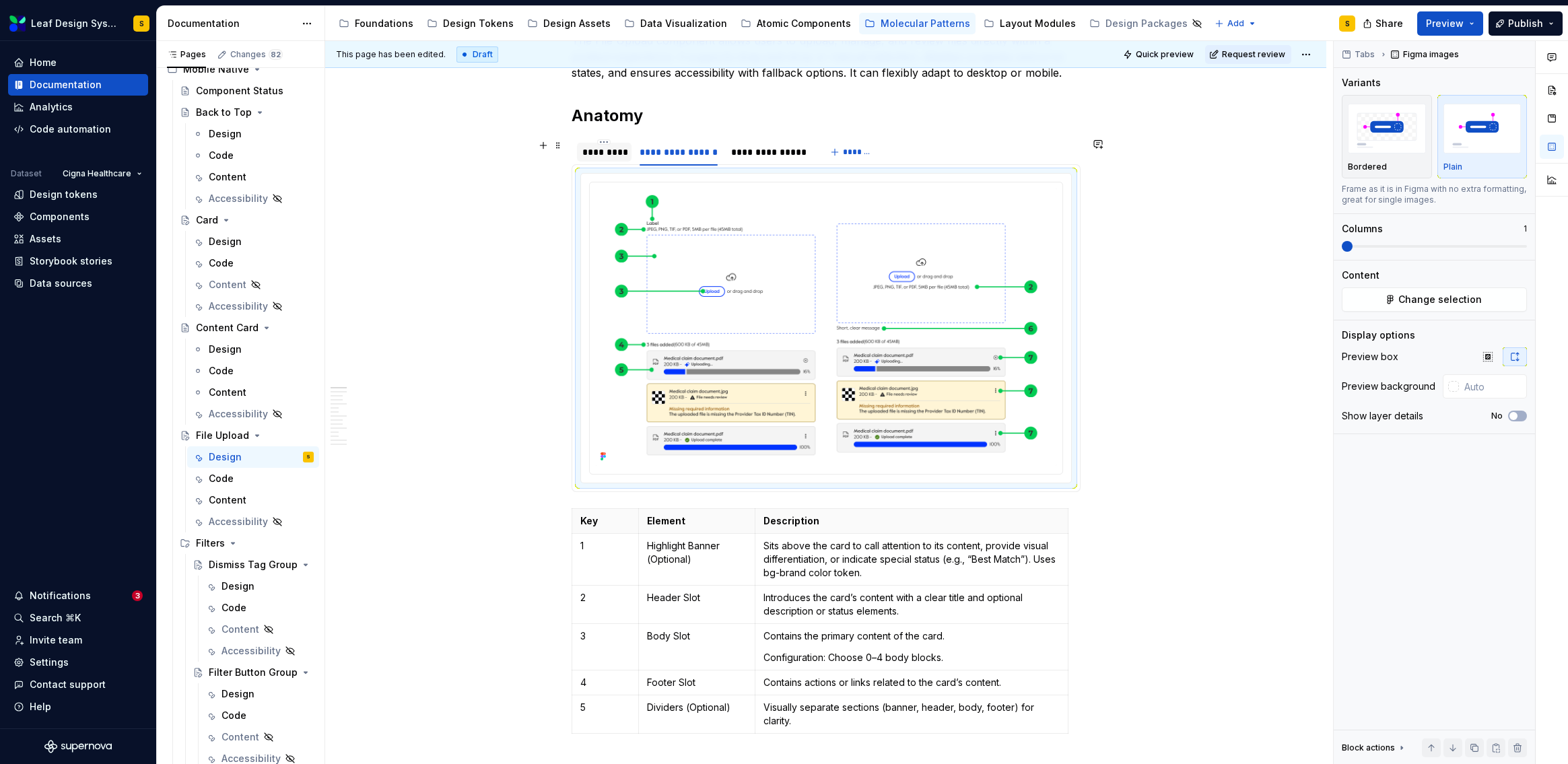
click at [618, 149] on div "*********" at bounding box center [604, 152] width 44 height 14
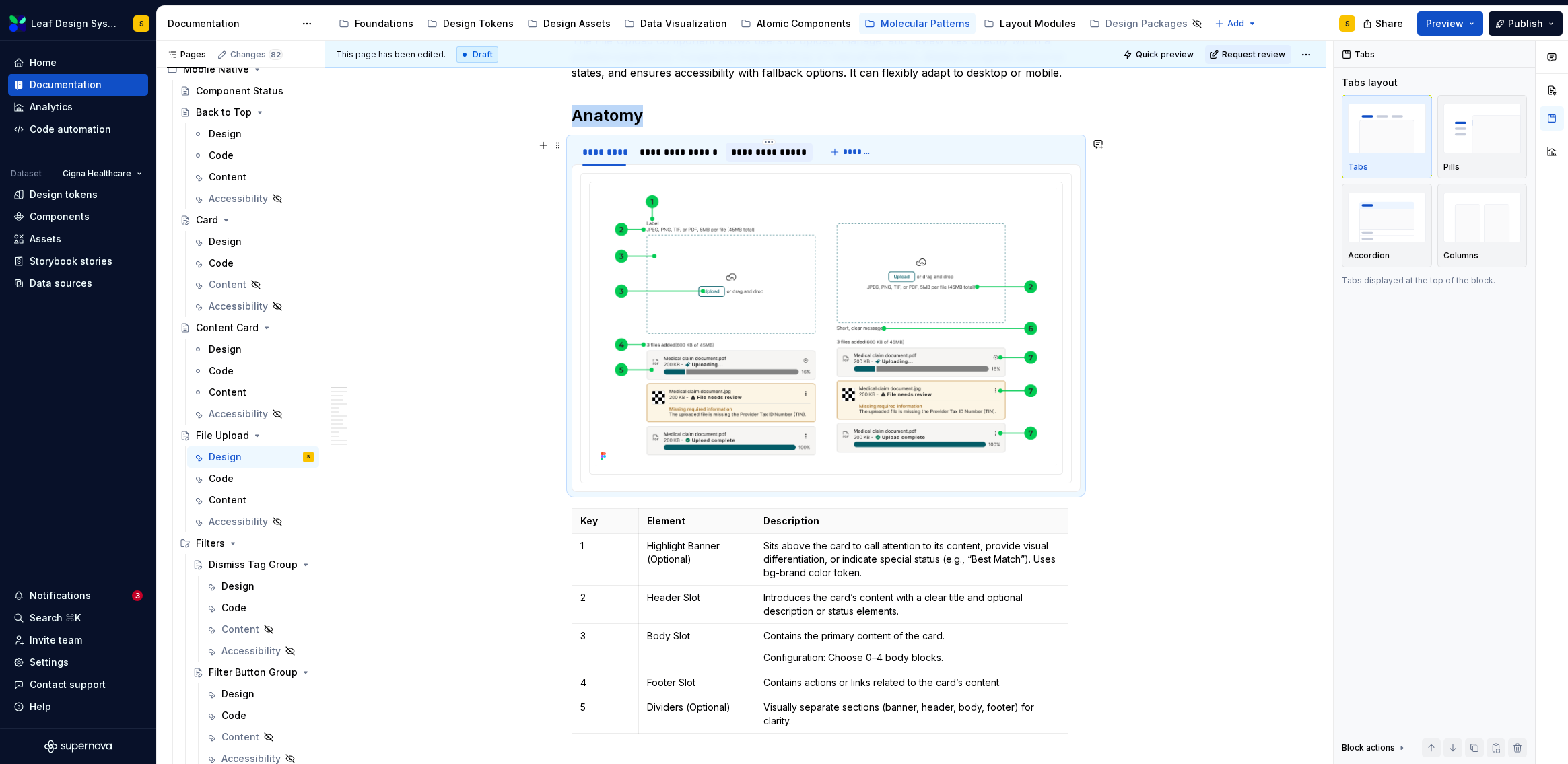
click at [763, 155] on div "**********" at bounding box center [769, 152] width 76 height 14
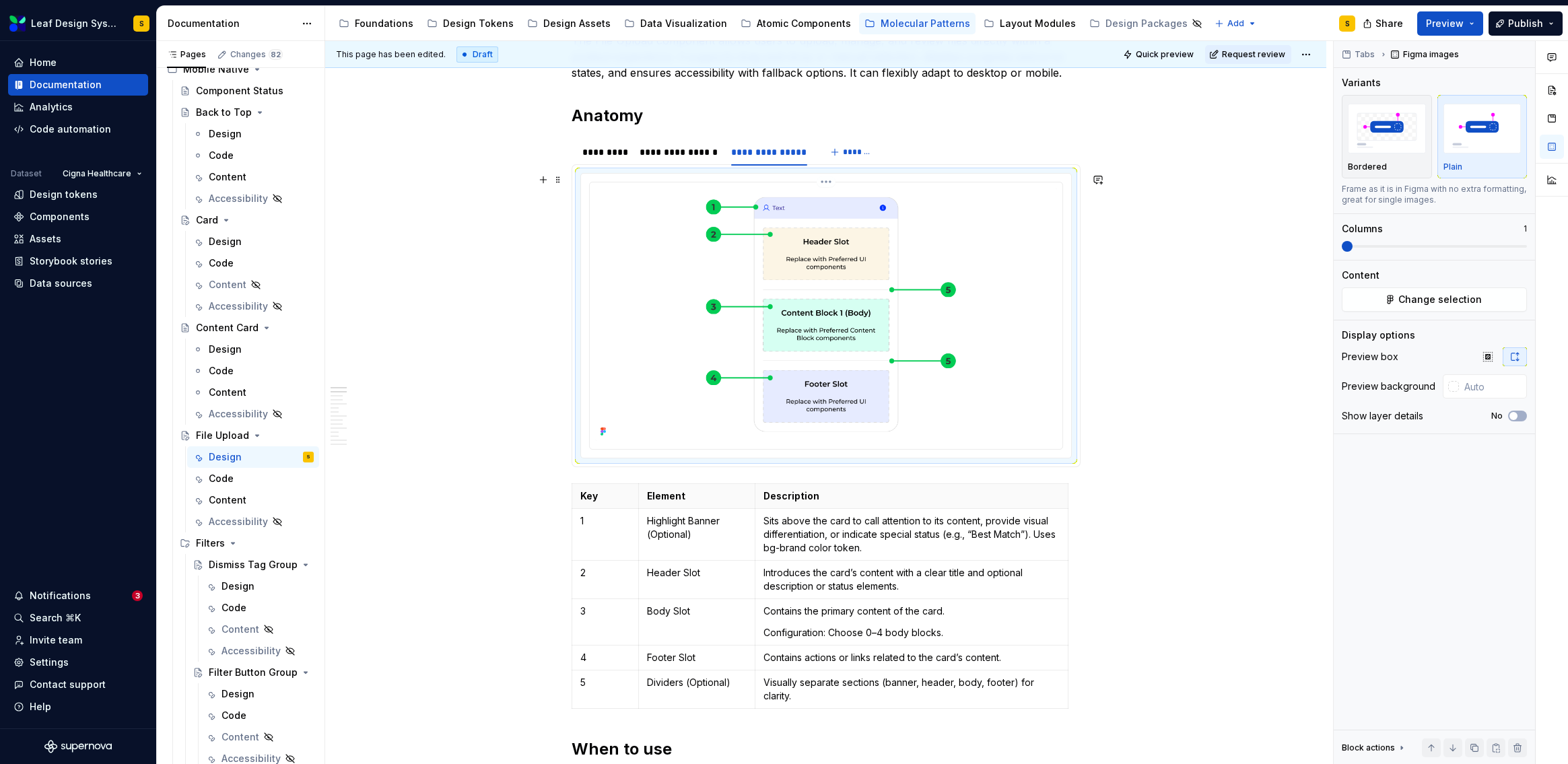
click at [889, 240] on img at bounding box center [826, 314] width 462 height 253
click at [1404, 305] on span "Change selection" at bounding box center [1440, 299] width 84 height 14
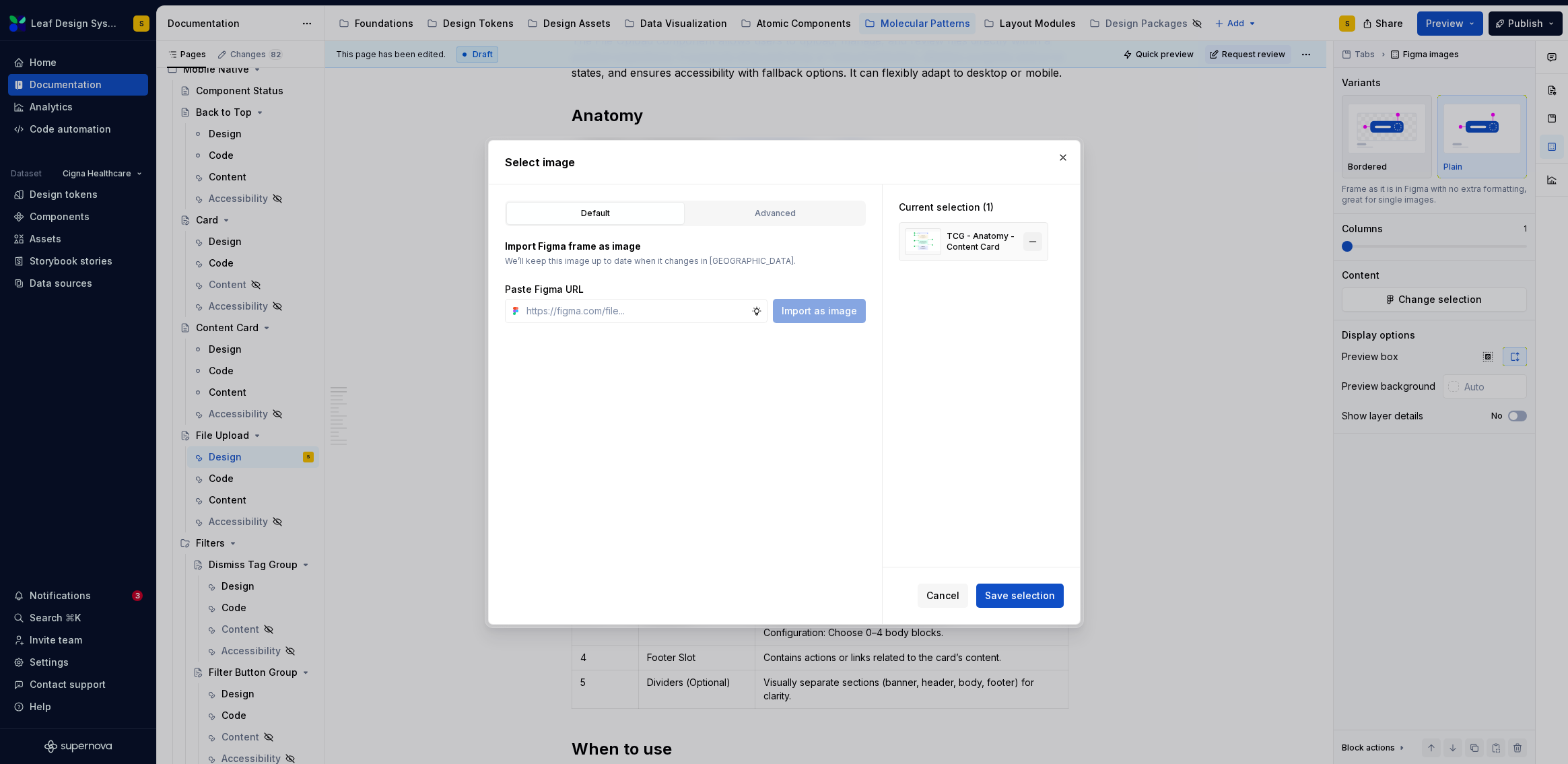
click at [1034, 240] on button "button" at bounding box center [1033, 242] width 19 height 19
type textarea "*"
click at [627, 300] on input "text" at bounding box center [636, 311] width 230 height 24
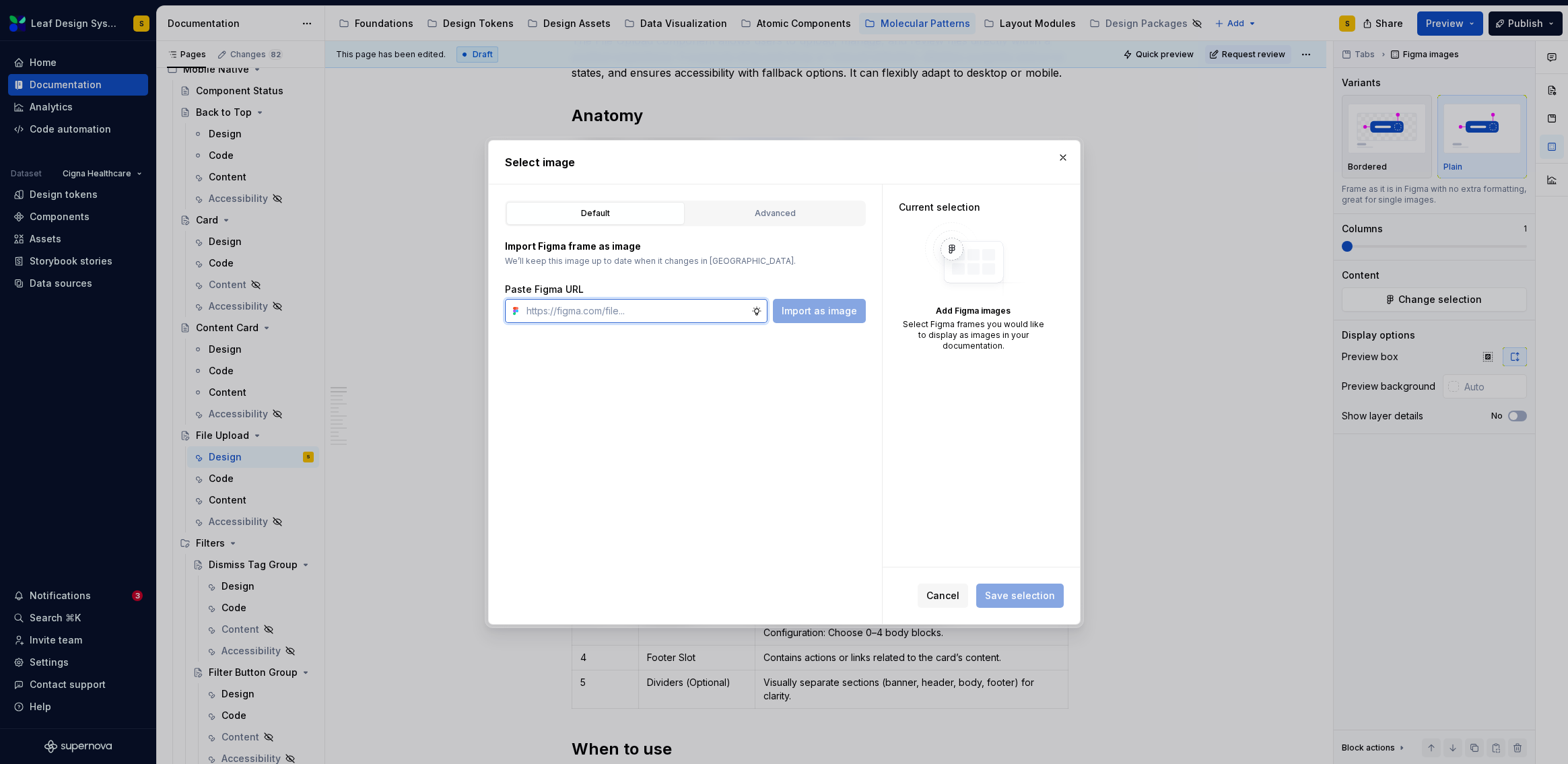
paste input "[URL][DOMAIN_NAME]"
type input "[URL][DOMAIN_NAME]"
click at [810, 310] on span "Import as image" at bounding box center [819, 311] width 75 height 14
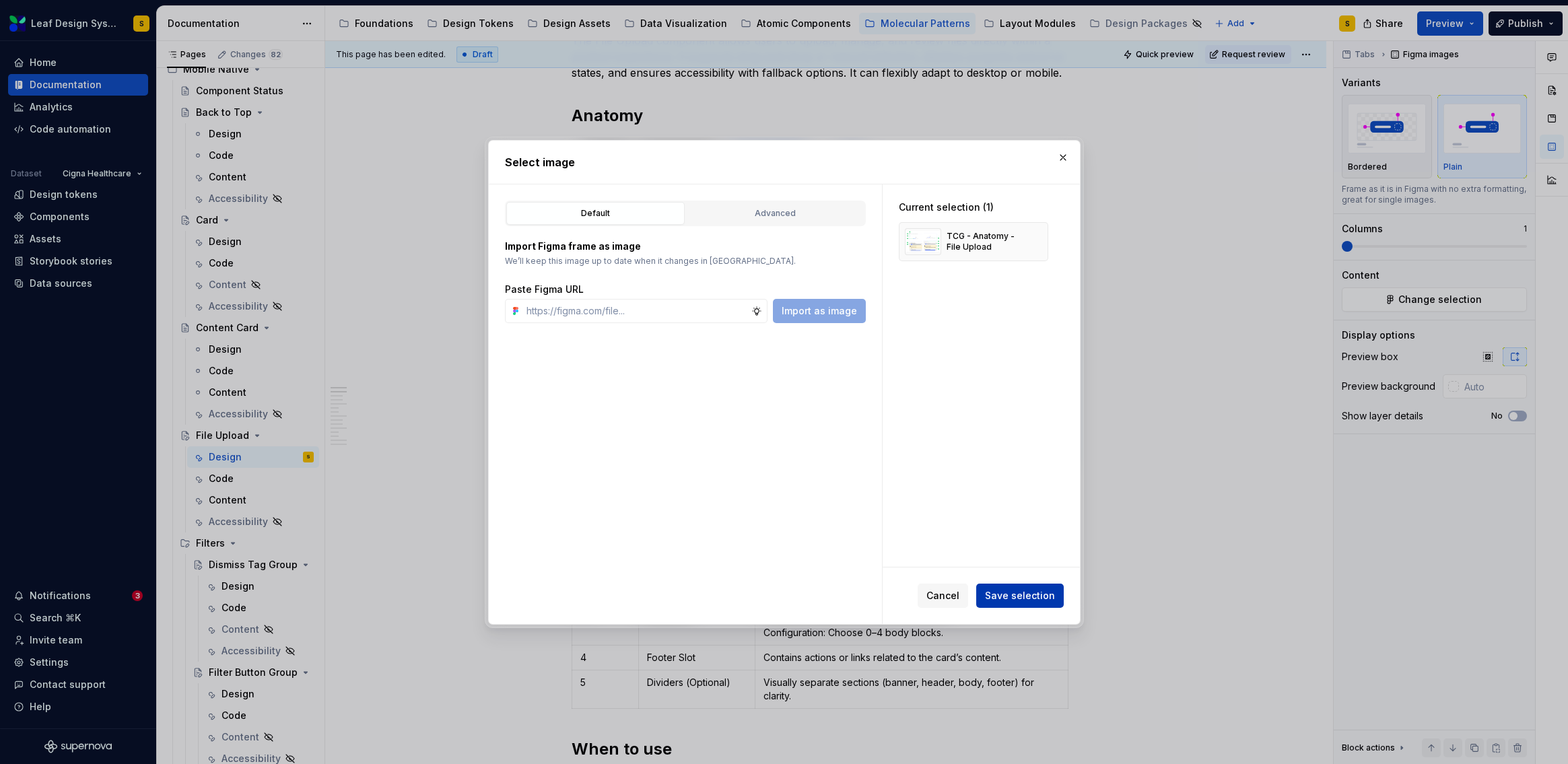
click at [1028, 598] on span "Save selection" at bounding box center [1019, 596] width 70 height 14
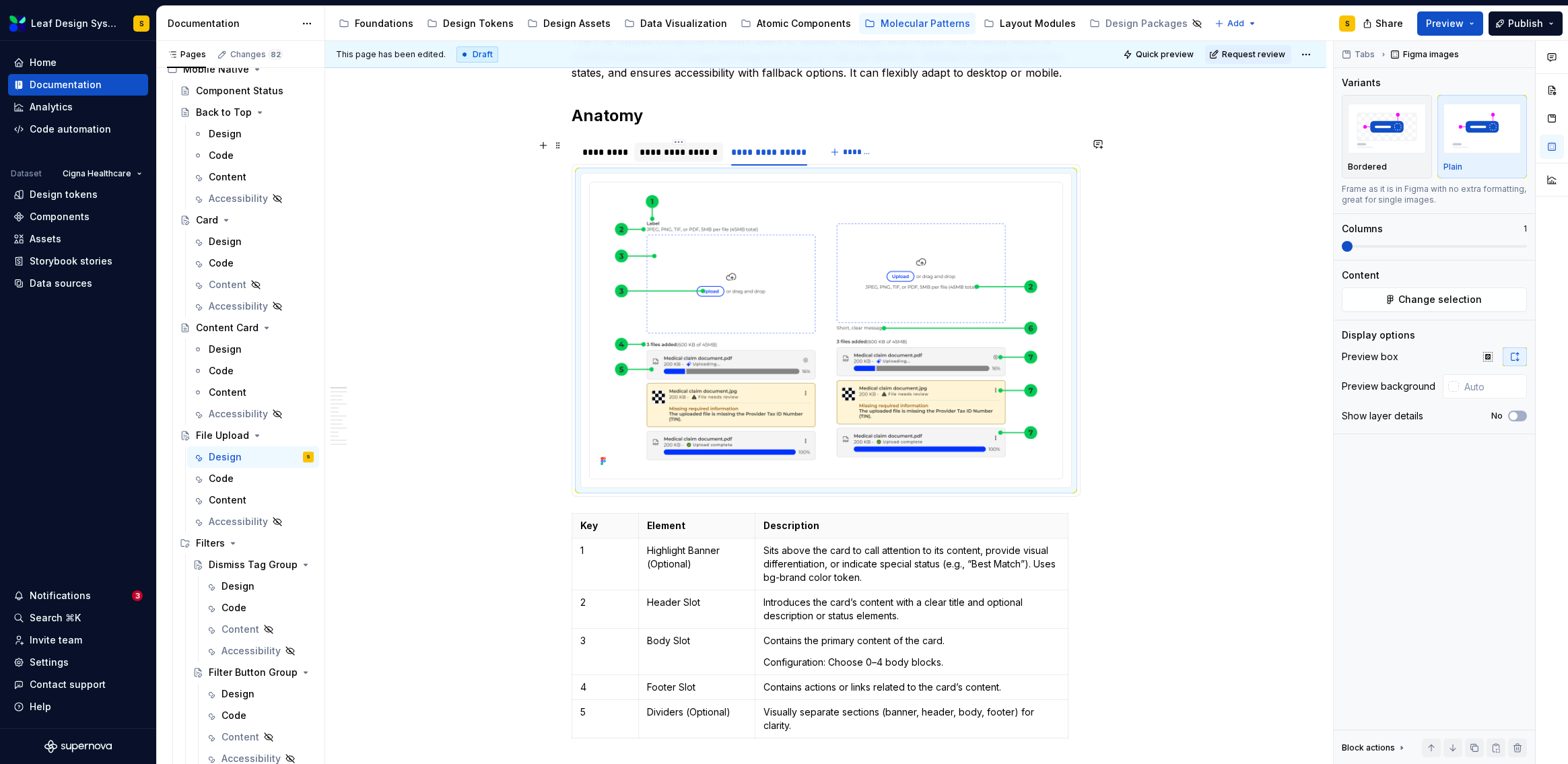
click at [676, 145] on div "**********" at bounding box center [678, 152] width 78 height 14
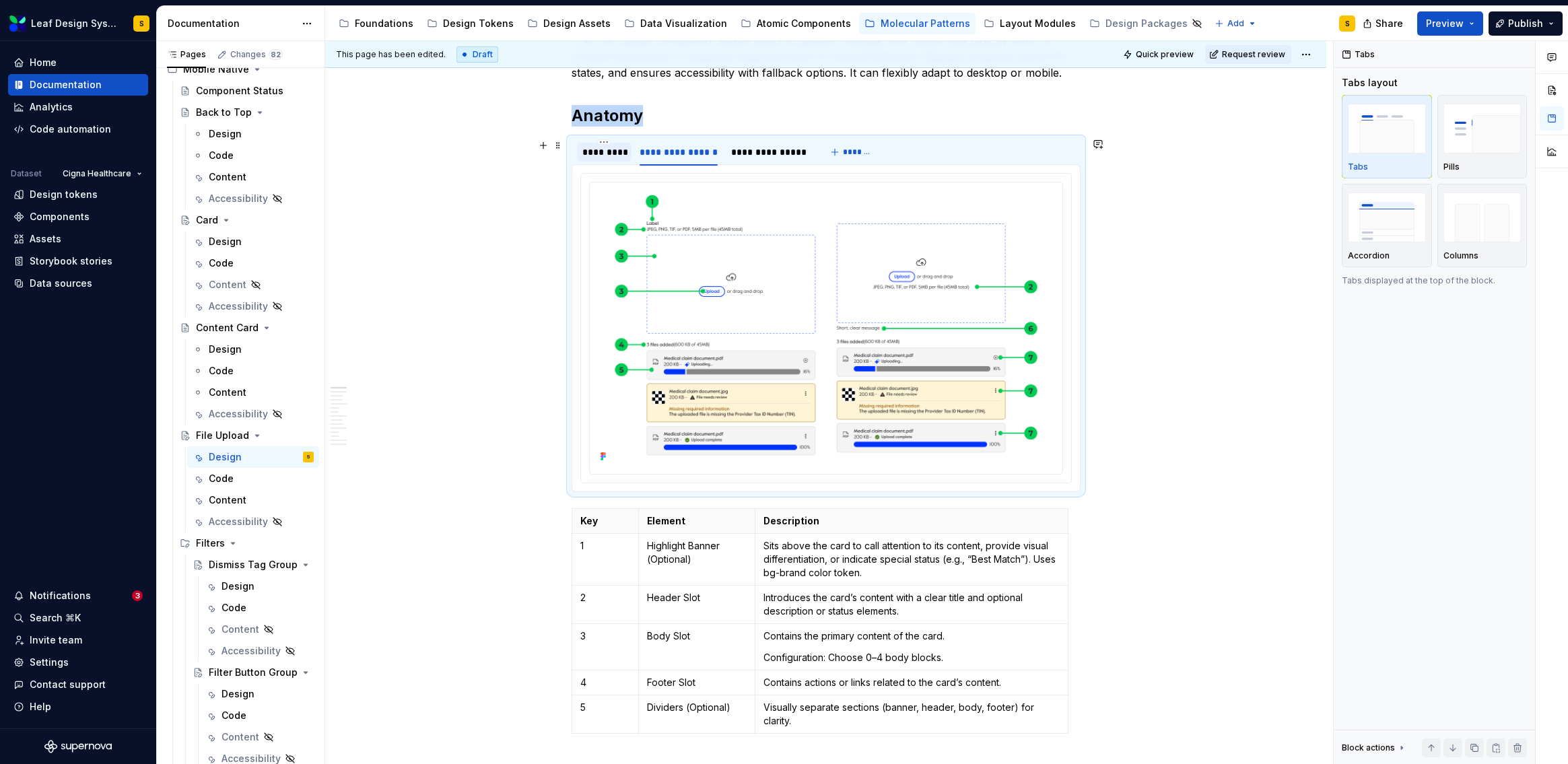
click at [608, 149] on div "*********" at bounding box center [604, 152] width 44 height 14
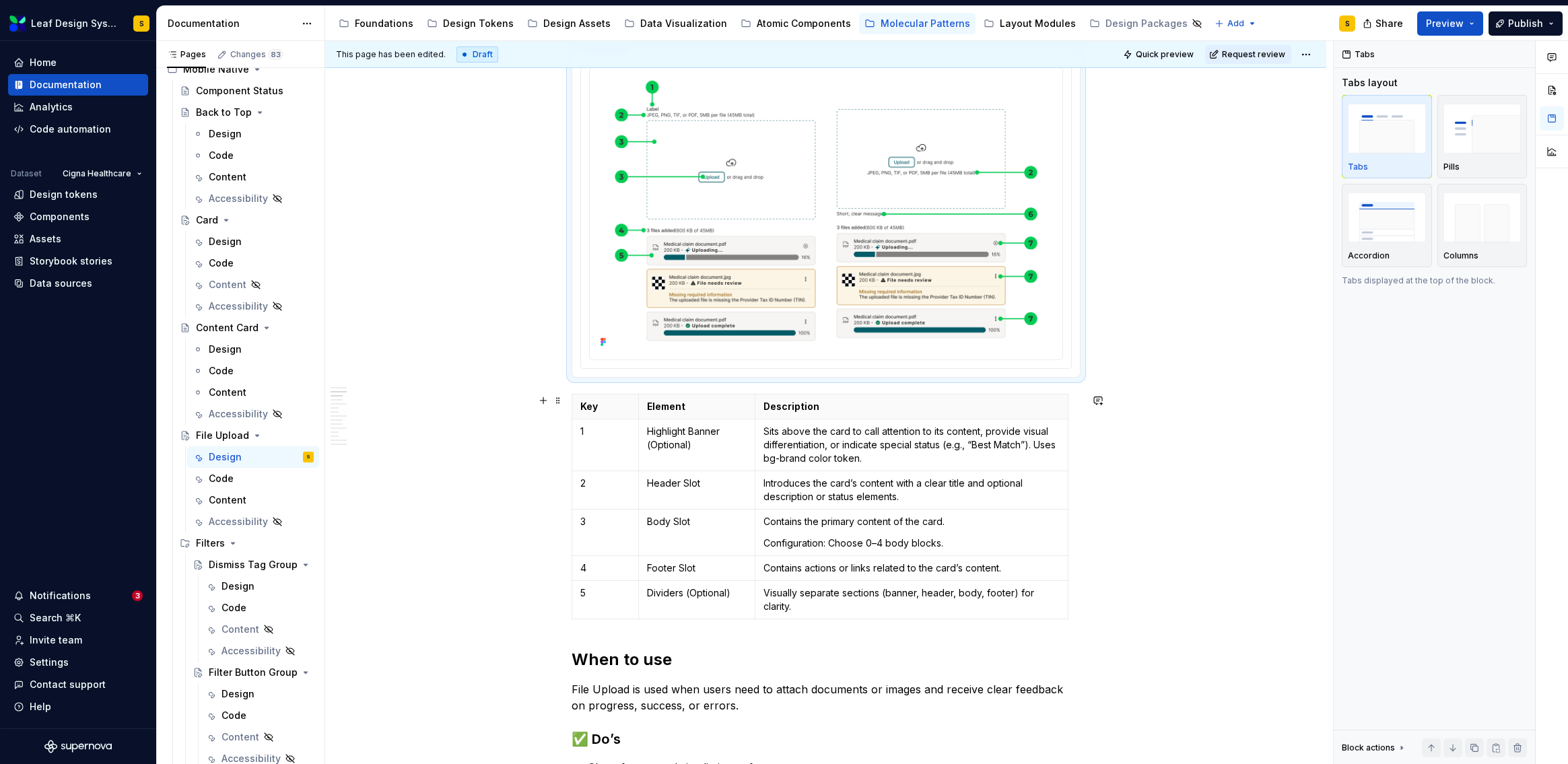
scroll to position [243, 0]
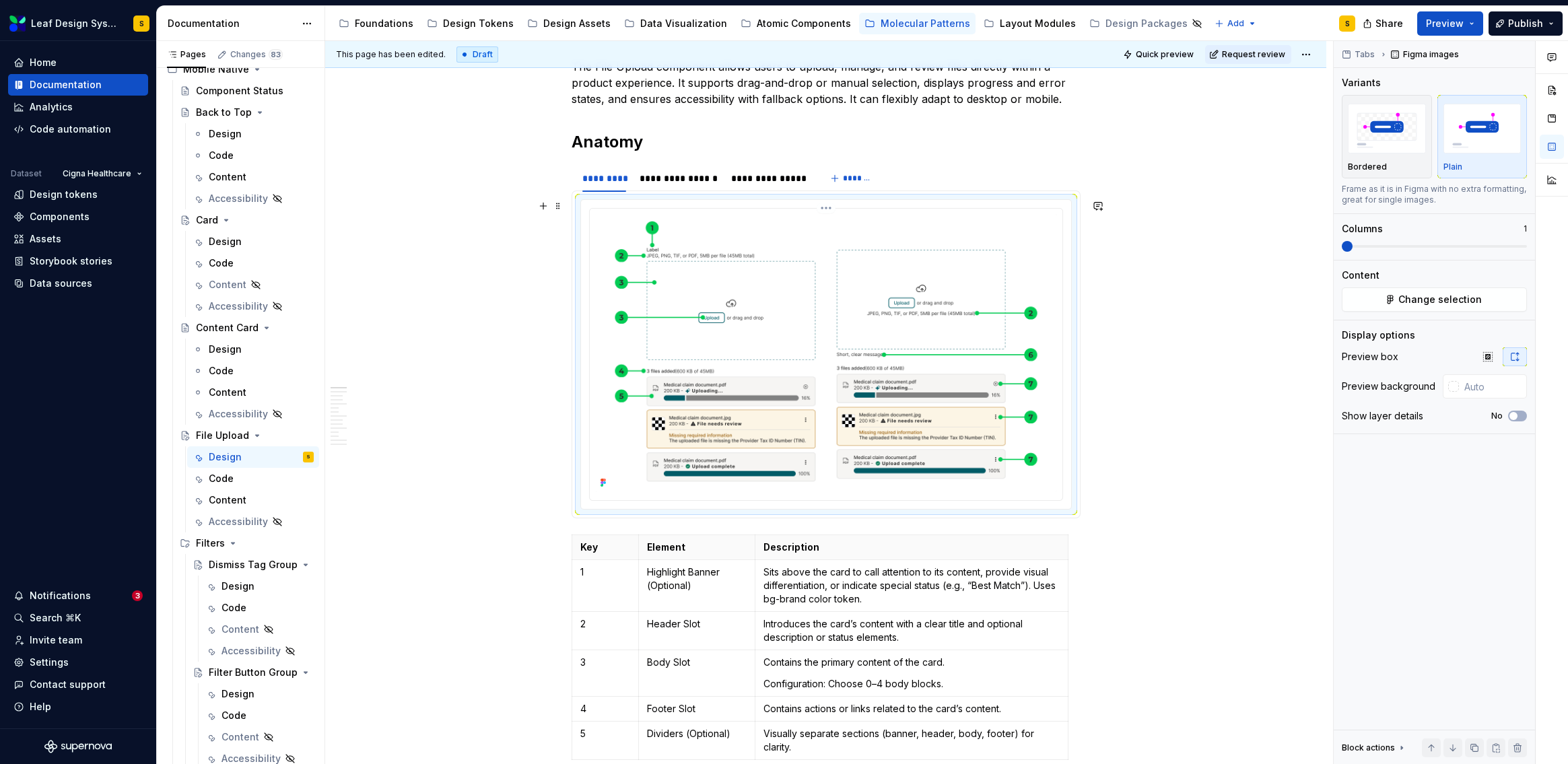
click at [928, 435] on img at bounding box center [826, 352] width 462 height 278
click at [1444, 295] on span "Change selection" at bounding box center [1440, 299] width 84 height 14
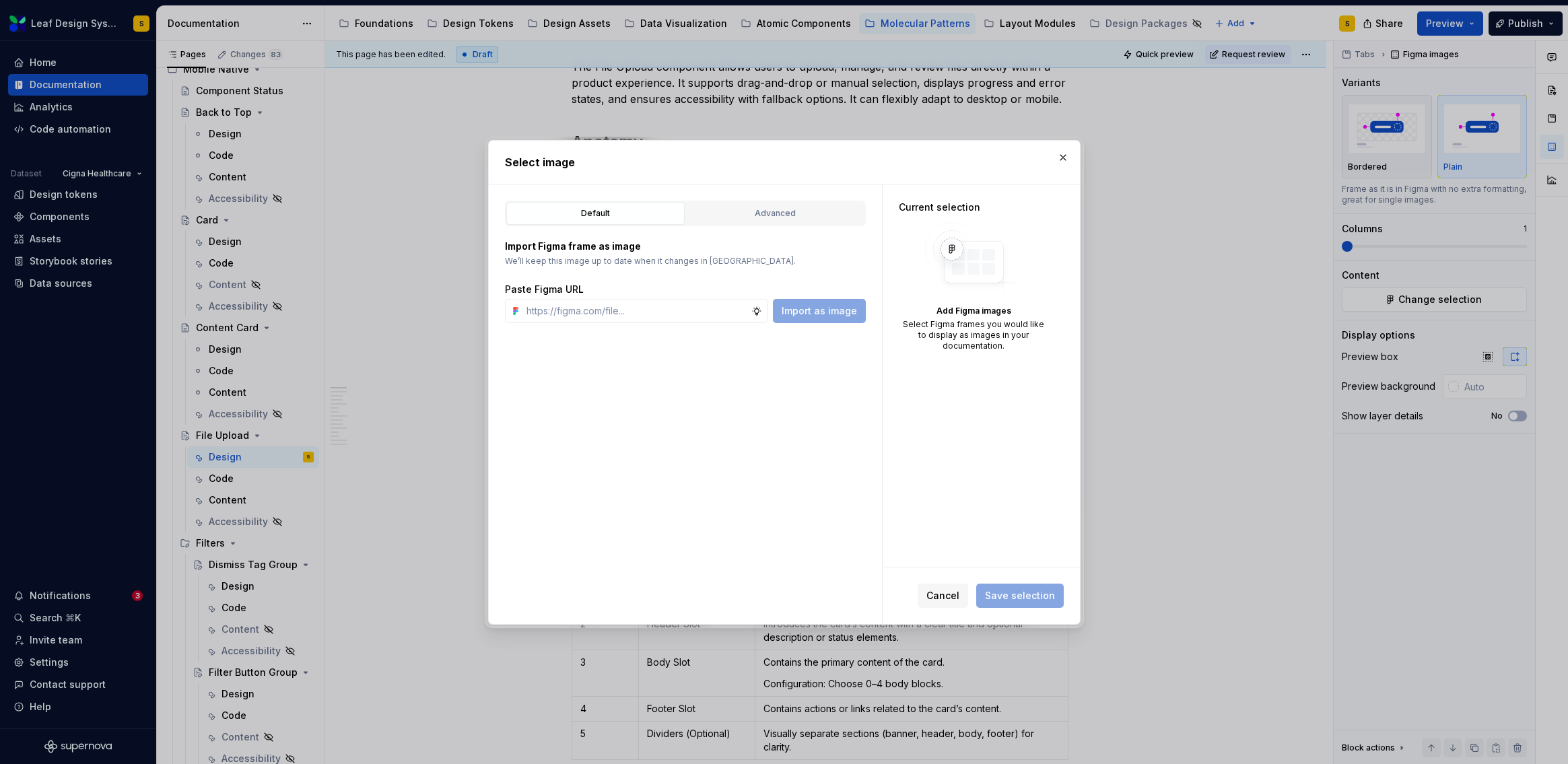
type textarea "*"
paste input "[URL][DOMAIN_NAME]"
type input "[URL][DOMAIN_NAME]"
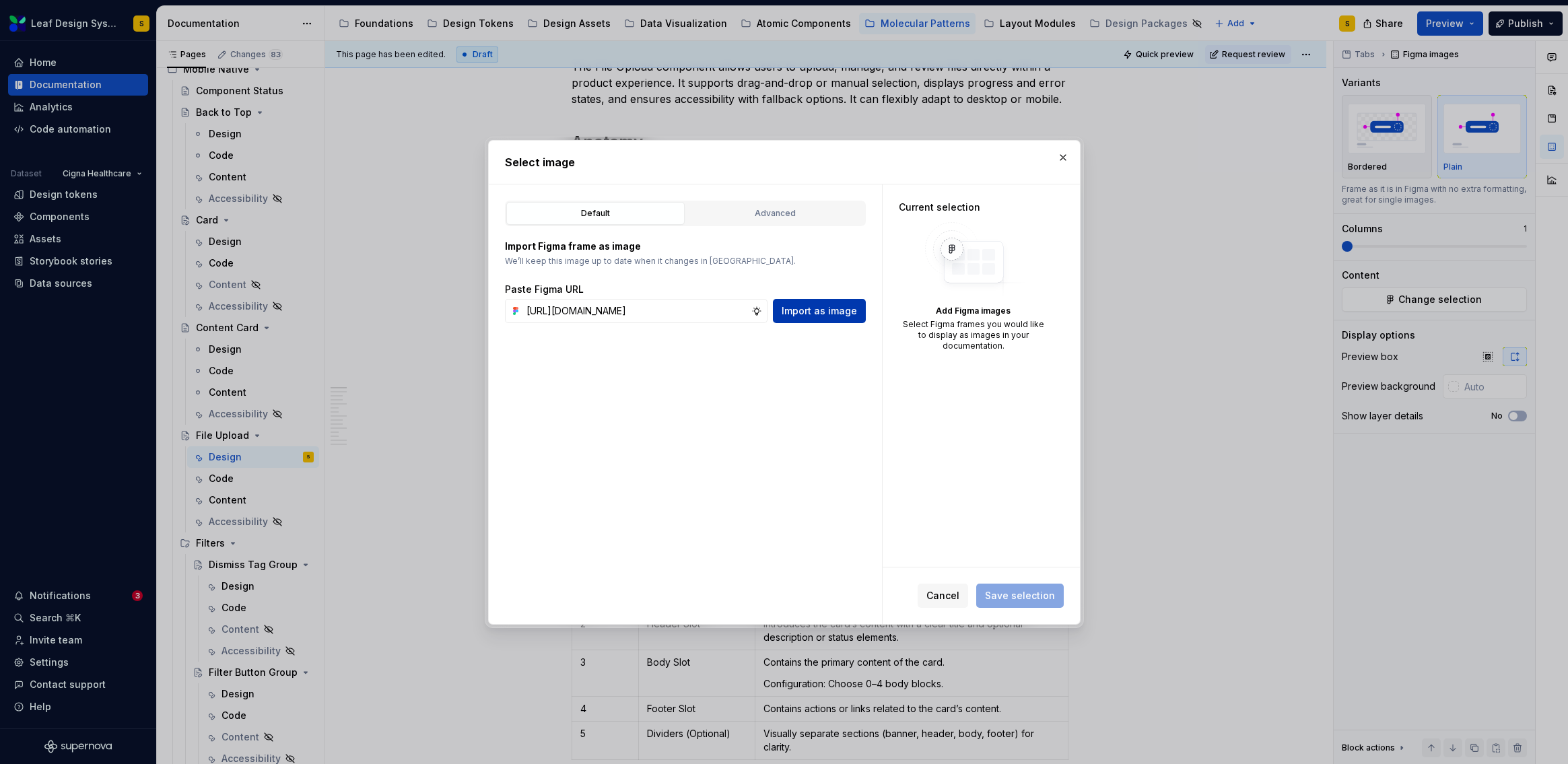
click at [837, 313] on span "Import as image" at bounding box center [819, 311] width 75 height 14
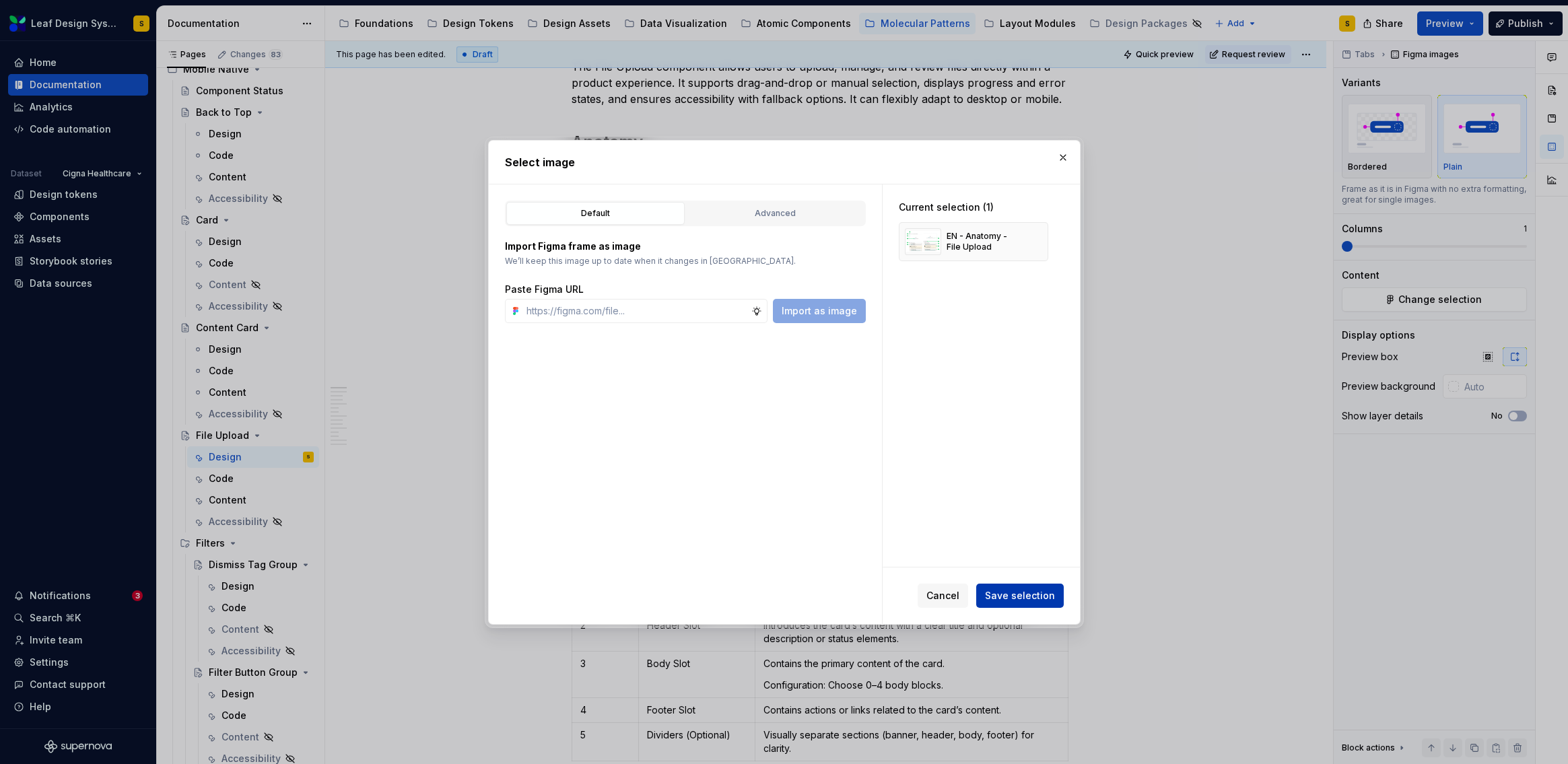
click at [1044, 598] on span "Save selection" at bounding box center [1019, 596] width 70 height 14
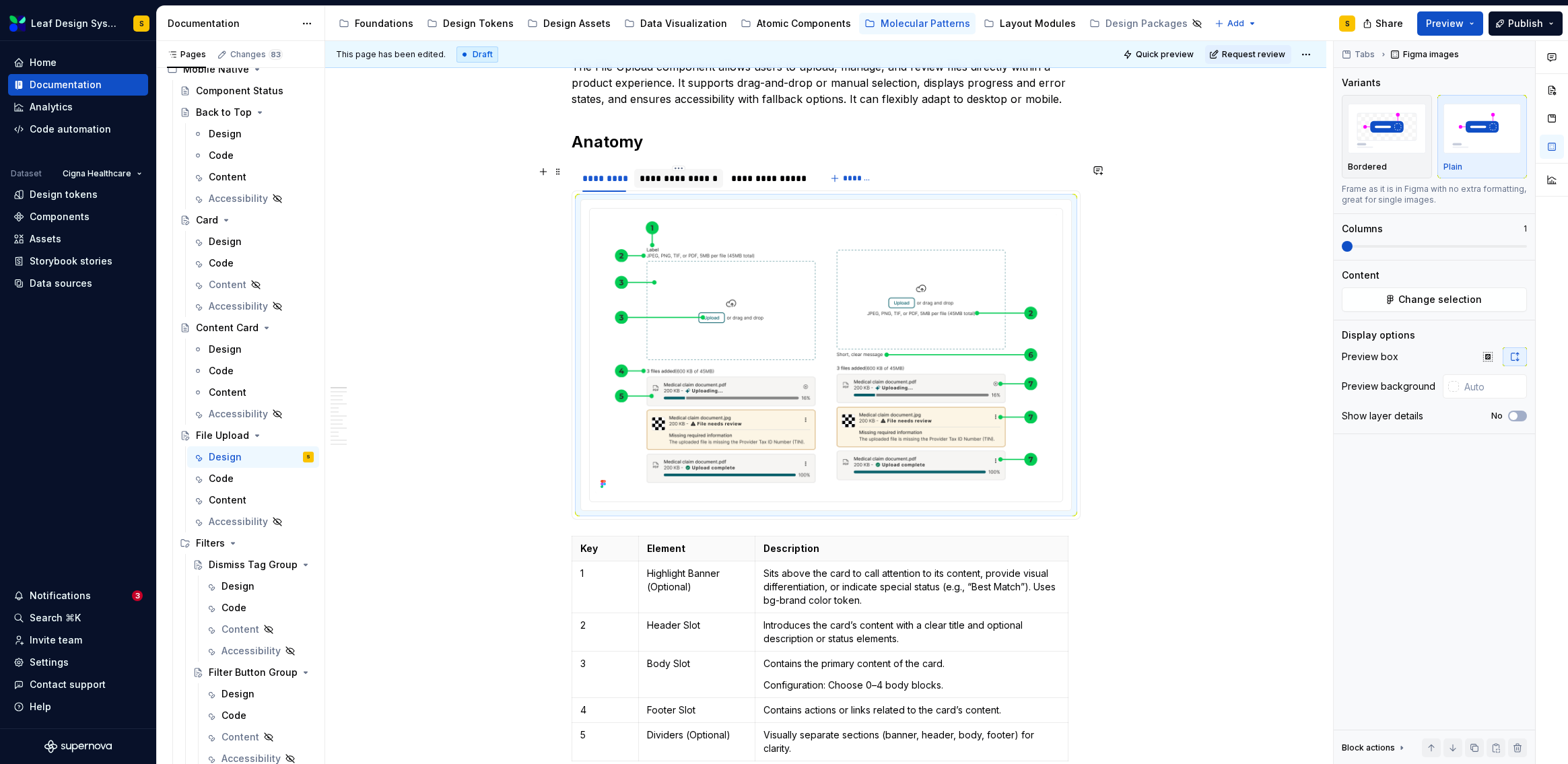
click at [689, 179] on div "**********" at bounding box center [678, 179] width 78 height 14
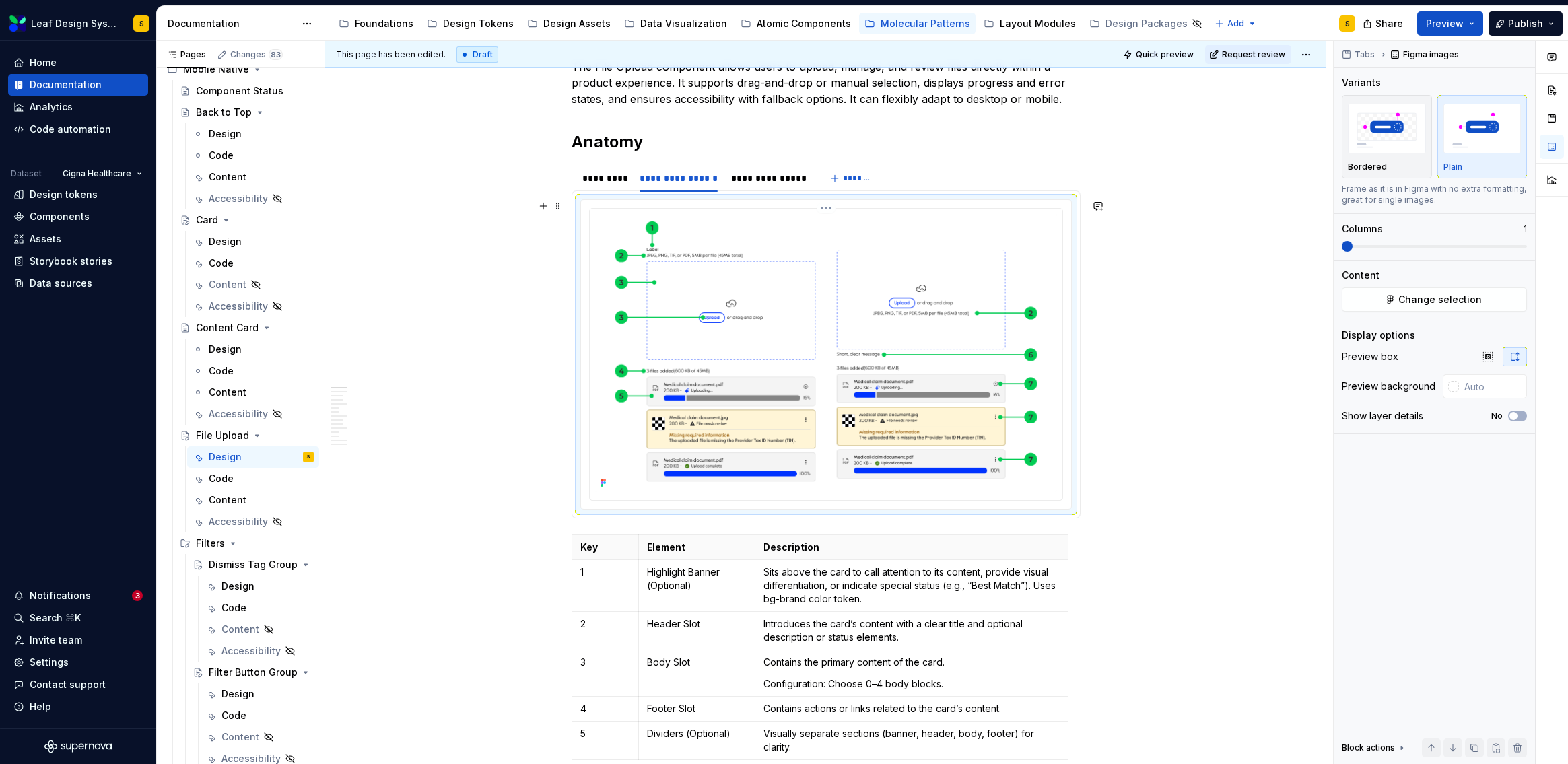
click at [883, 343] on img at bounding box center [826, 352] width 462 height 278
click at [1406, 302] on span "Change selection" at bounding box center [1440, 299] width 84 height 14
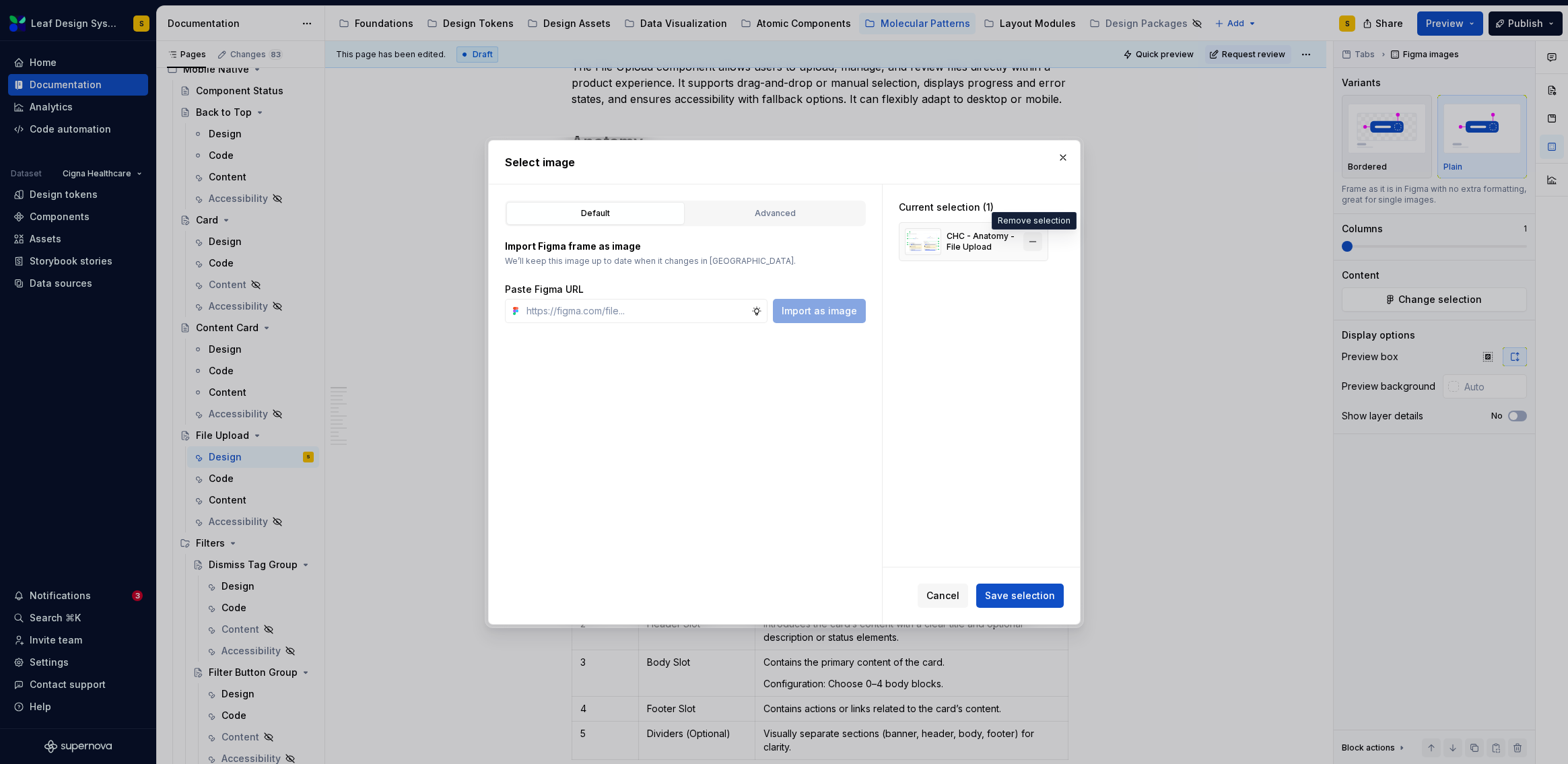
click at [1030, 240] on button "button" at bounding box center [1033, 242] width 19 height 19
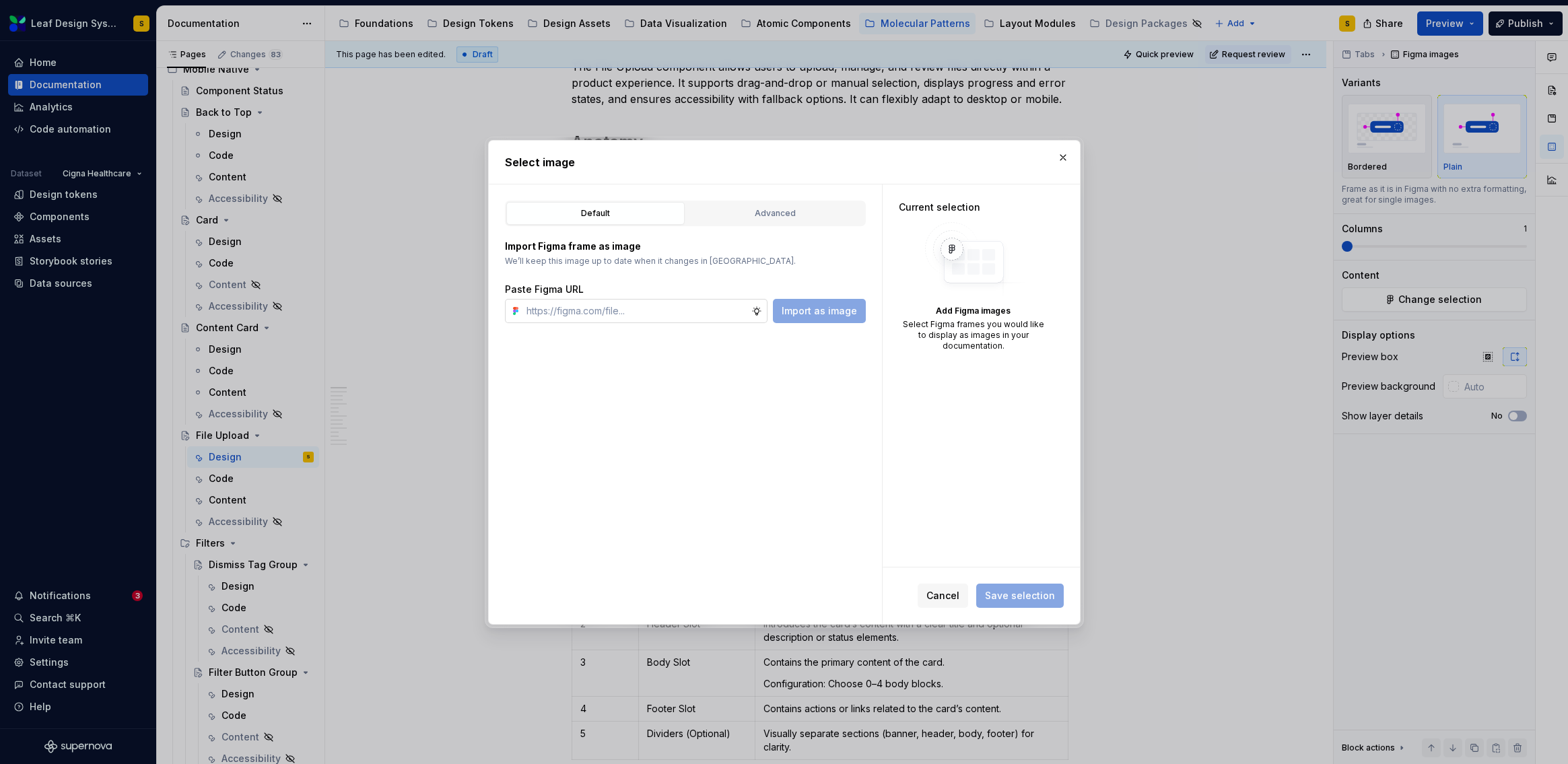
type textarea "*"
click at [696, 310] on input "text" at bounding box center [636, 311] width 230 height 24
paste input "[URL][DOMAIN_NAME]"
type input "[URL][DOMAIN_NAME]"
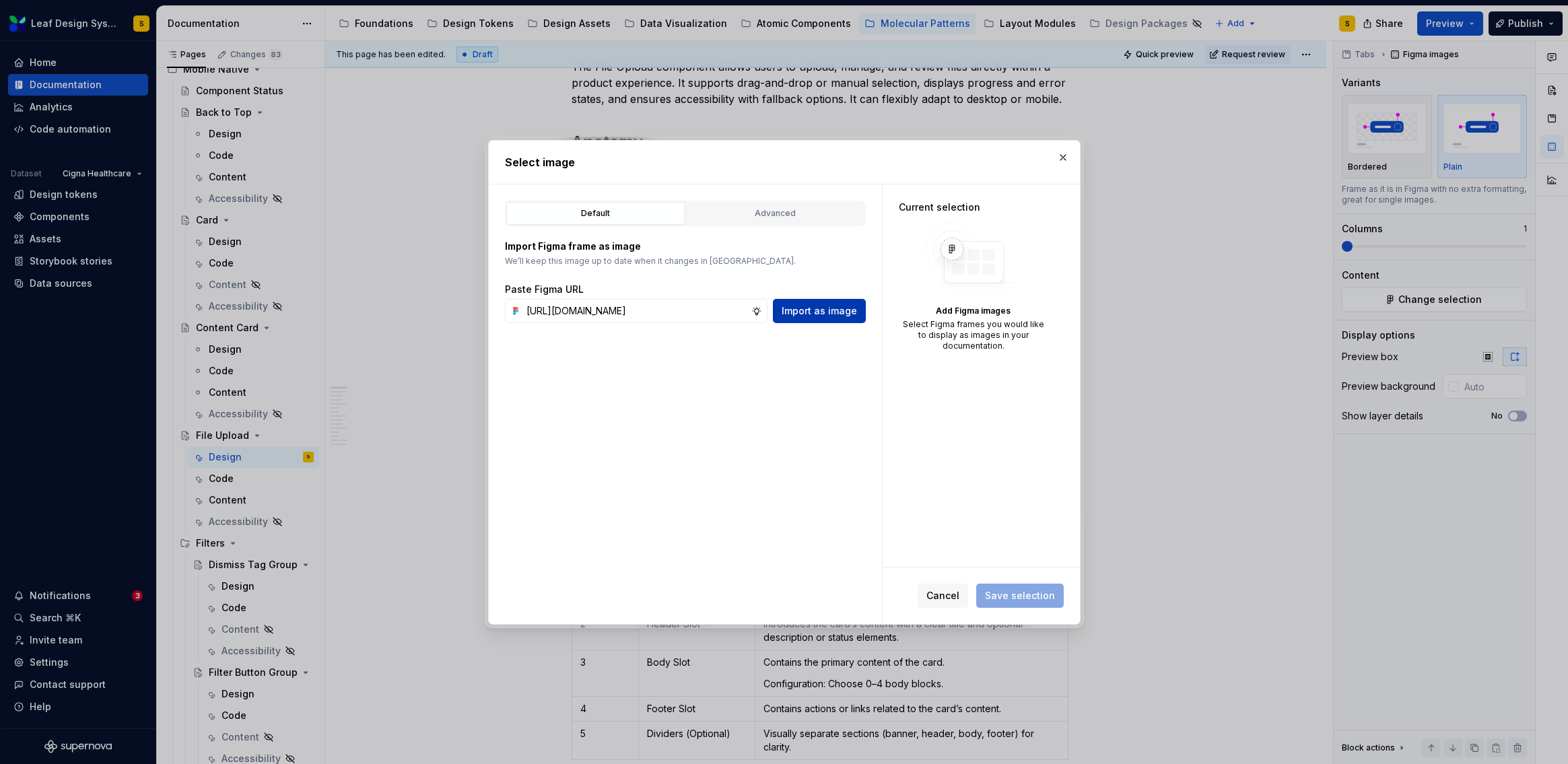
scroll to position [0, 0]
click at [826, 311] on span "Import as image" at bounding box center [819, 311] width 75 height 14
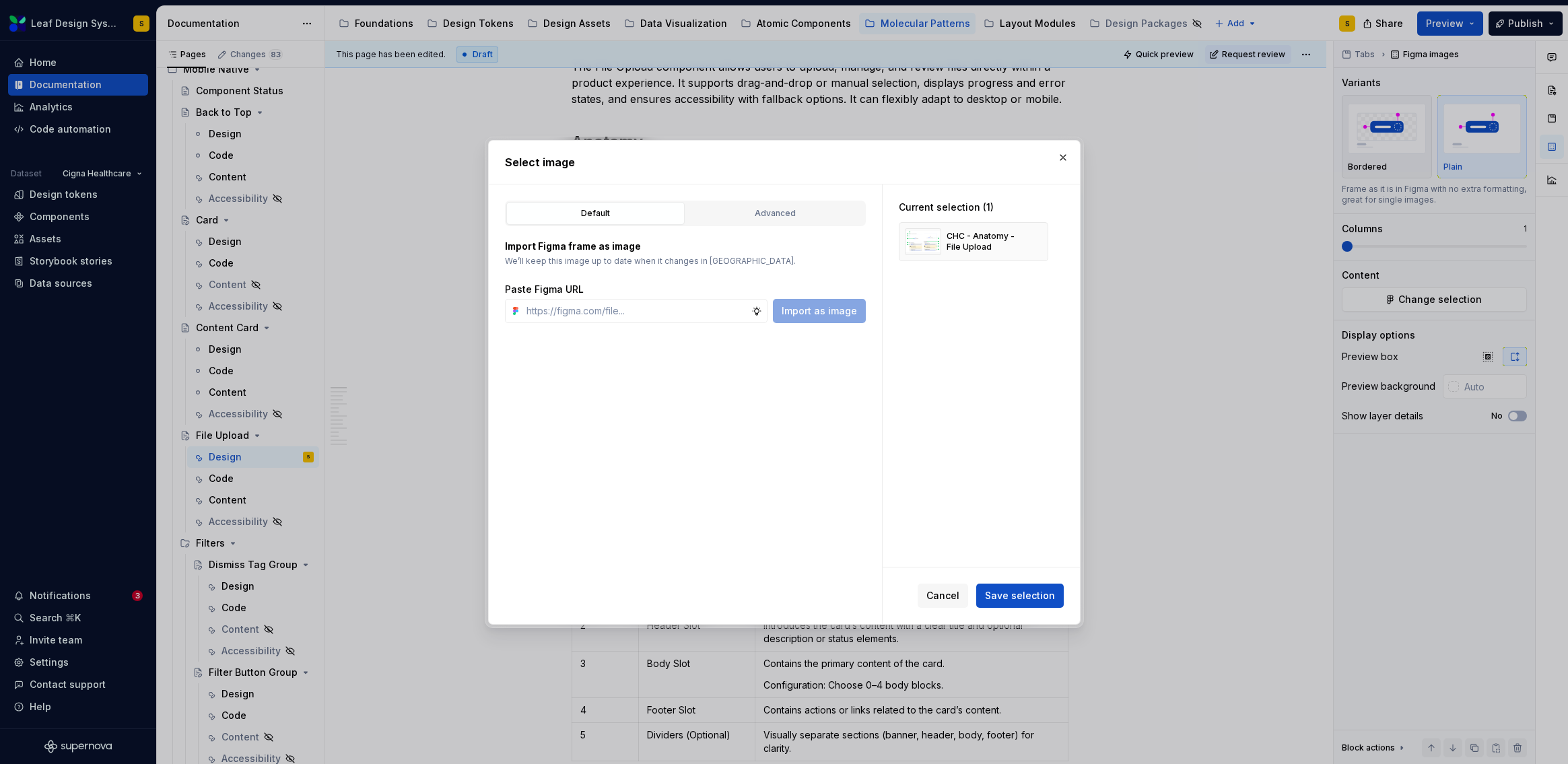
type textarea "*"
